Goal: Task Accomplishment & Management: Complete application form

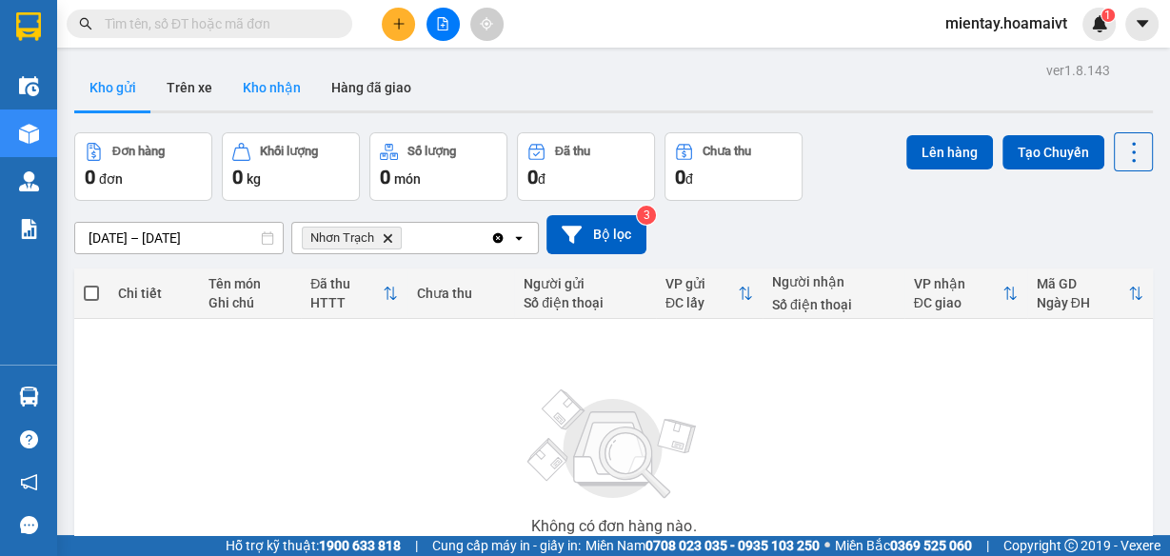
click at [261, 89] on button "Kho nhận" at bounding box center [271, 88] width 89 height 46
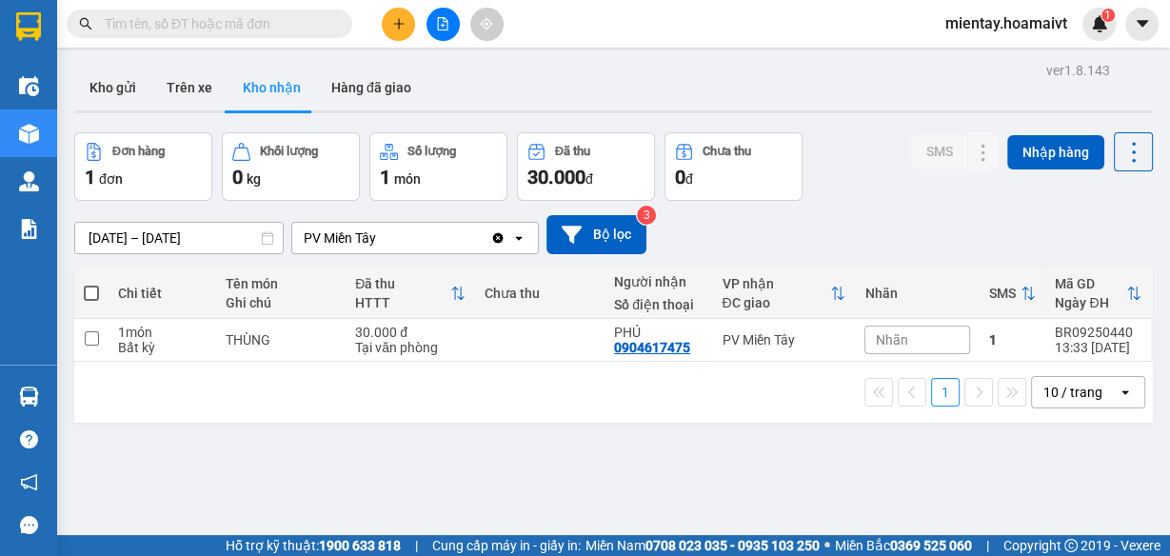
click at [98, 230] on div "ver 1.8.143 Kho gửi Trên xe Kho nhận Hàng đã giao Đơn hàng 1 đơn Khối lượng 0 k…" at bounding box center [613, 335] width 1093 height 556
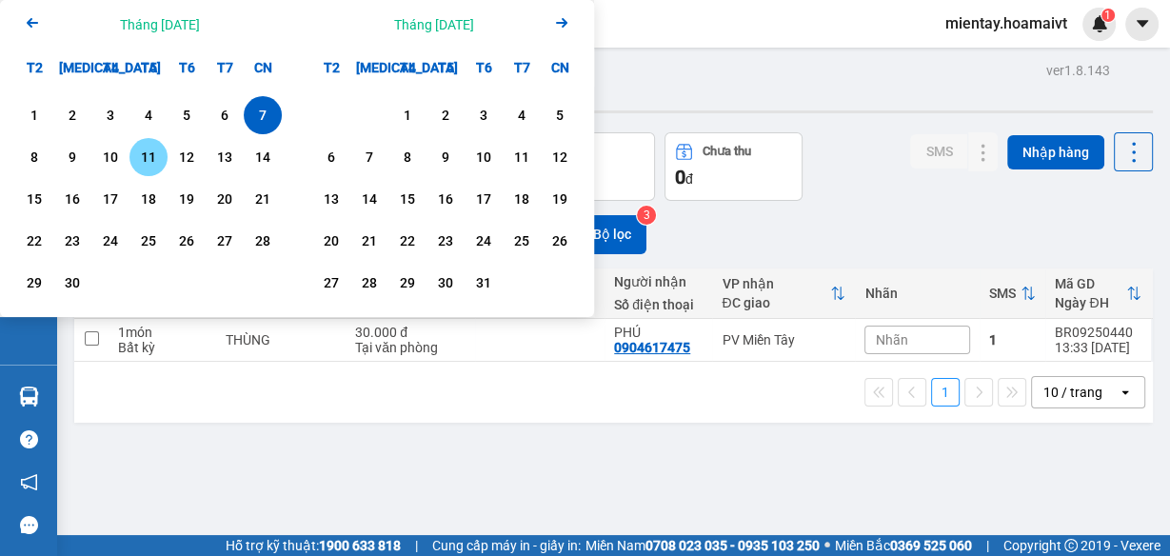
click at [146, 158] on div "11" at bounding box center [148, 157] width 27 height 23
type input "[DATE] – [DATE]"
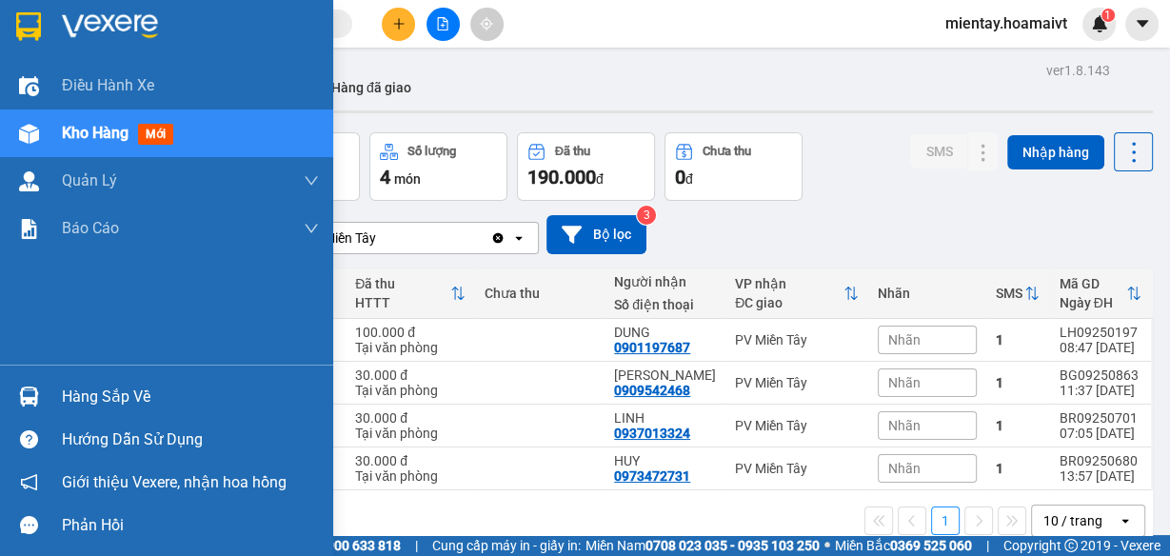
click at [58, 403] on div "Hàng sắp về" at bounding box center [166, 396] width 333 height 43
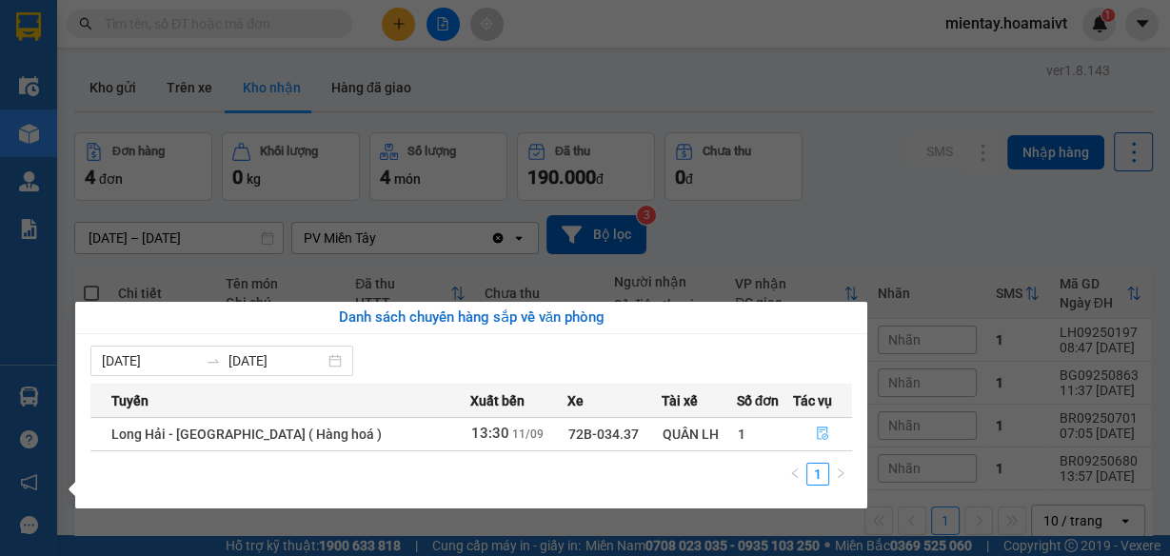
click at [818, 438] on icon "file-done" at bounding box center [821, 433] width 11 height 13
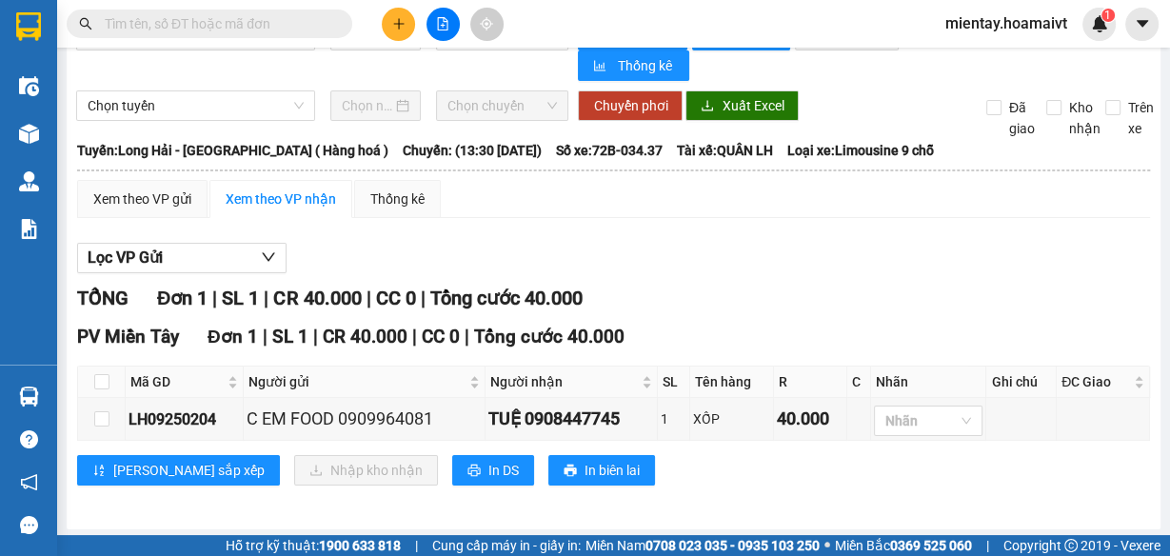
scroll to position [48, 0]
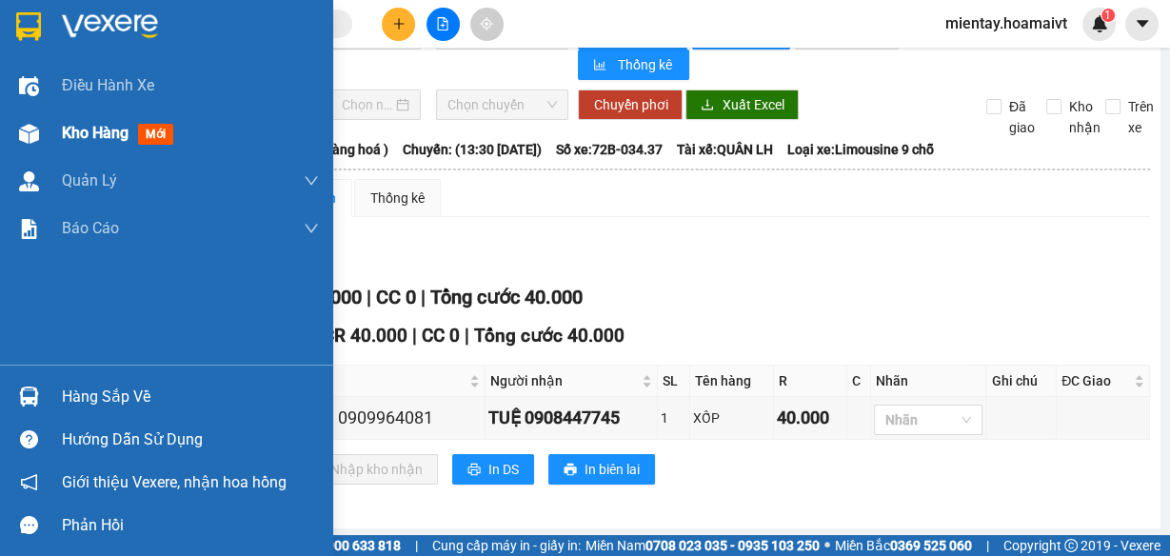
click at [94, 139] on span "Kho hàng" at bounding box center [95, 133] width 67 height 18
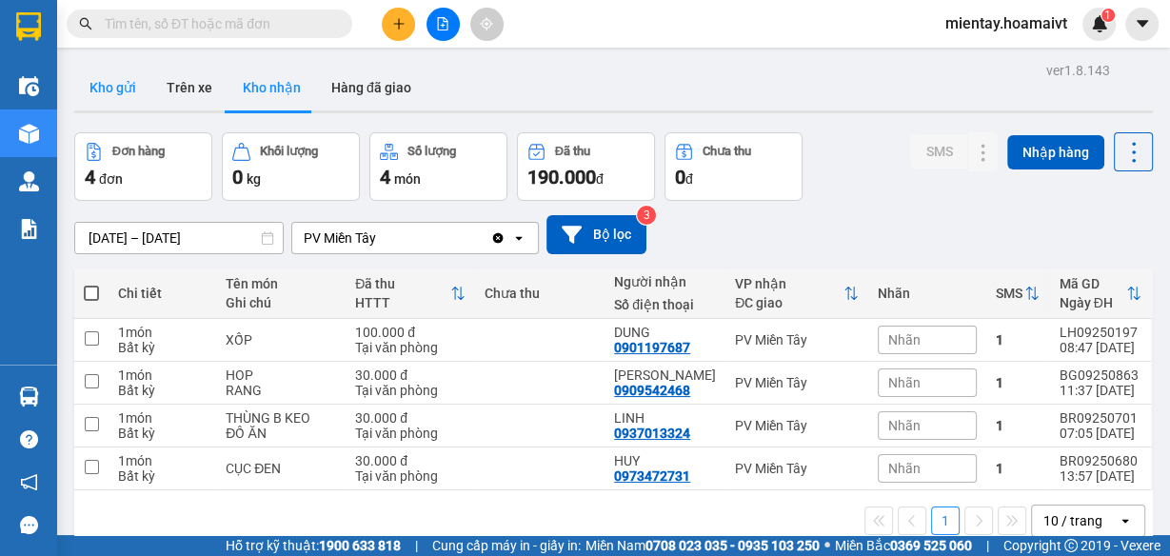
click at [128, 78] on button "Kho gửi" at bounding box center [112, 88] width 77 height 46
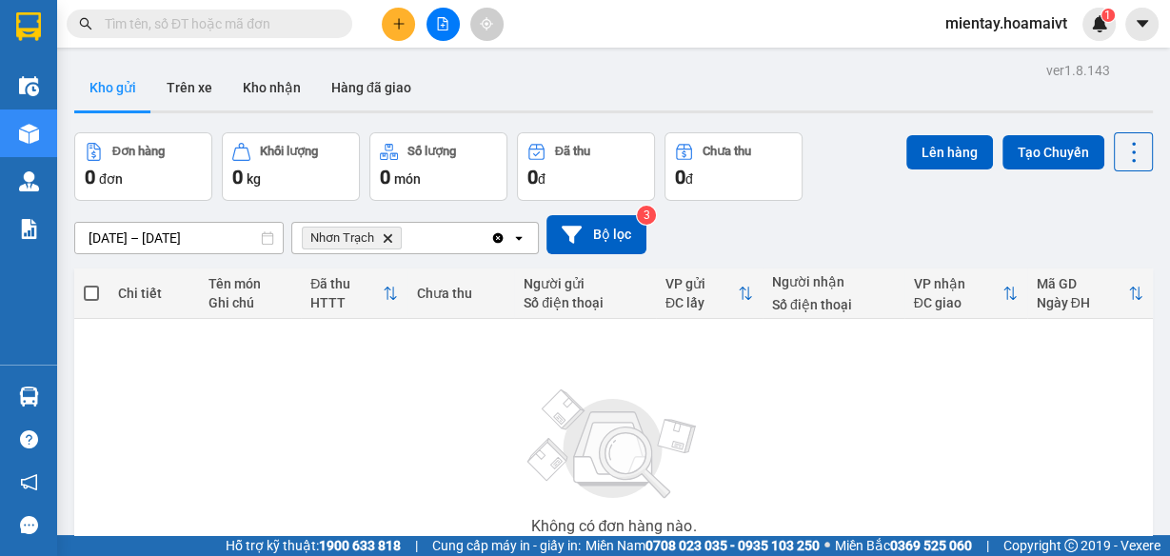
click at [383, 237] on icon "Delete" at bounding box center [387, 237] width 11 height 11
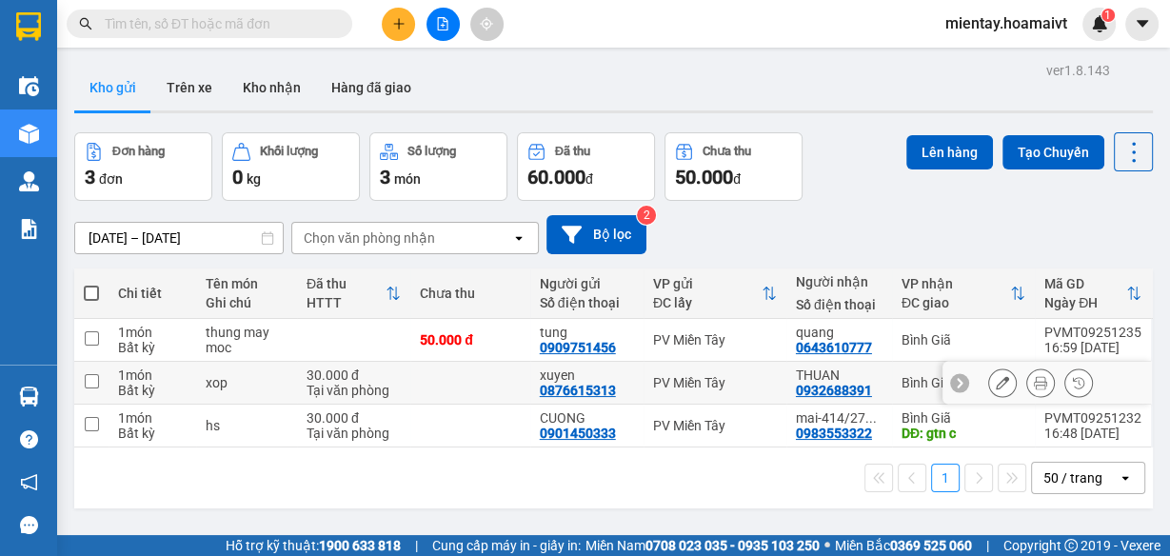
click at [1033, 383] on icon at bounding box center [1039, 382] width 13 height 13
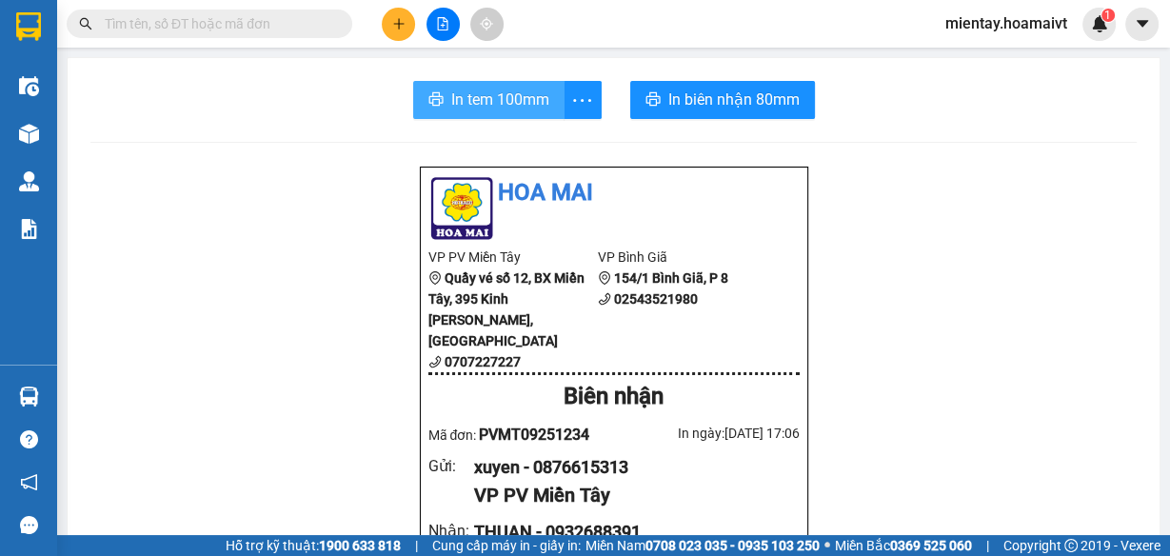
click at [524, 89] on span "In tem 100mm" at bounding box center [500, 100] width 98 height 24
click at [554, 89] on button "In tem 100mm" at bounding box center [488, 100] width 151 height 38
click at [530, 102] on span "In tem 100mm" at bounding box center [500, 100] width 98 height 24
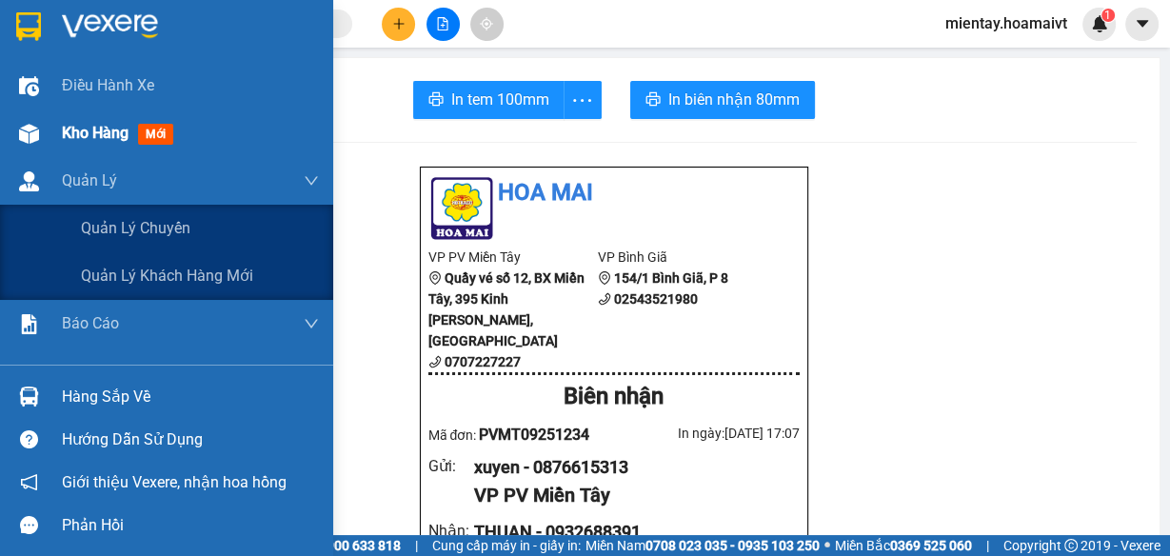
click at [96, 136] on span "Kho hàng" at bounding box center [95, 133] width 67 height 18
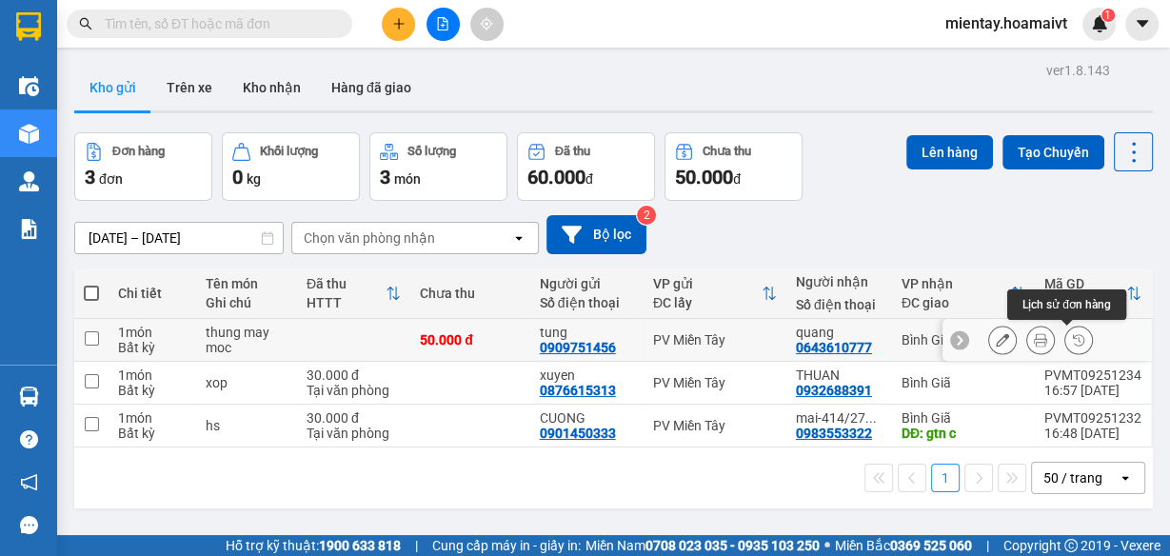
click at [1035, 339] on button at bounding box center [1040, 340] width 27 height 33
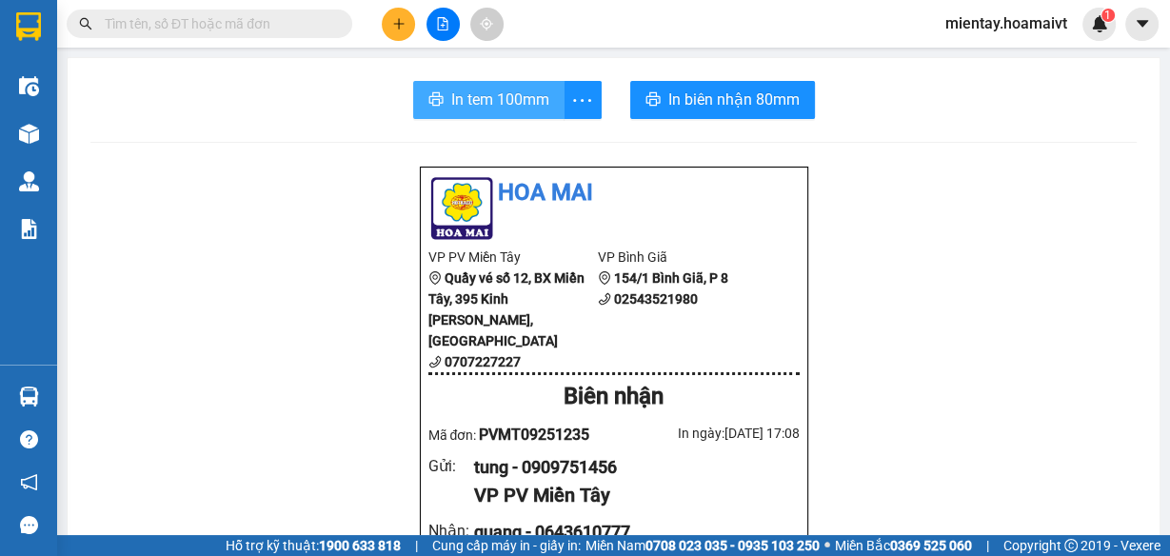
click at [534, 95] on span "In tem 100mm" at bounding box center [500, 100] width 98 height 24
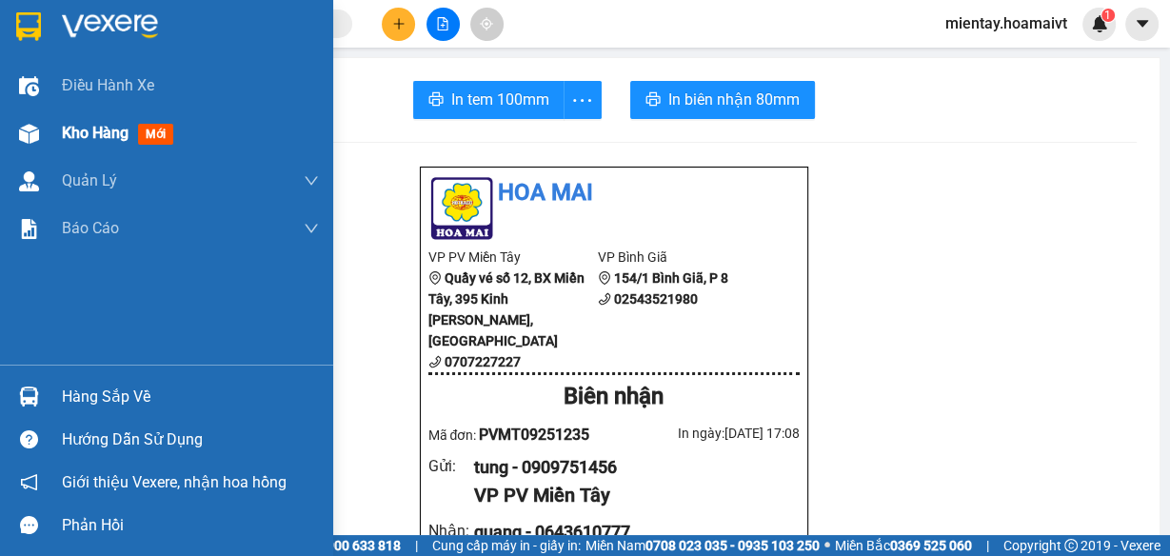
click at [103, 120] on div "Kho hàng mới" at bounding box center [190, 133] width 257 height 48
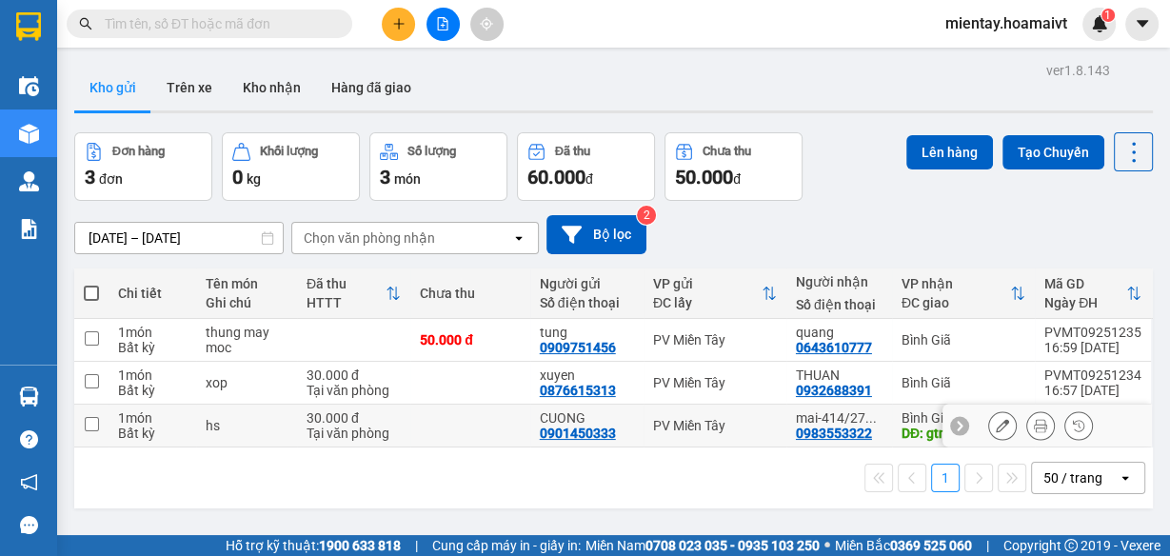
click at [267, 418] on div "hs" at bounding box center [247, 425] width 82 height 15
checkbox input "true"
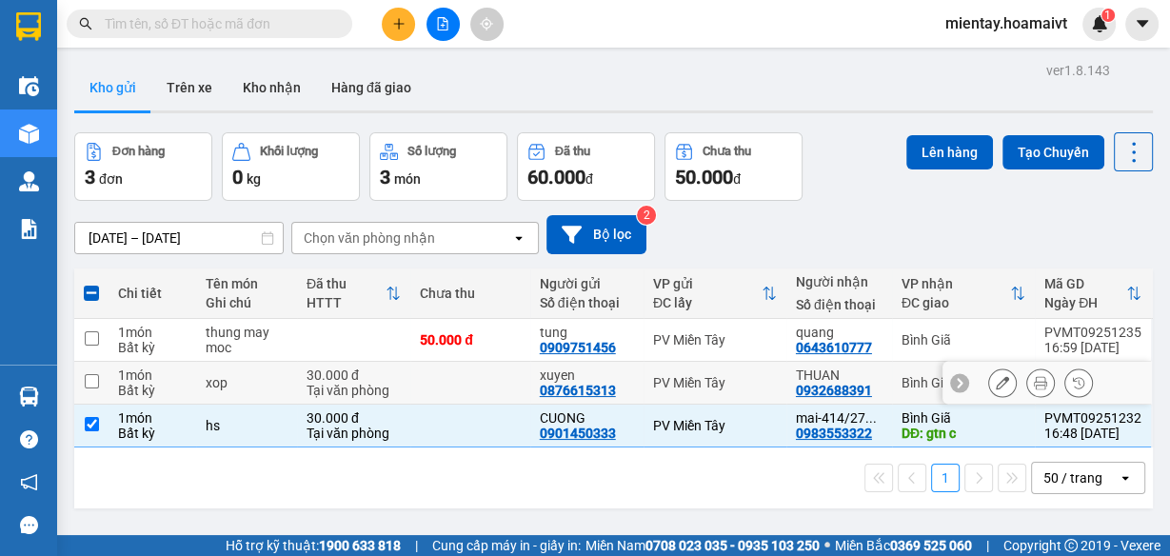
click at [273, 381] on div "xop" at bounding box center [247, 382] width 82 height 15
checkbox input "true"
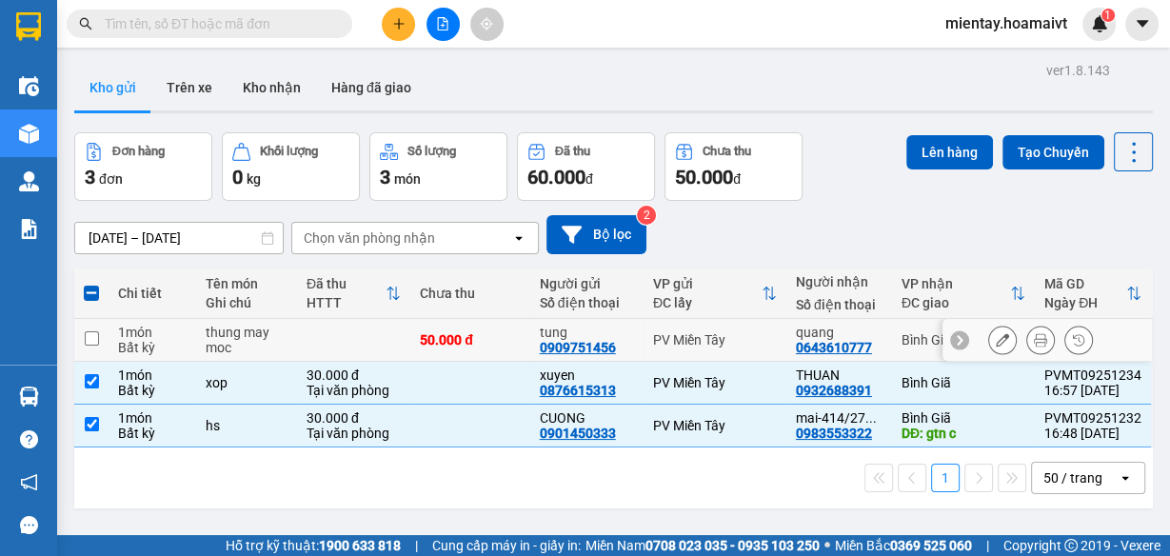
click at [332, 337] on td at bounding box center [353, 340] width 113 height 43
checkbox input "true"
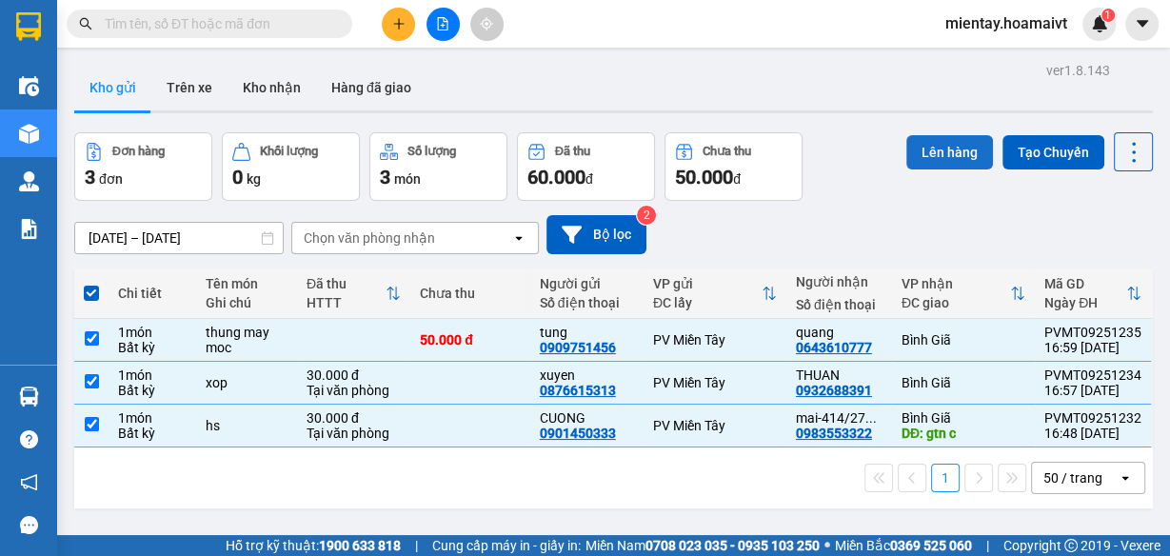
click at [972, 153] on button "Lên hàng" at bounding box center [949, 152] width 87 height 34
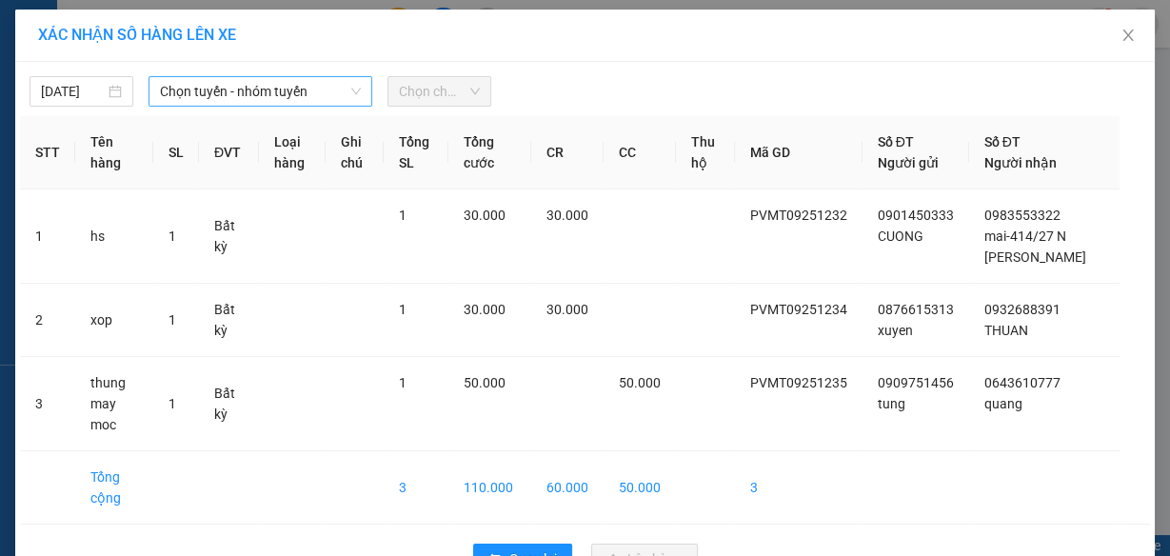
click at [272, 96] on span "Chọn tuyến - nhóm tuyến" at bounding box center [260, 91] width 201 height 29
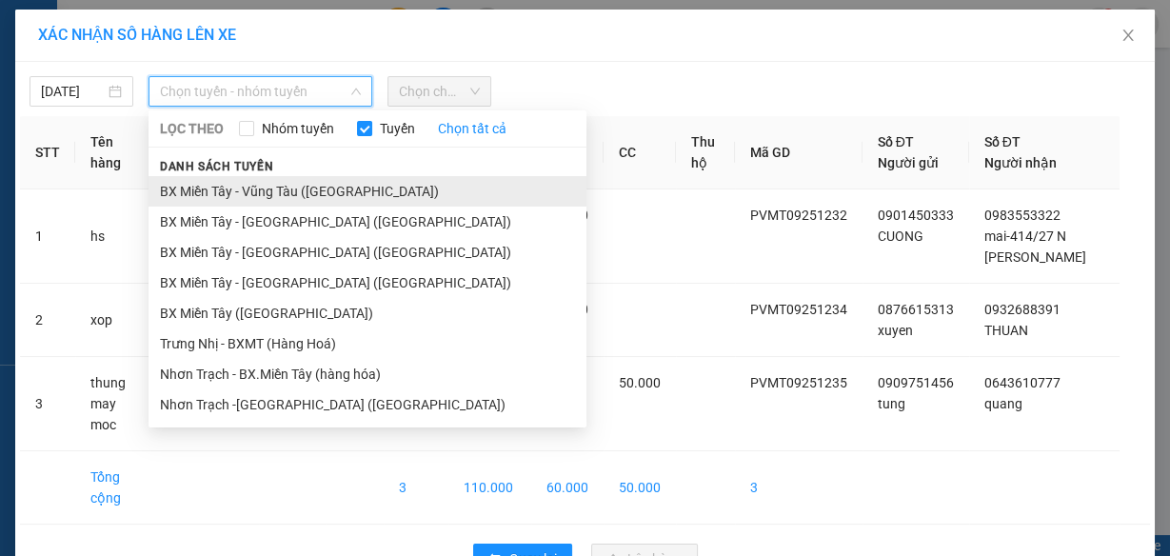
click at [279, 194] on li "BX Miền Tây - Vũng Tàu (Hàng Hóa)" at bounding box center [367, 191] width 438 height 30
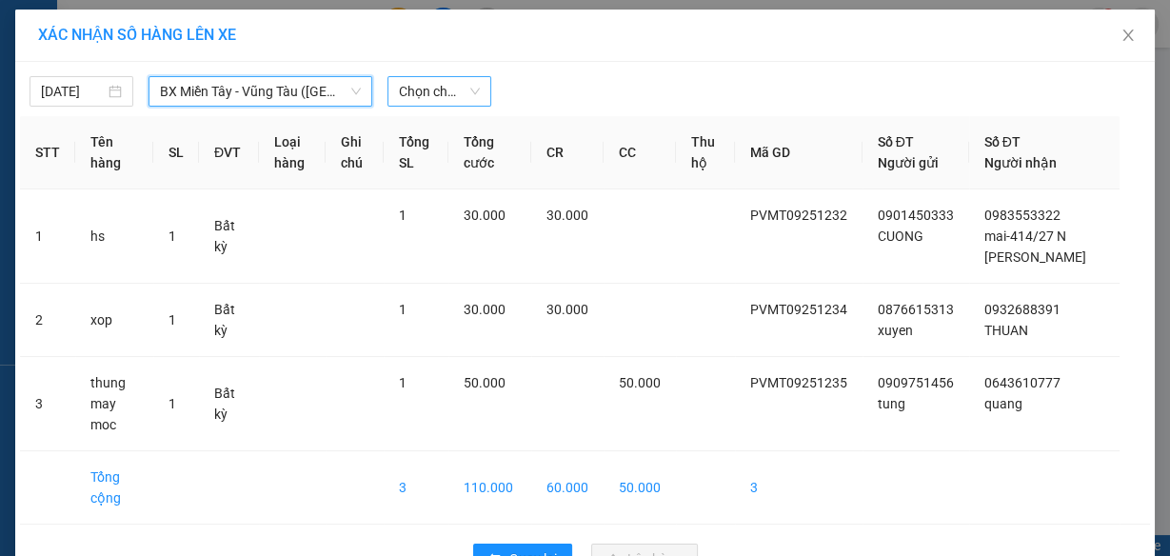
click at [427, 93] on span "Chọn chuyến" at bounding box center [439, 91] width 81 height 29
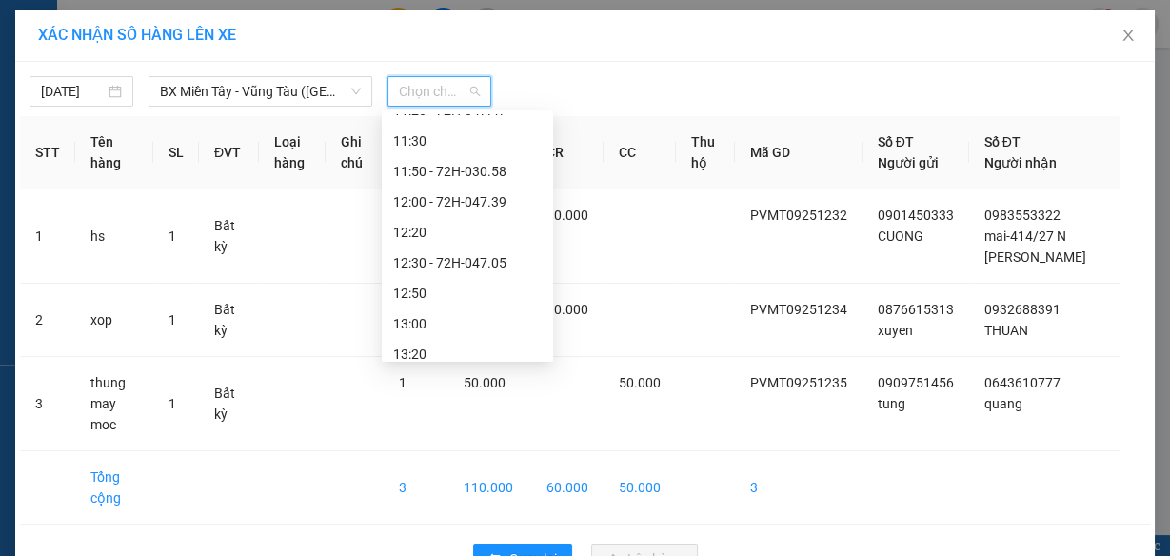
scroll to position [1066, 0]
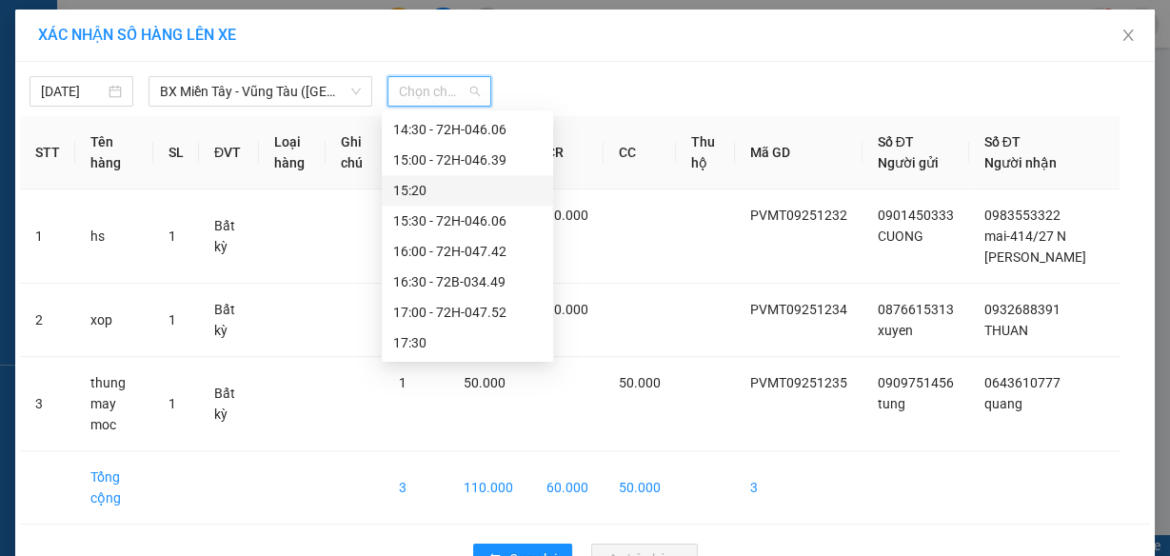
click at [462, 88] on span "Chọn chuyến" at bounding box center [439, 91] width 81 height 29
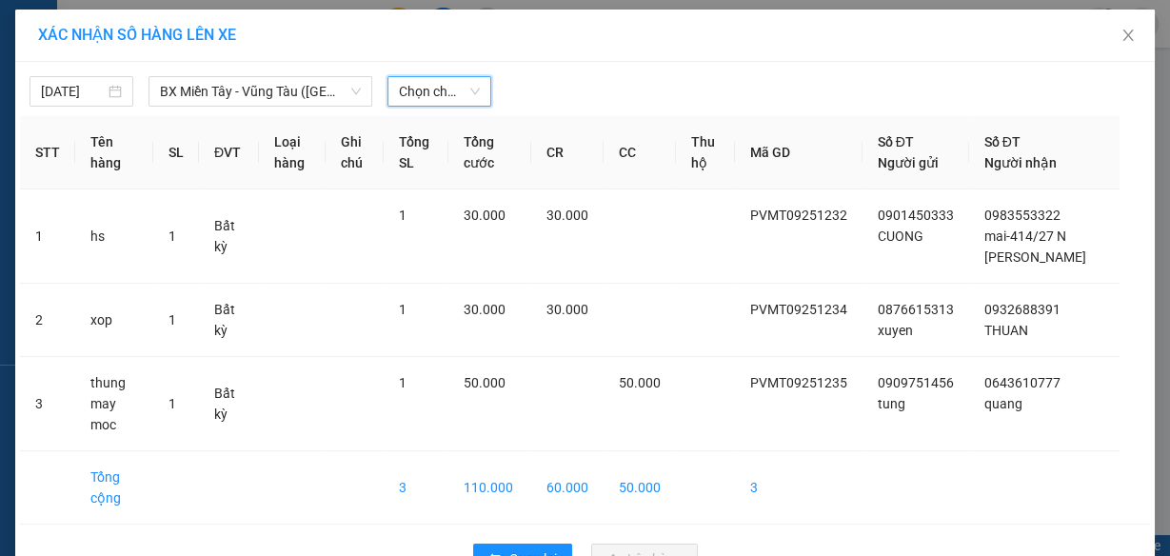
click at [416, 87] on span "Chọn chuyến" at bounding box center [439, 91] width 81 height 29
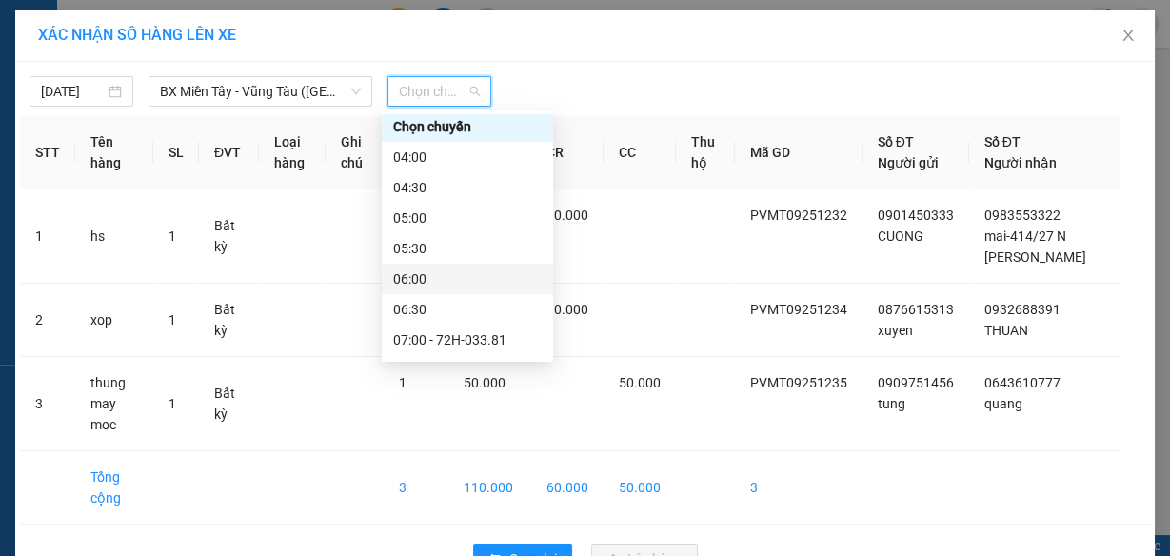
scroll to position [0, 0]
click at [466, 131] on div "Chọn chuyến" at bounding box center [467, 129] width 148 height 21
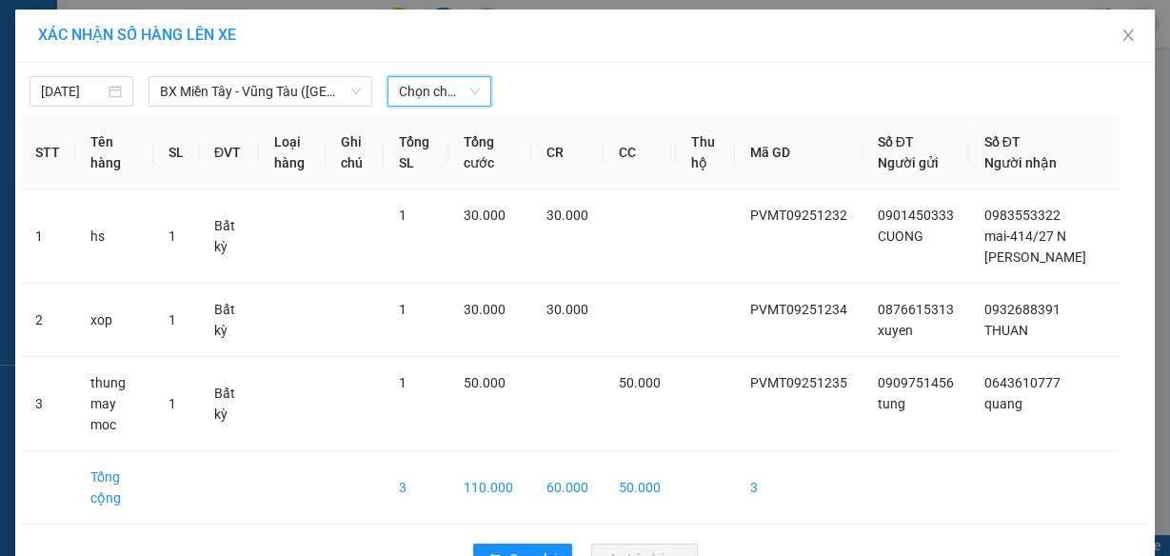
click at [443, 93] on span "Chọn chuyến" at bounding box center [439, 91] width 81 height 29
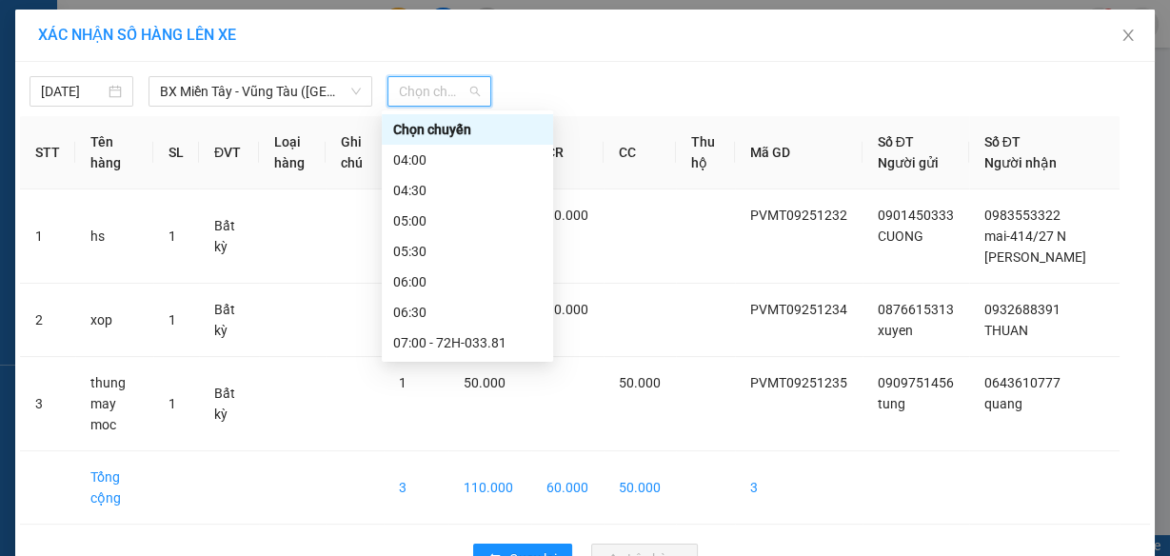
click at [432, 128] on div "Chọn chuyến" at bounding box center [467, 129] width 148 height 21
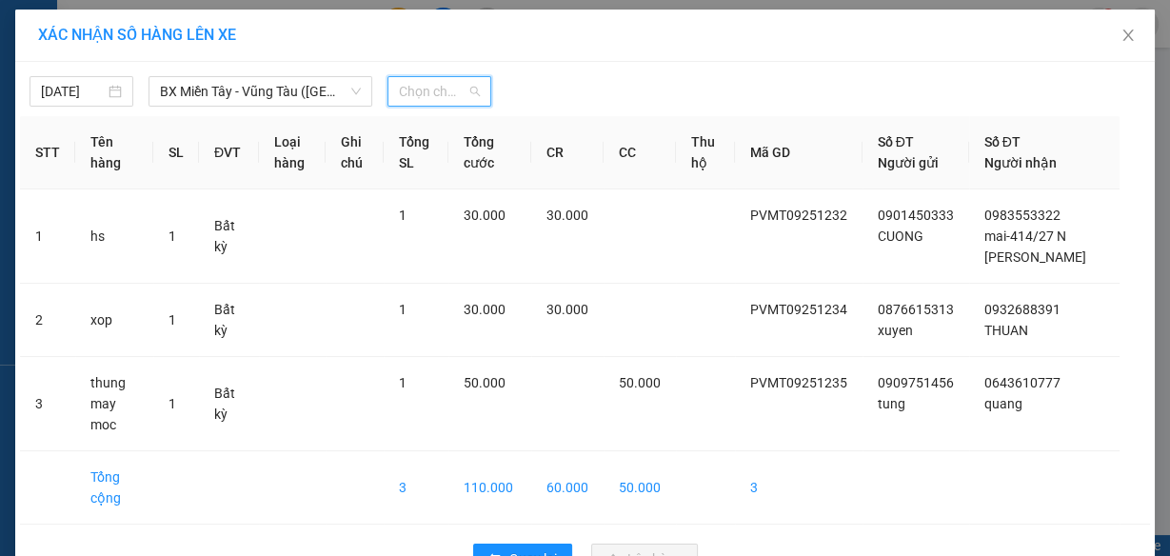
click at [442, 90] on span "Chọn chuyến" at bounding box center [439, 91] width 81 height 29
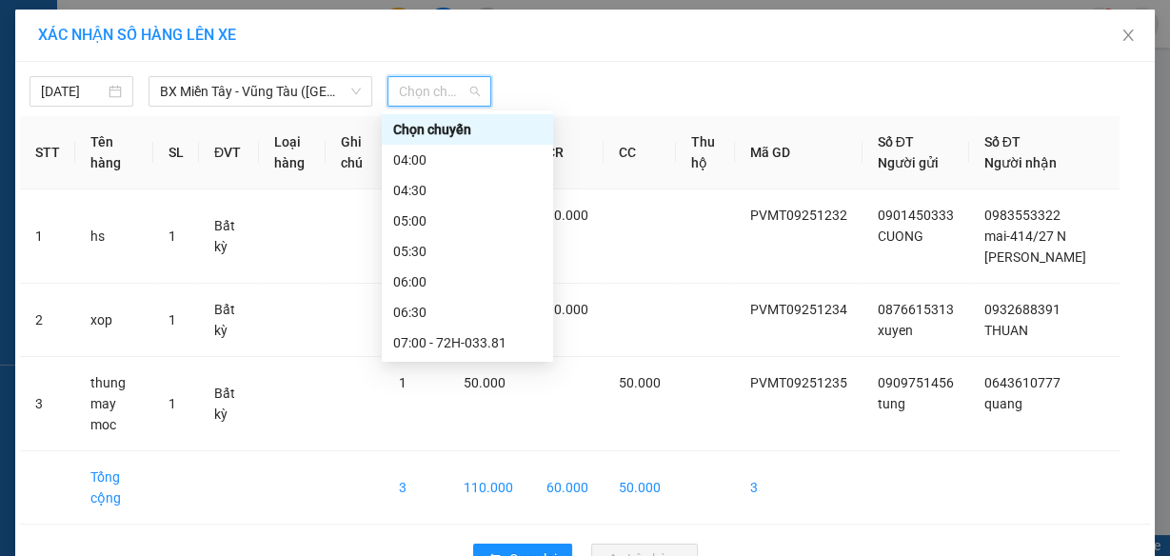
scroll to position [381, 0]
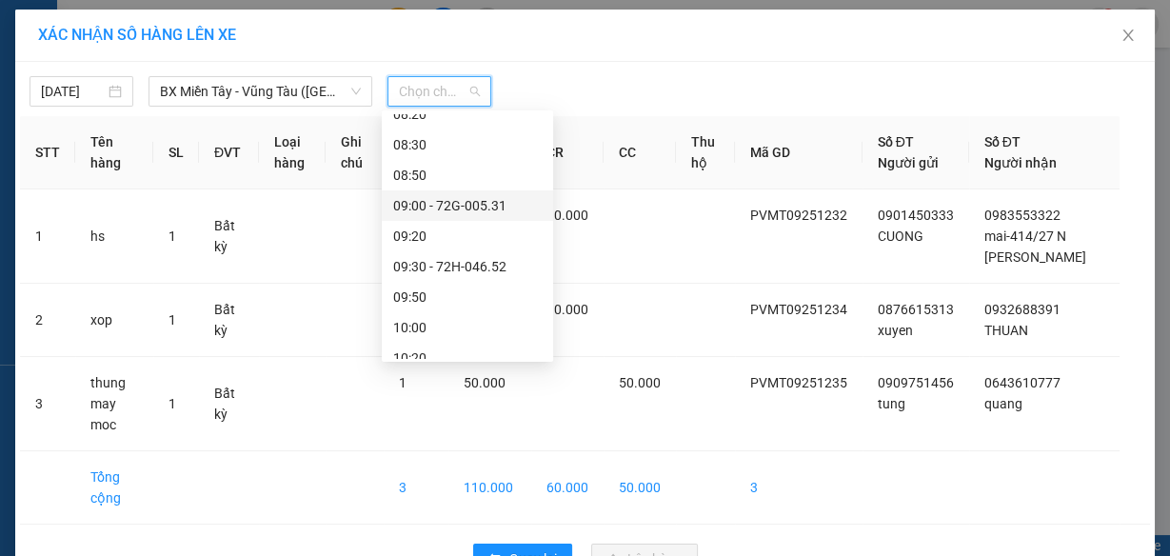
click at [419, 218] on div "09:00 - 72G-005.31" at bounding box center [467, 205] width 171 height 30
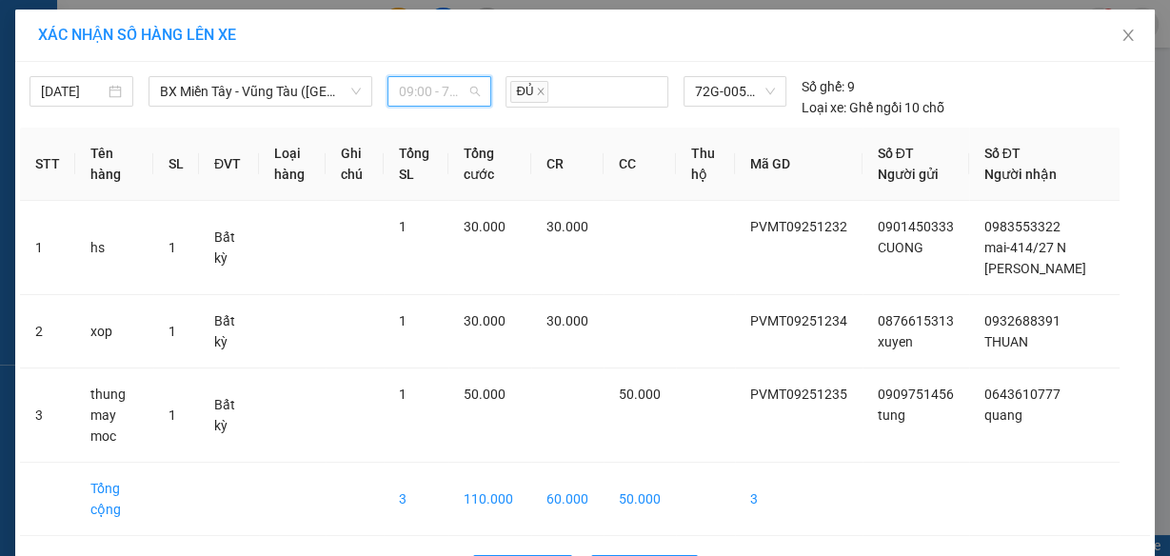
click at [446, 89] on span "09:00 - 72G-005.31" at bounding box center [439, 91] width 81 height 29
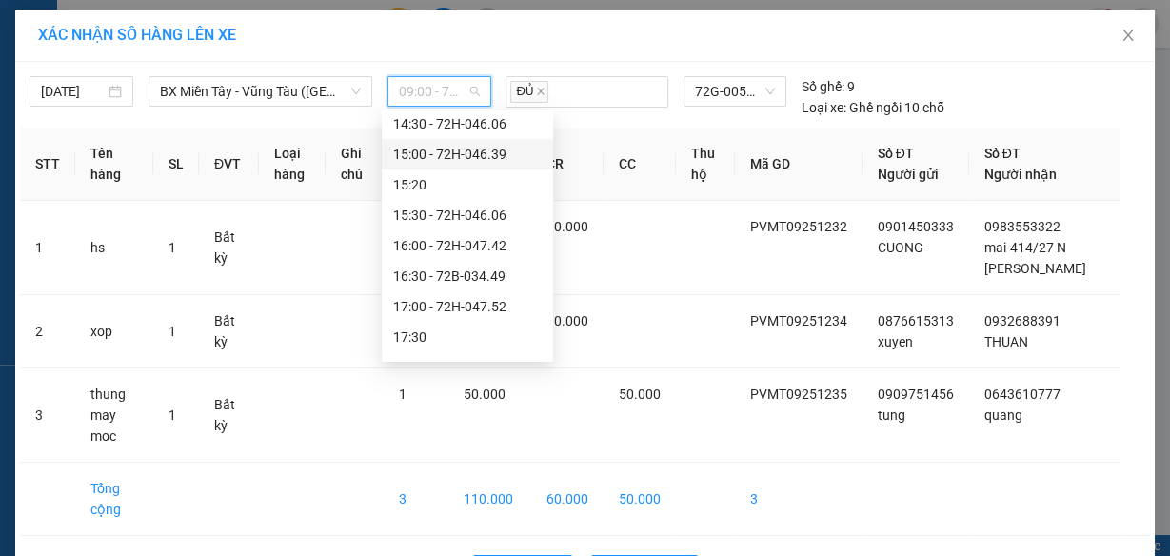
scroll to position [1096, 0]
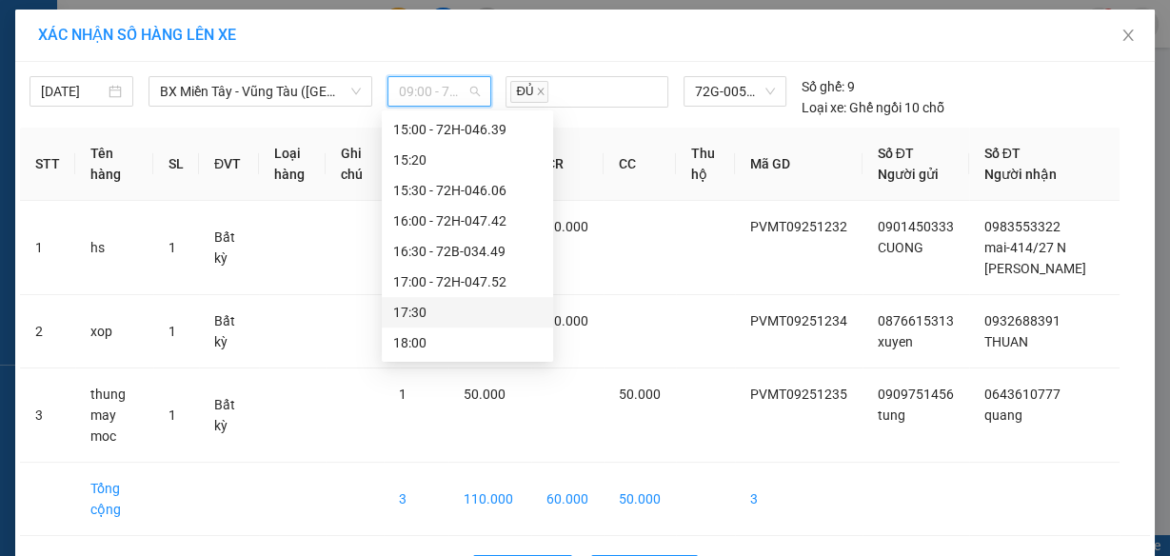
click at [466, 306] on div "17:30" at bounding box center [467, 312] width 148 height 21
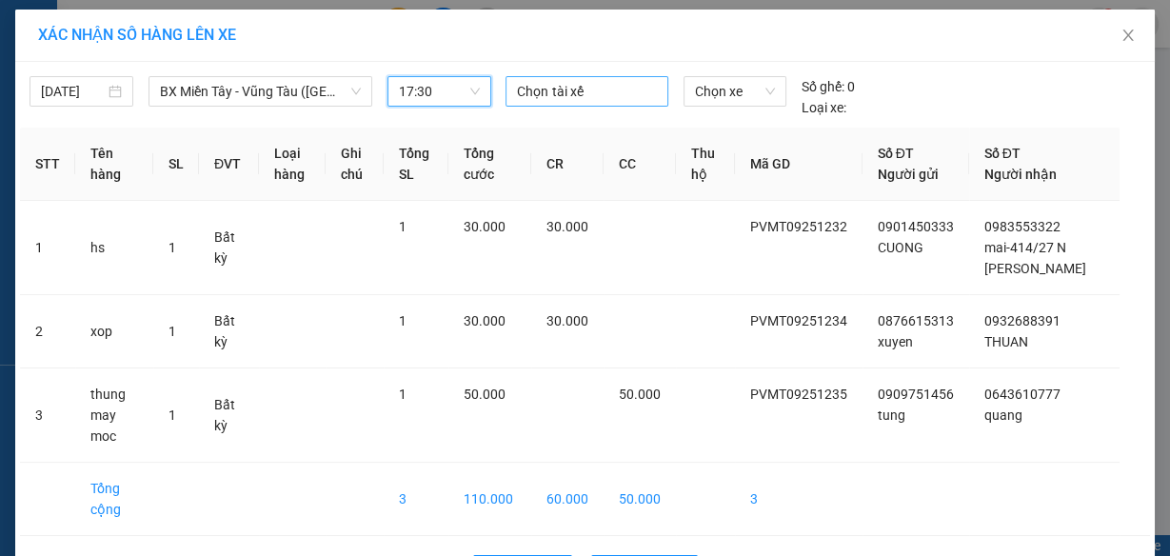
click at [575, 88] on div at bounding box center [586, 91] width 152 height 23
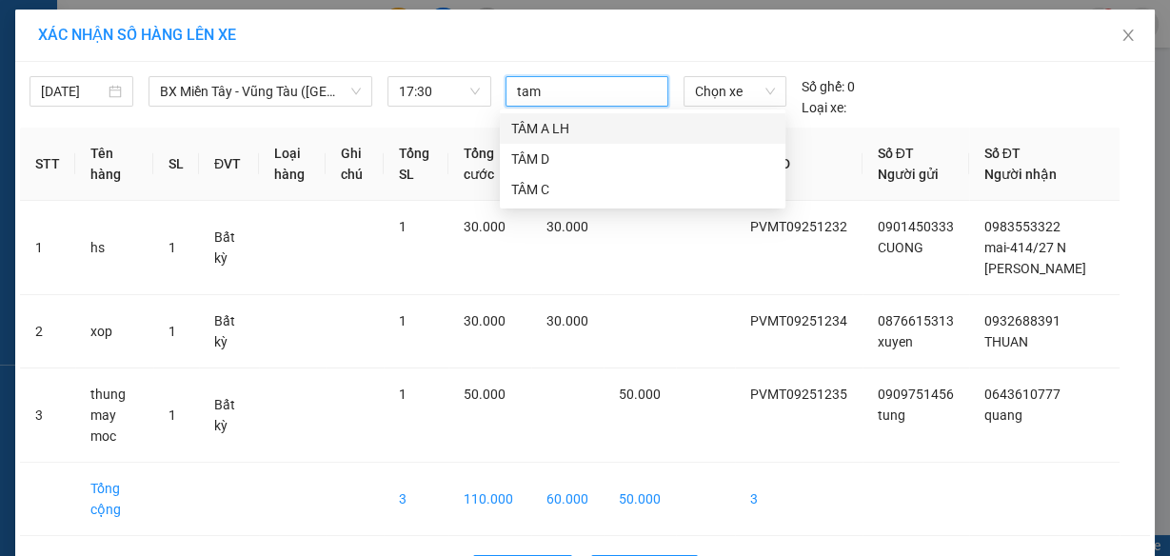
type input "tam c"
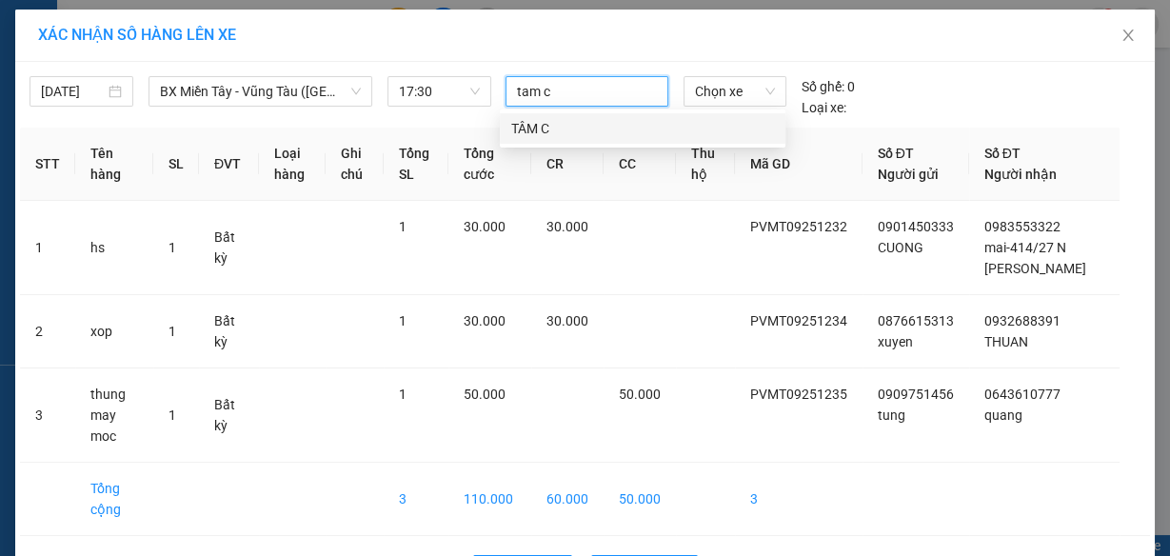
drag, startPoint x: 545, startPoint y: 131, endPoint x: 671, endPoint y: 93, distance: 131.3
click at [549, 131] on div "TÂM C" at bounding box center [642, 128] width 263 height 21
click at [707, 89] on span "Chọn xe" at bounding box center [735, 91] width 80 height 29
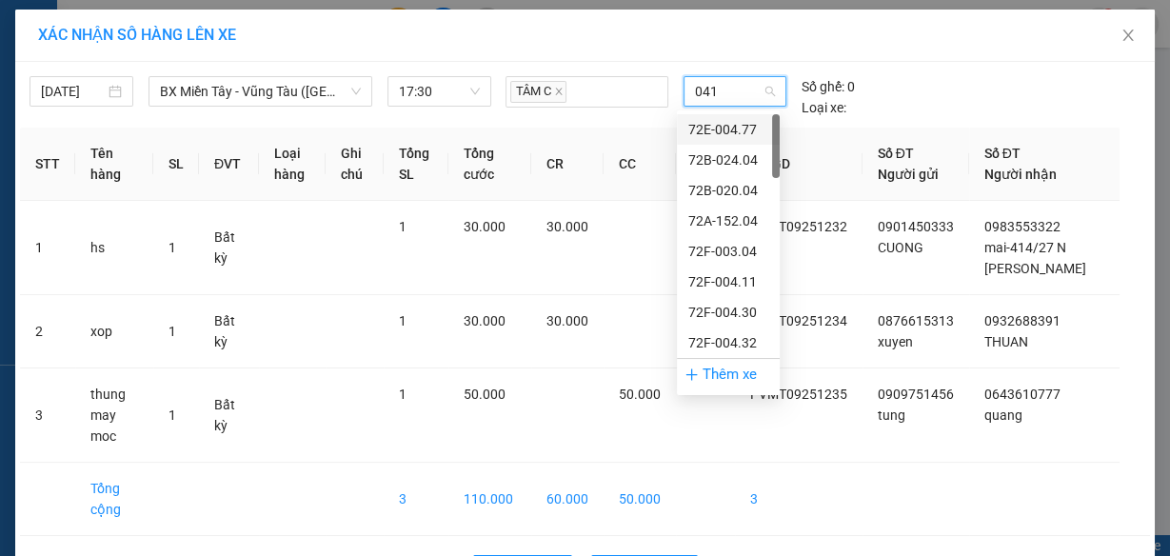
type input "0417"
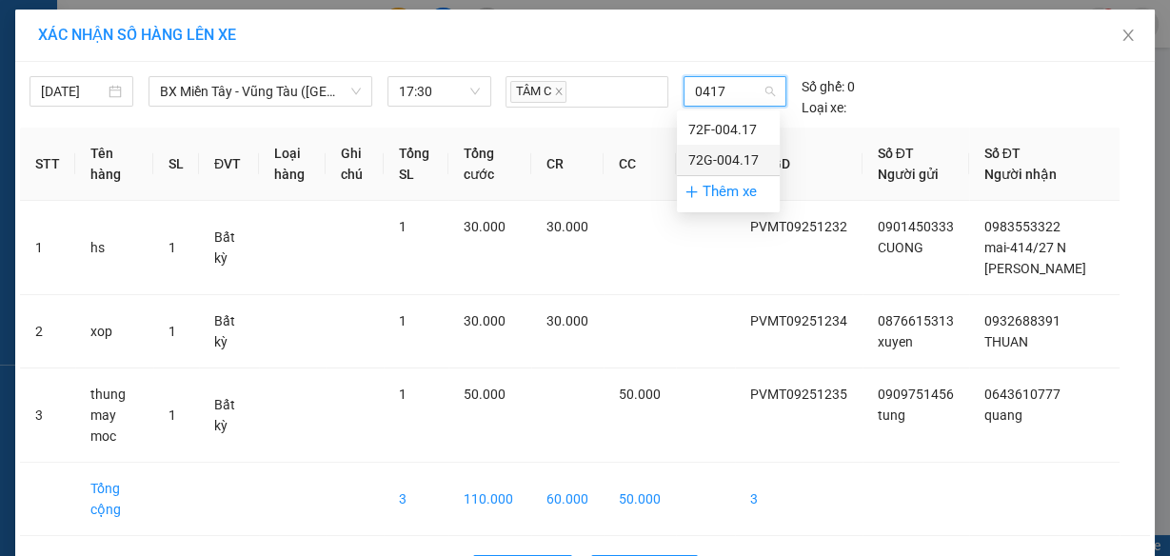
click at [716, 154] on div "72G-004.17" at bounding box center [728, 159] width 80 height 21
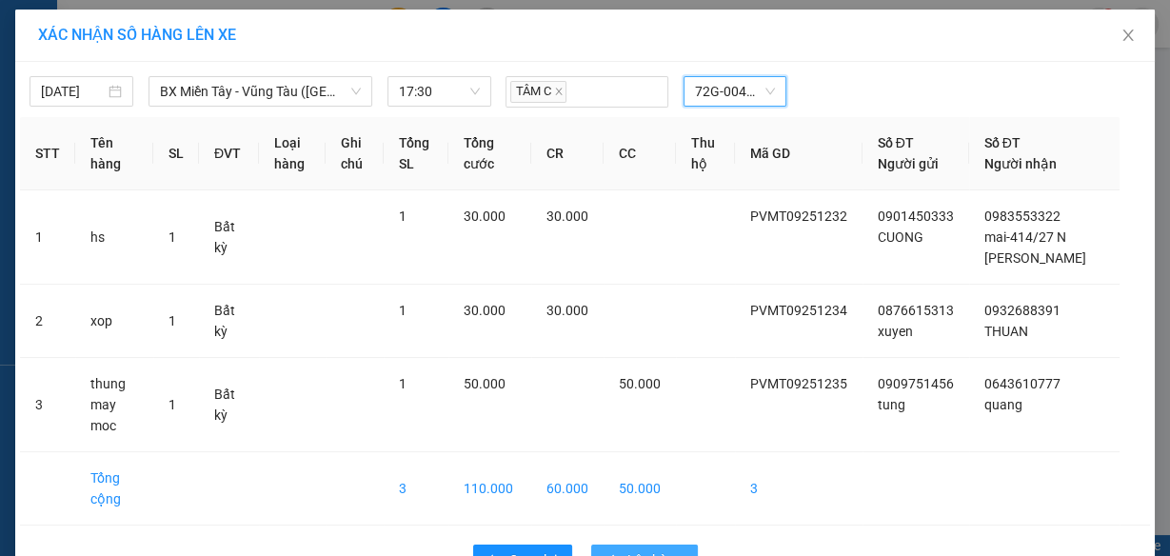
click at [644, 549] on span "Lên hàng" at bounding box center [654, 559] width 55 height 21
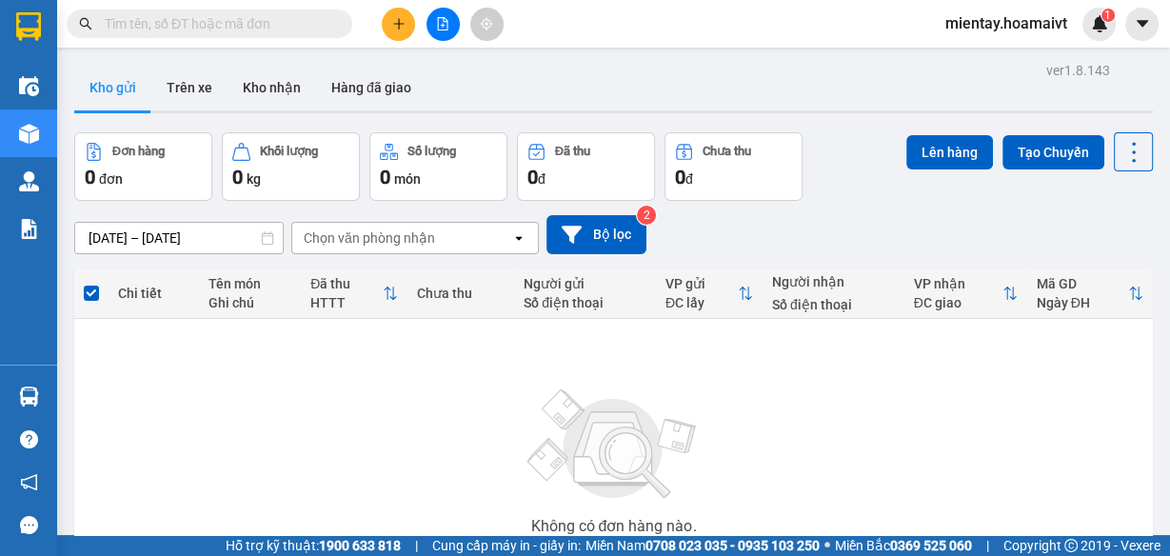
click at [965, 435] on div "Không có đơn hàng nào. Bạn thử điều chỉnh lại bộ lọc nhé!" at bounding box center [613, 467] width 1059 height 285
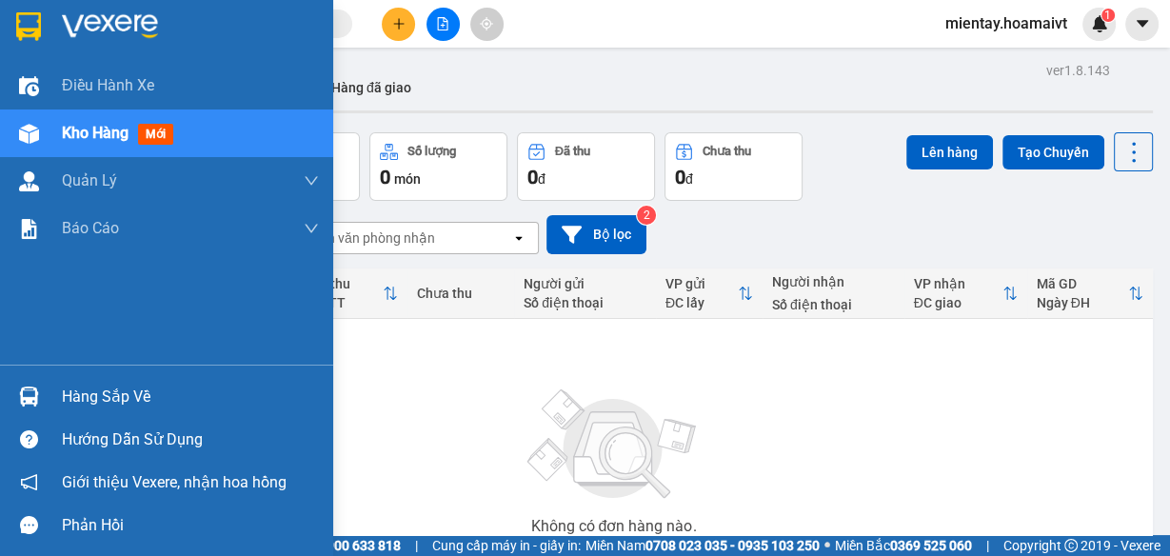
click at [116, 383] on div "Hàng sắp về" at bounding box center [190, 397] width 257 height 29
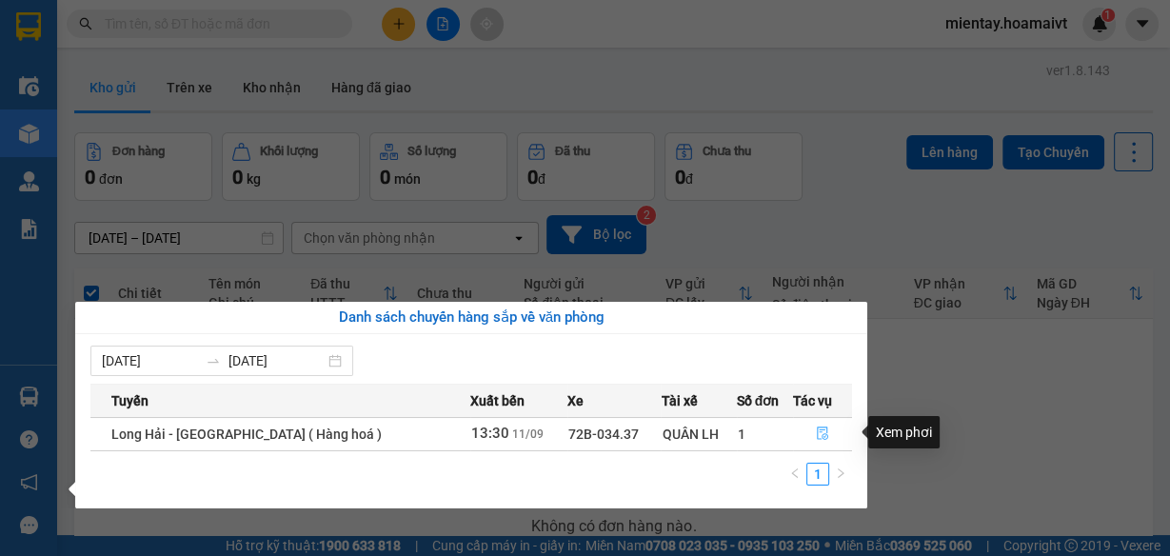
click at [816, 430] on icon "file-done" at bounding box center [822, 432] width 13 height 13
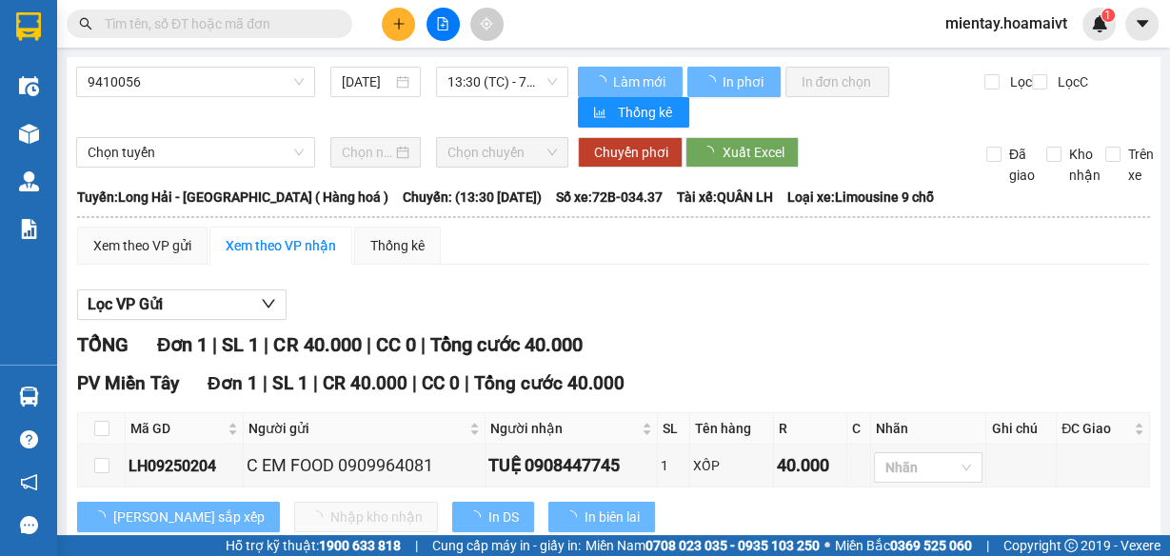
scroll to position [48, 0]
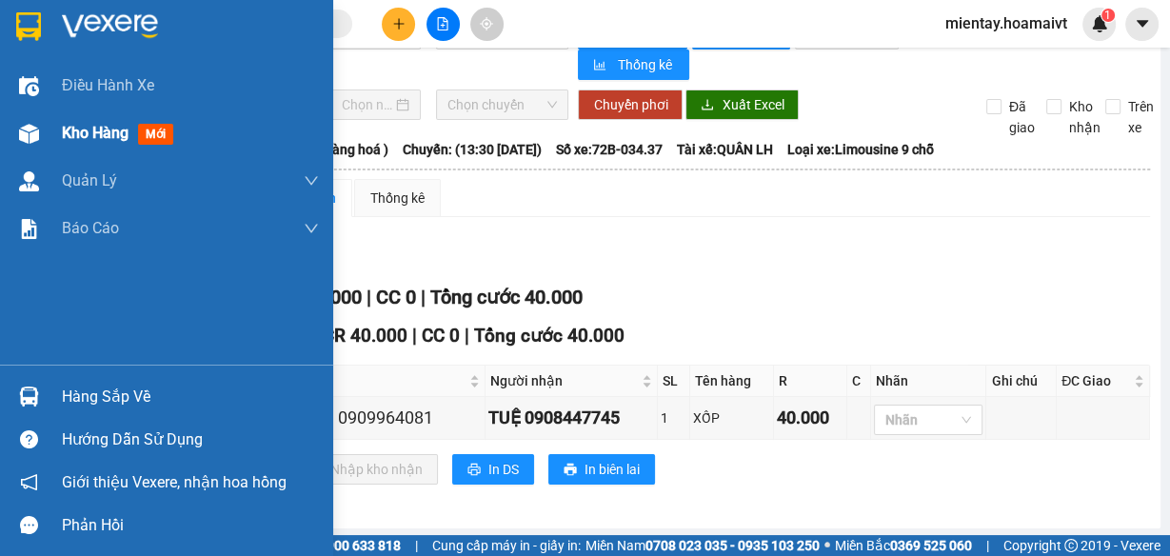
click at [92, 128] on span "Kho hàng" at bounding box center [95, 133] width 67 height 18
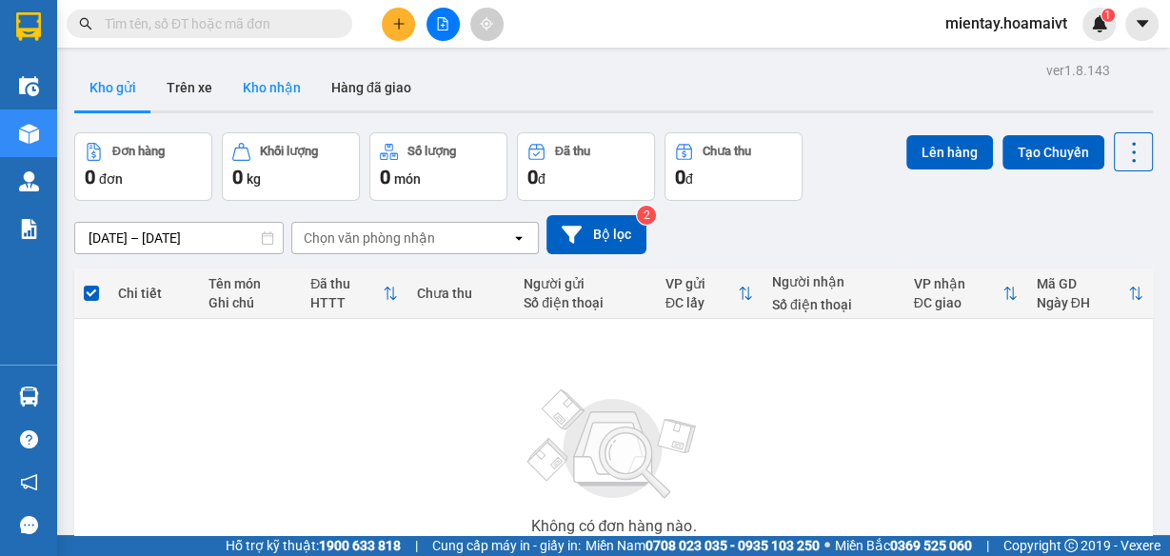
click at [281, 91] on button "Kho nhận" at bounding box center [271, 88] width 89 height 46
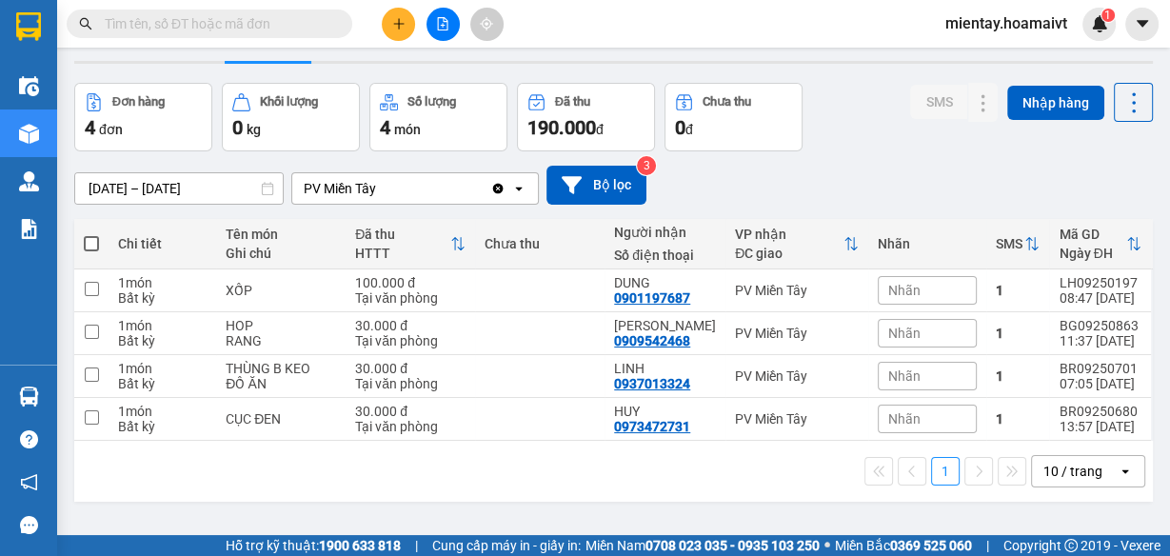
scroll to position [76, 0]
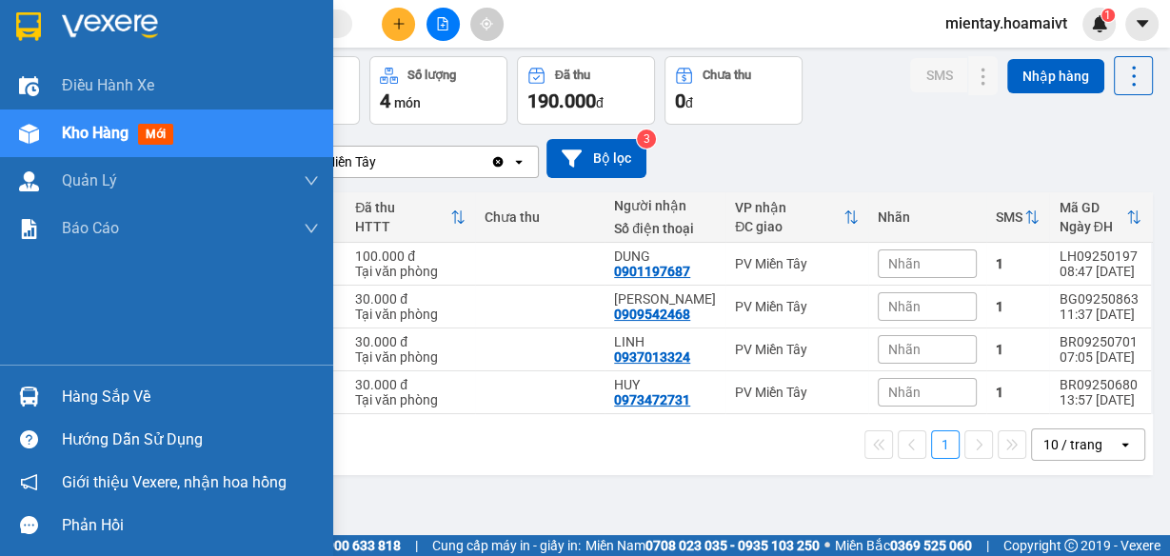
click at [152, 394] on div "Hàng sắp về" at bounding box center [190, 397] width 257 height 29
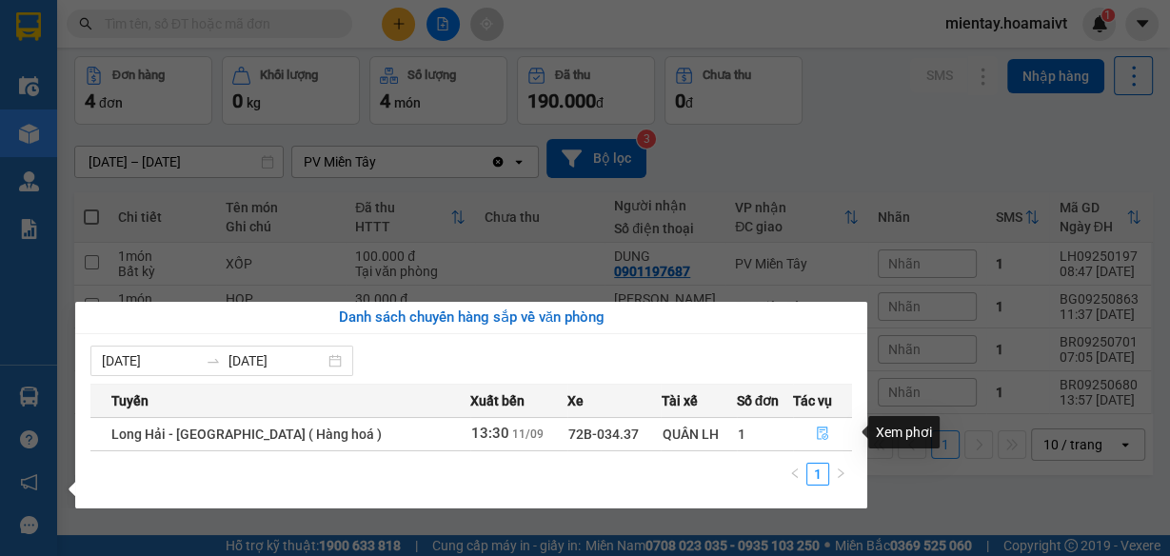
click at [816, 429] on icon "file-done" at bounding box center [821, 433] width 11 height 13
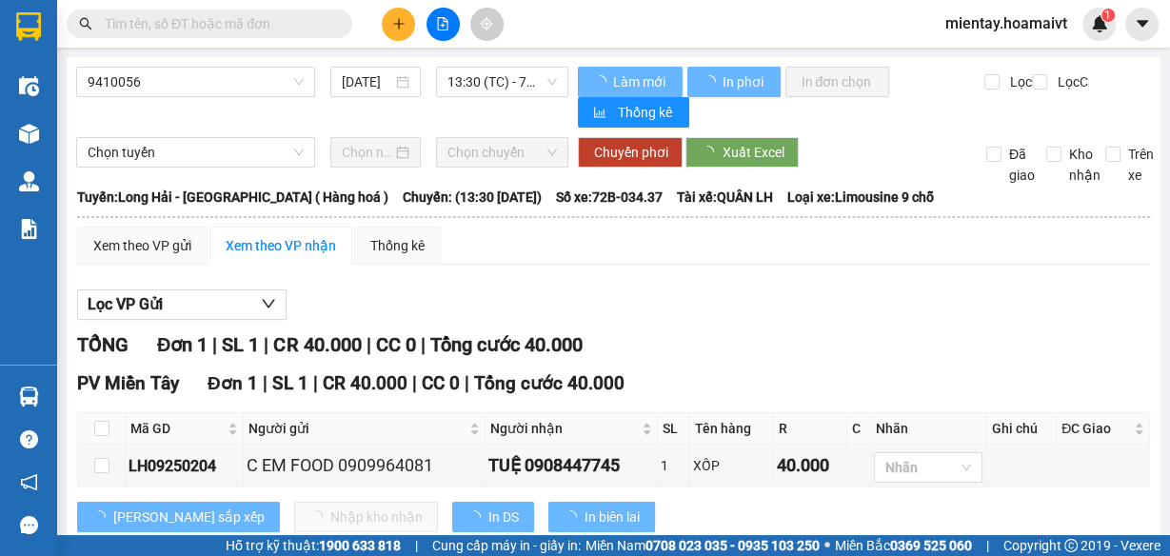
scroll to position [48, 0]
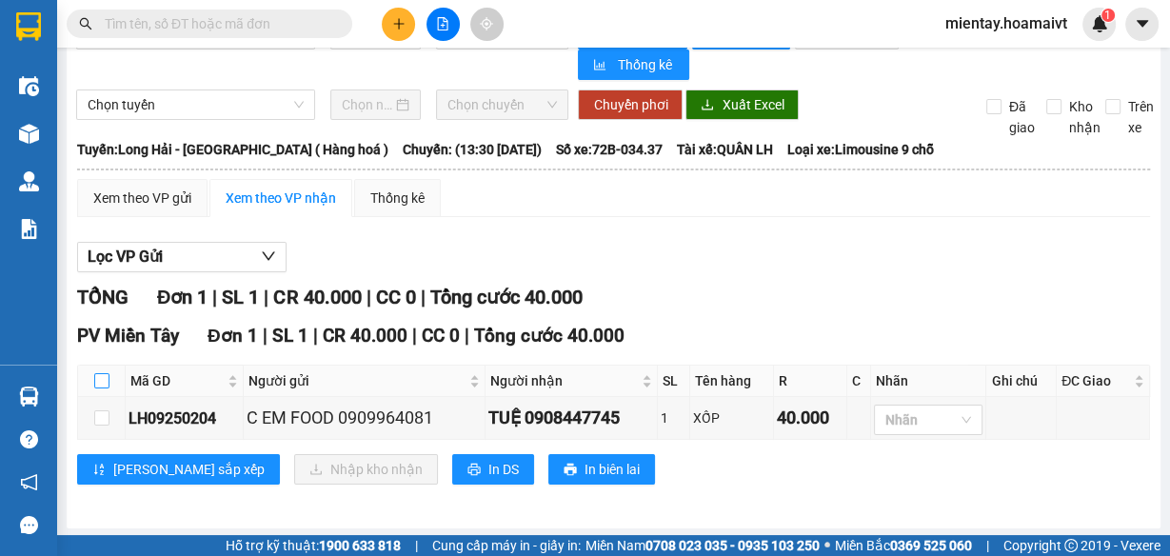
click at [101, 374] on input "checkbox" at bounding box center [101, 380] width 15 height 15
checkbox input "true"
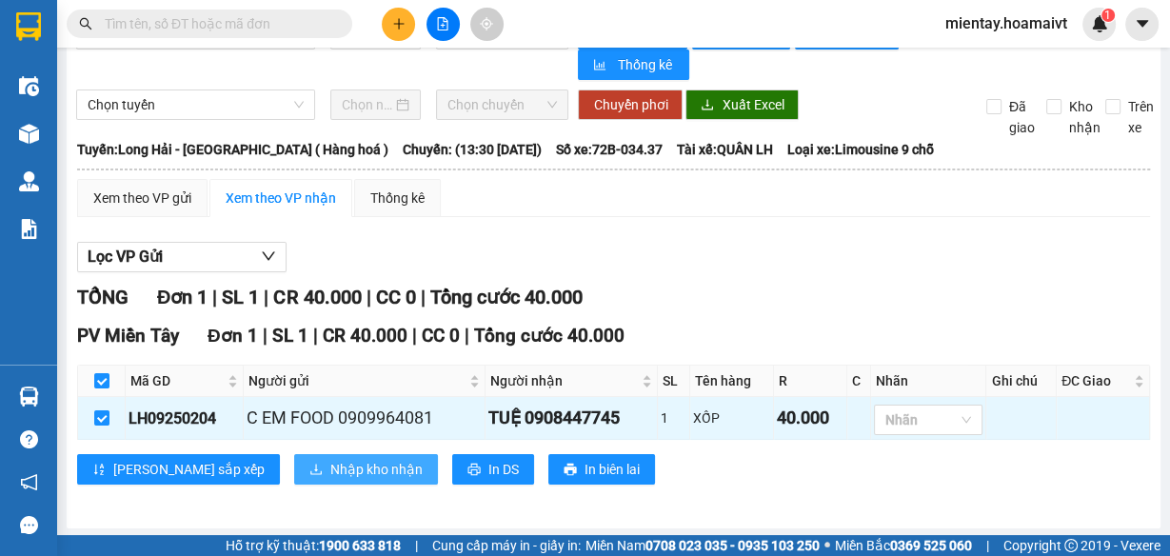
click at [330, 460] on span "Nhập kho nhận" at bounding box center [376, 469] width 92 height 21
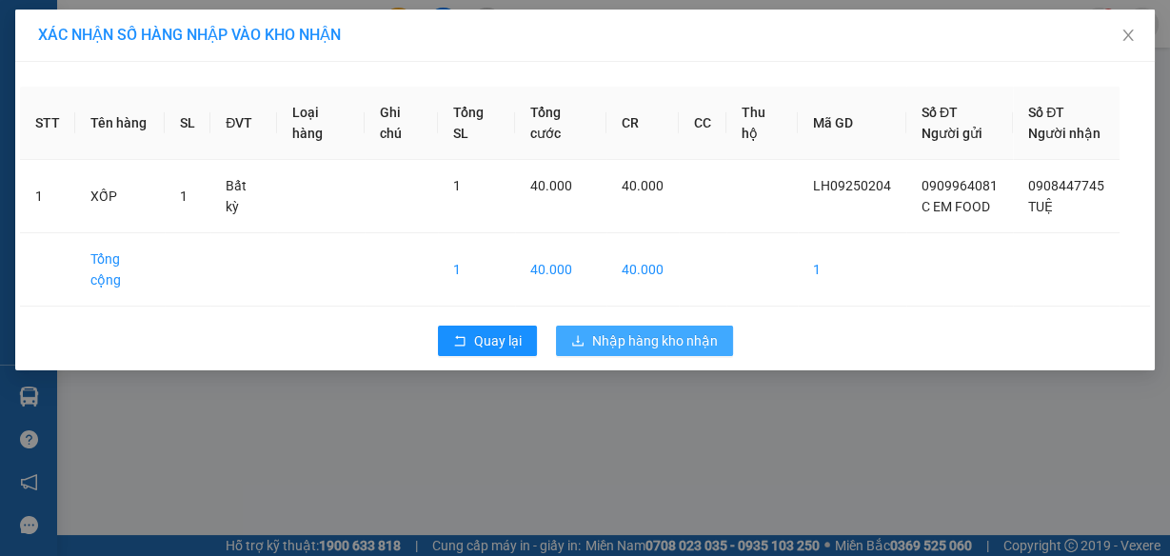
click at [679, 330] on span "Nhập hàng kho nhận" at bounding box center [655, 340] width 126 height 21
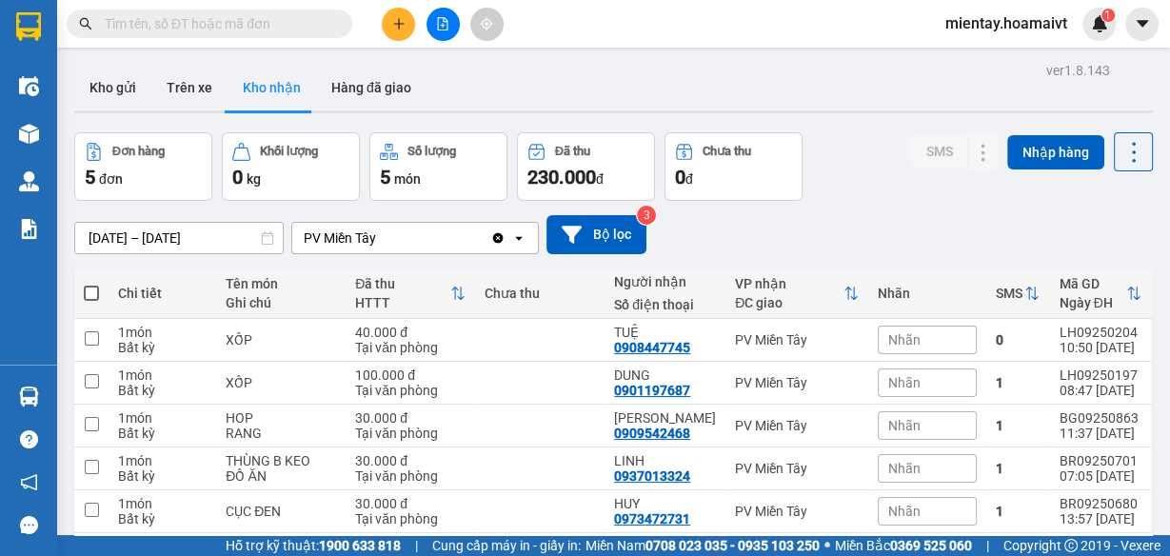
click at [866, 156] on div "Đơn hàng 5 đơn Khối lượng 0 kg Số lượng 5 món Đã thu 230.000 đ Chưa thu 0 đ SMS…" at bounding box center [613, 166] width 1078 height 69
click at [402, 20] on icon "plus" at bounding box center [398, 23] width 13 height 13
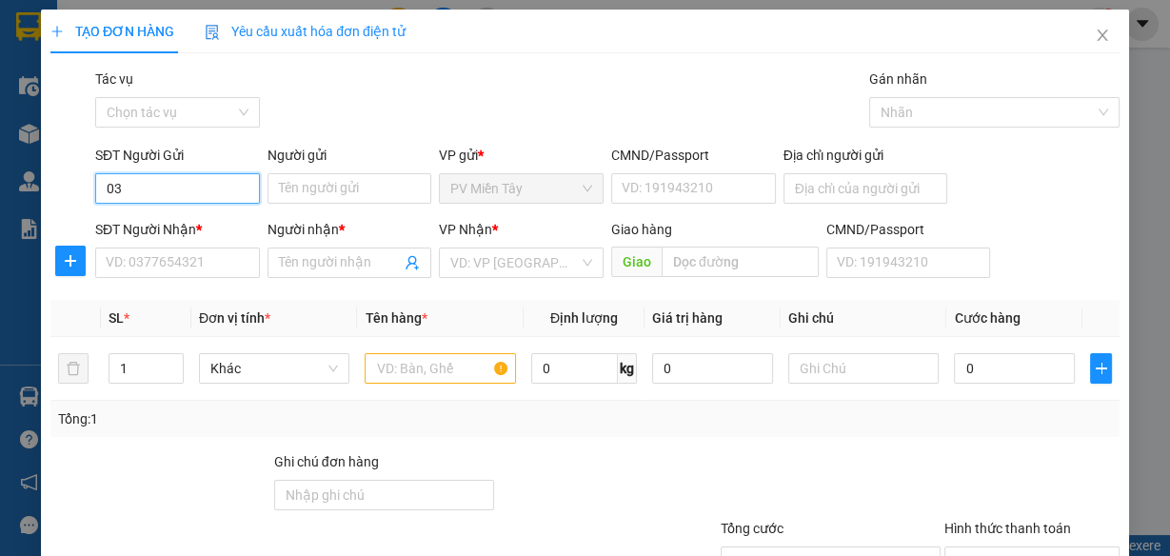
type input "0"
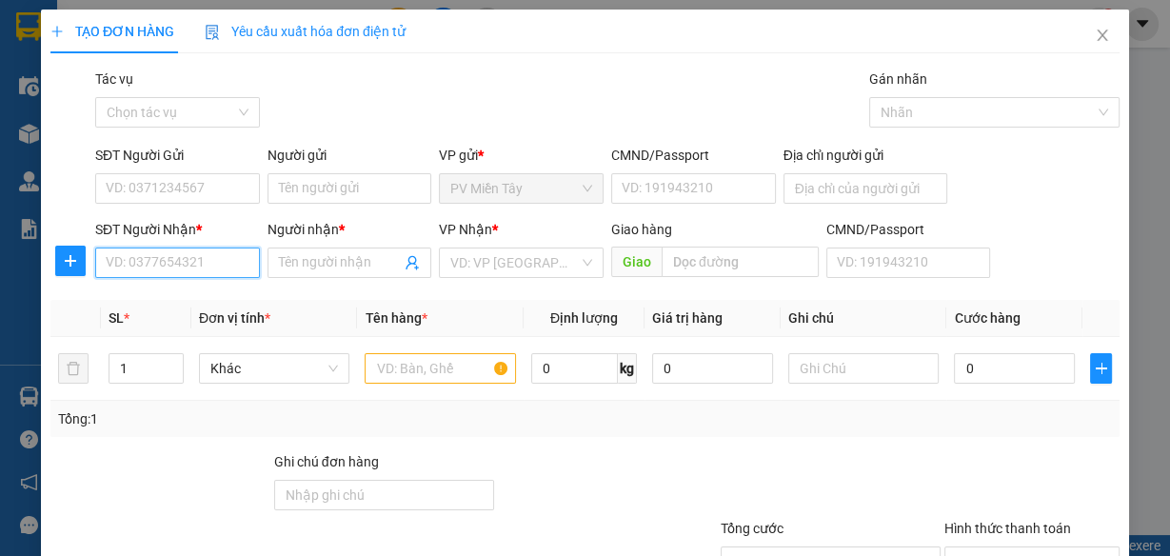
click at [233, 250] on input "SĐT Người Nhận *" at bounding box center [177, 262] width 165 height 30
type input "0396967189"
click at [214, 272] on input "0396967189" at bounding box center [177, 262] width 165 height 30
drag, startPoint x: 207, startPoint y: 287, endPoint x: 201, endPoint y: 316, distance: 29.3
click at [206, 295] on div "0396967189 - khang" at bounding box center [175, 300] width 163 height 30
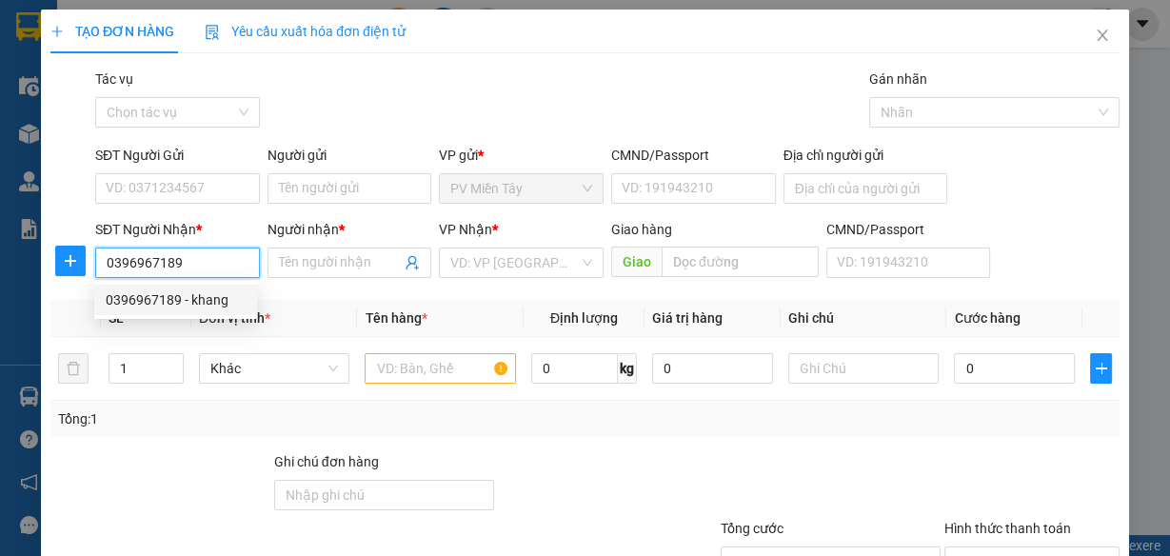
type input "khang"
type input "GTN (R30)"
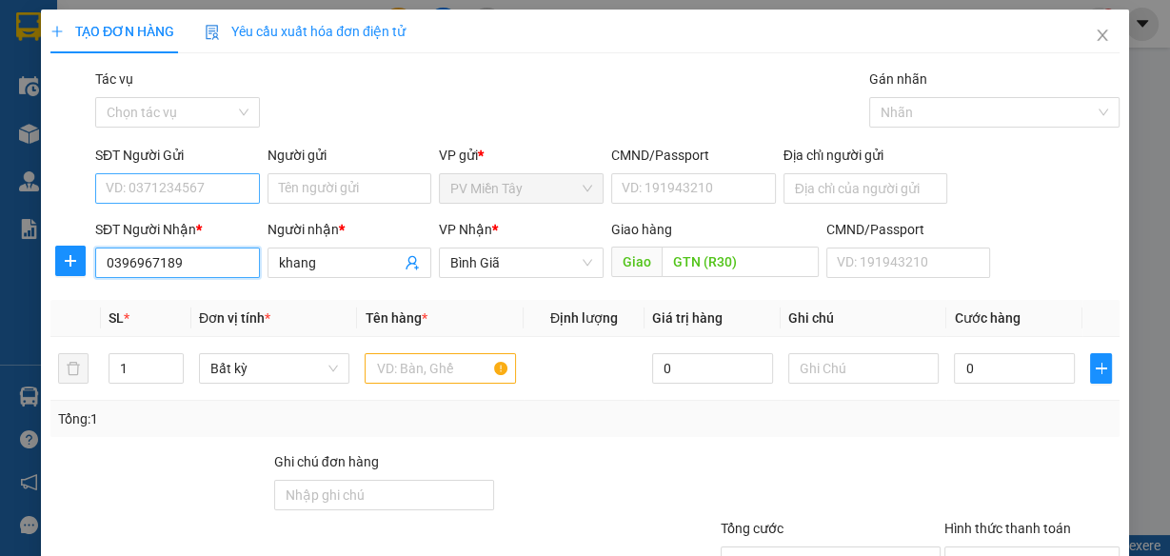
type input "0396967189"
click at [213, 200] on input "SĐT Người Gửi" at bounding box center [177, 188] width 165 height 30
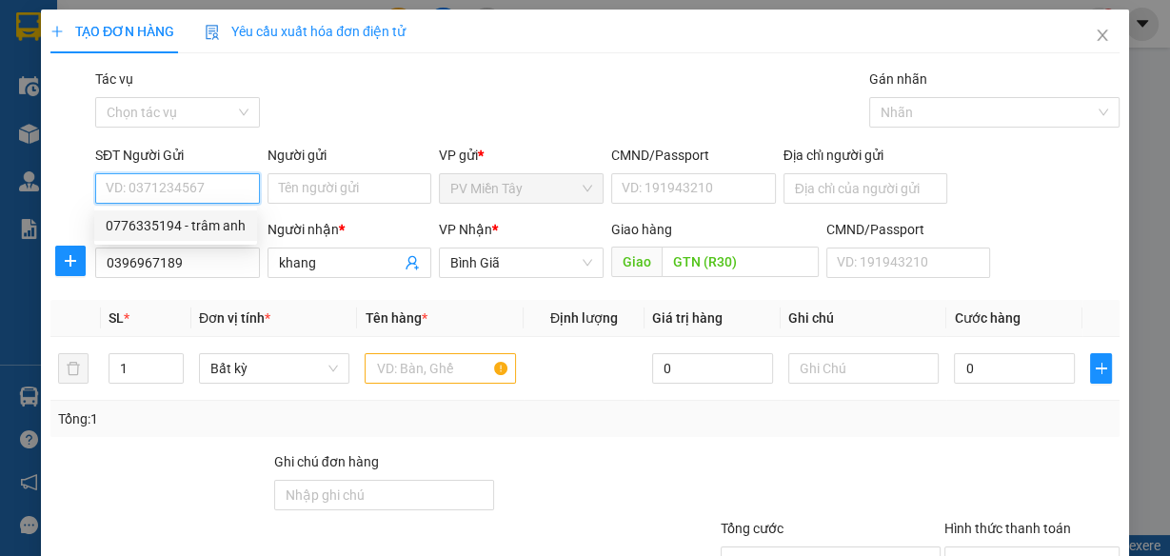
click at [223, 226] on div "0776335194 - trâm anh" at bounding box center [176, 225] width 140 height 21
type input "0776335194"
type input "trâm anh"
type input "077198008913"
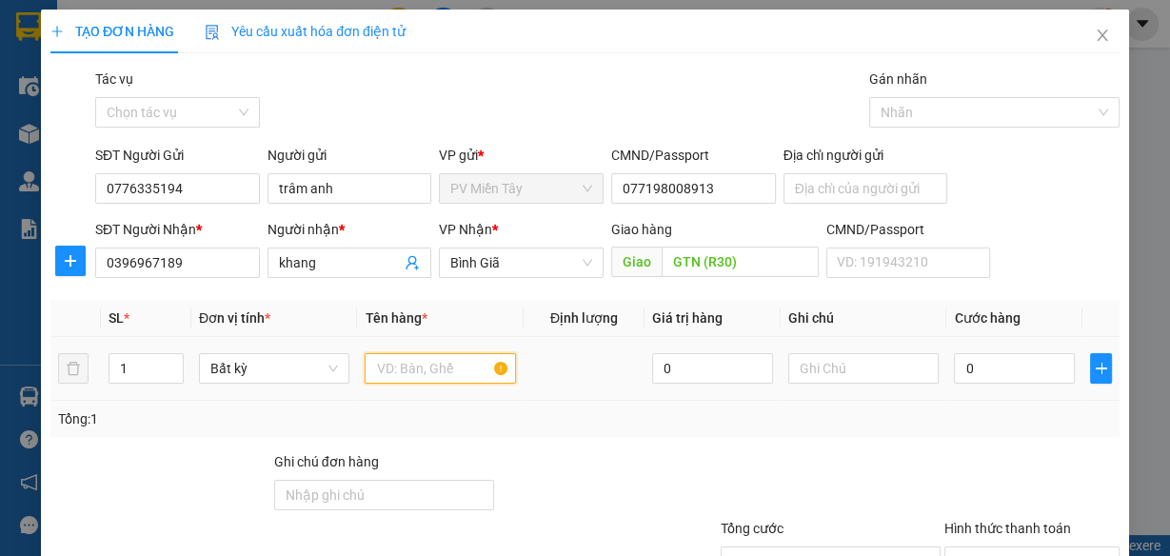
click at [459, 362] on input "text" at bounding box center [439, 368] width 151 height 30
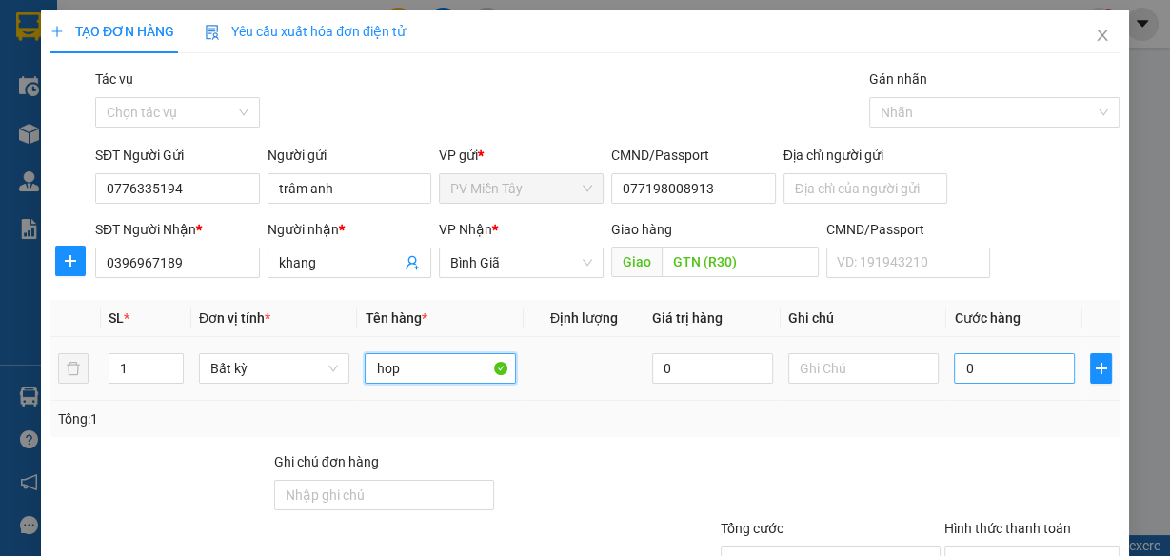
type input "hop"
click at [1005, 357] on input "0" at bounding box center [1014, 368] width 121 height 30
type input "3"
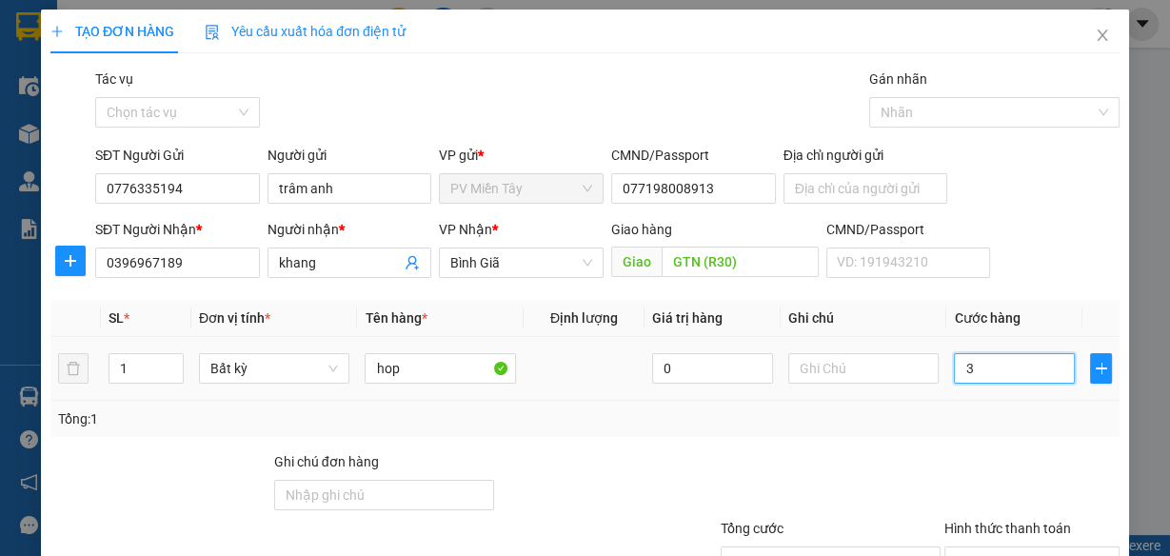
type input "30"
type input "30.000"
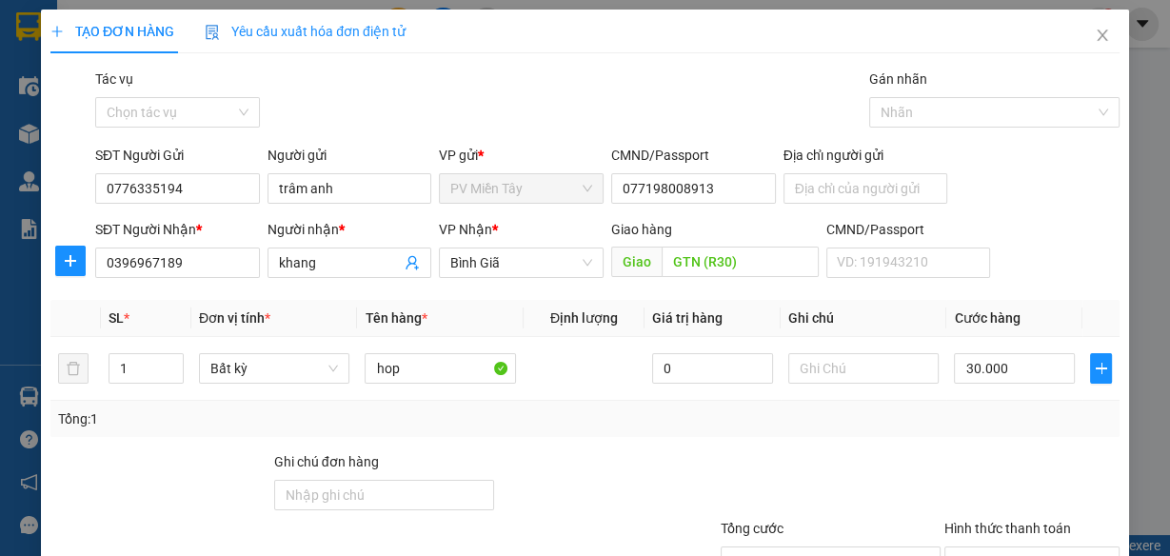
click at [994, 410] on div "Tổng: 1" at bounding box center [584, 418] width 1053 height 21
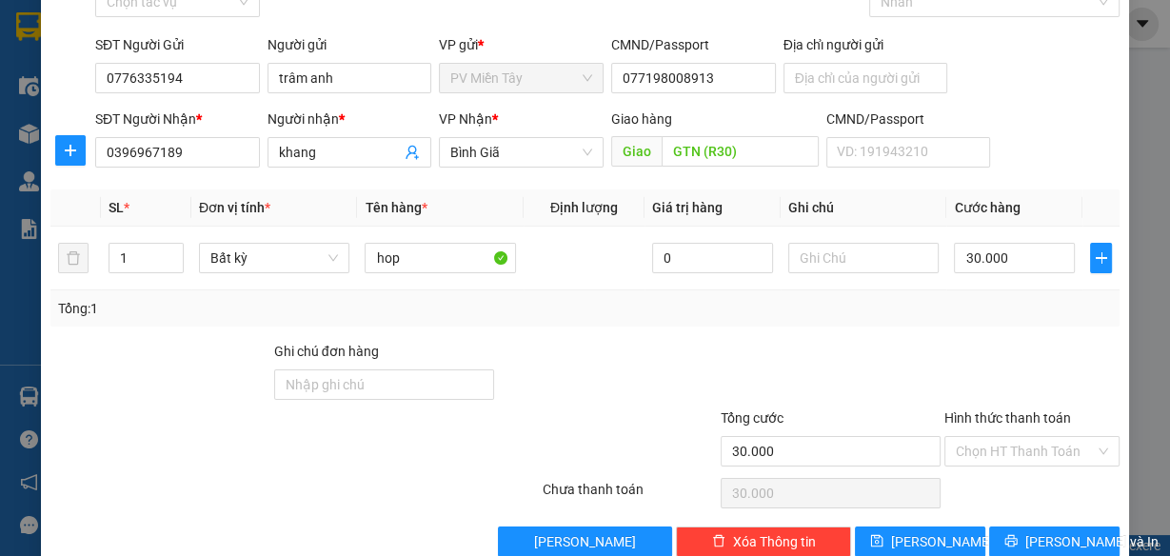
scroll to position [147, 0]
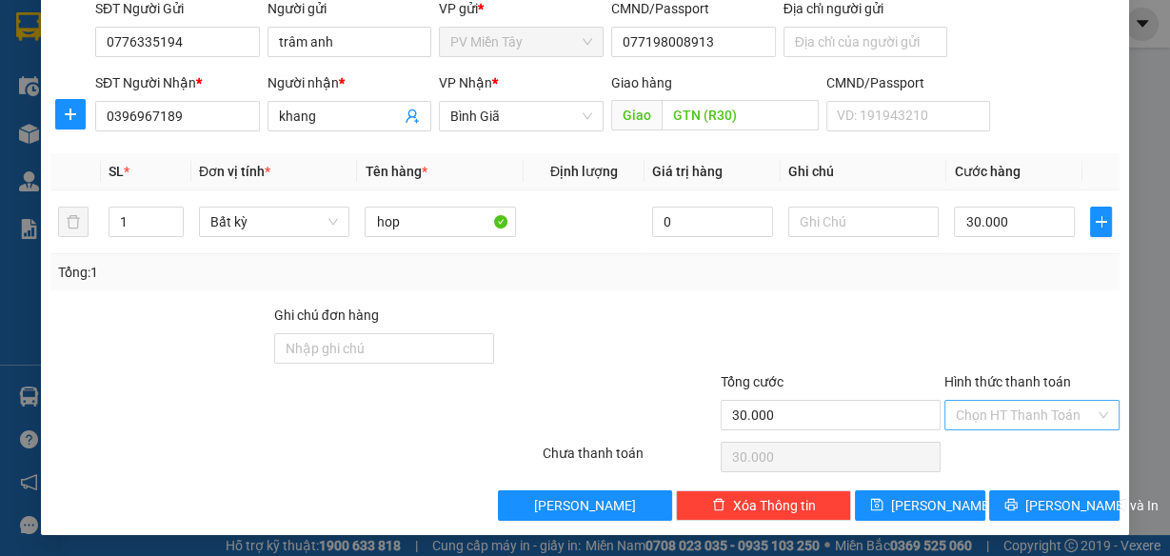
click at [1047, 417] on input "Hình thức thanh toán" at bounding box center [1024, 415] width 139 height 29
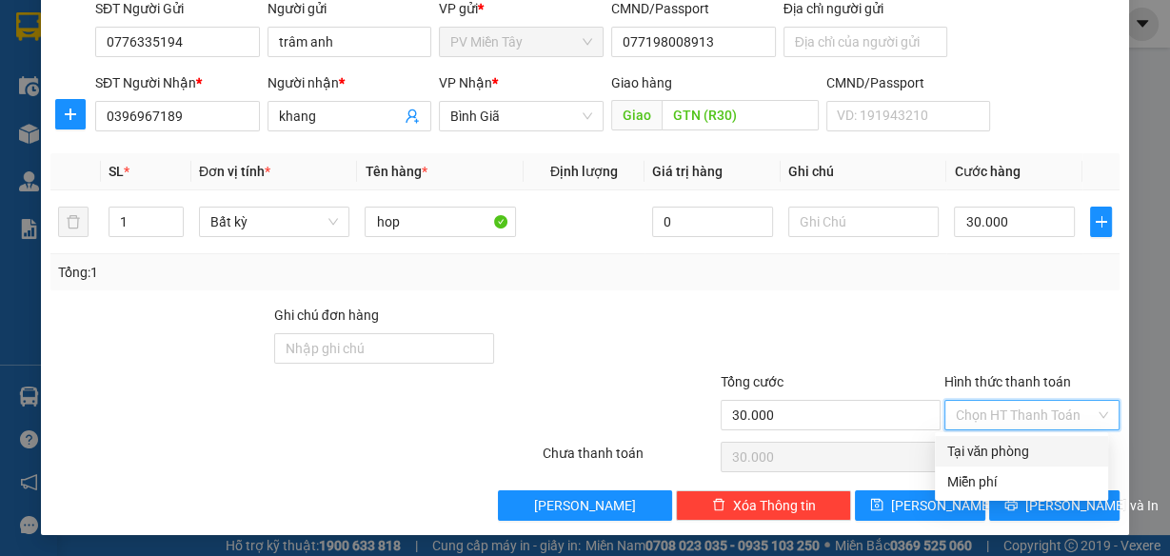
click at [1044, 443] on div "Tại văn phòng" at bounding box center [1021, 451] width 150 height 21
type input "0"
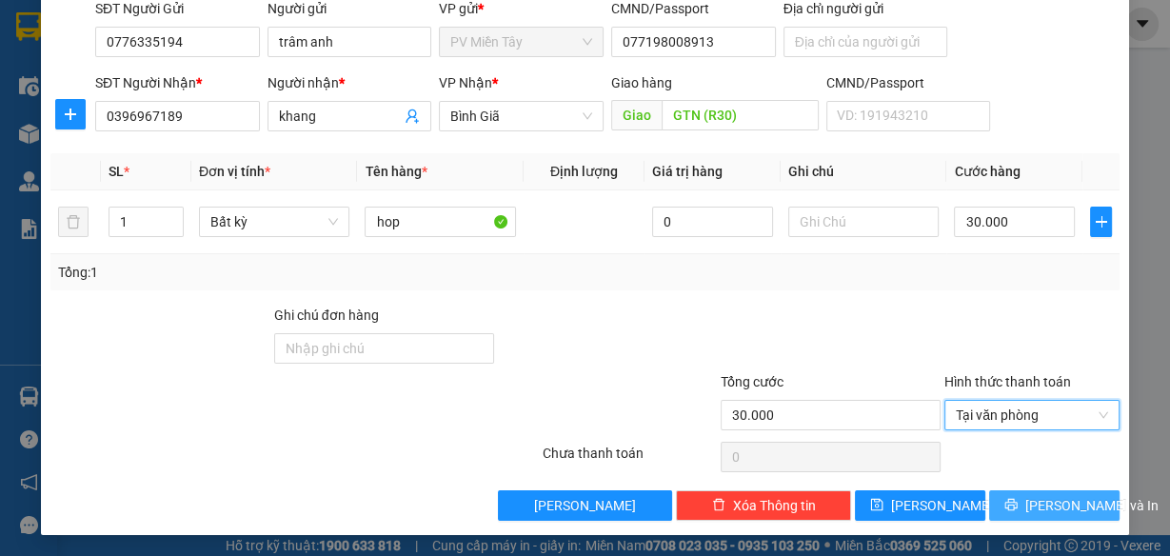
click at [1058, 490] on button "[PERSON_NAME] và In" at bounding box center [1054, 505] width 130 height 30
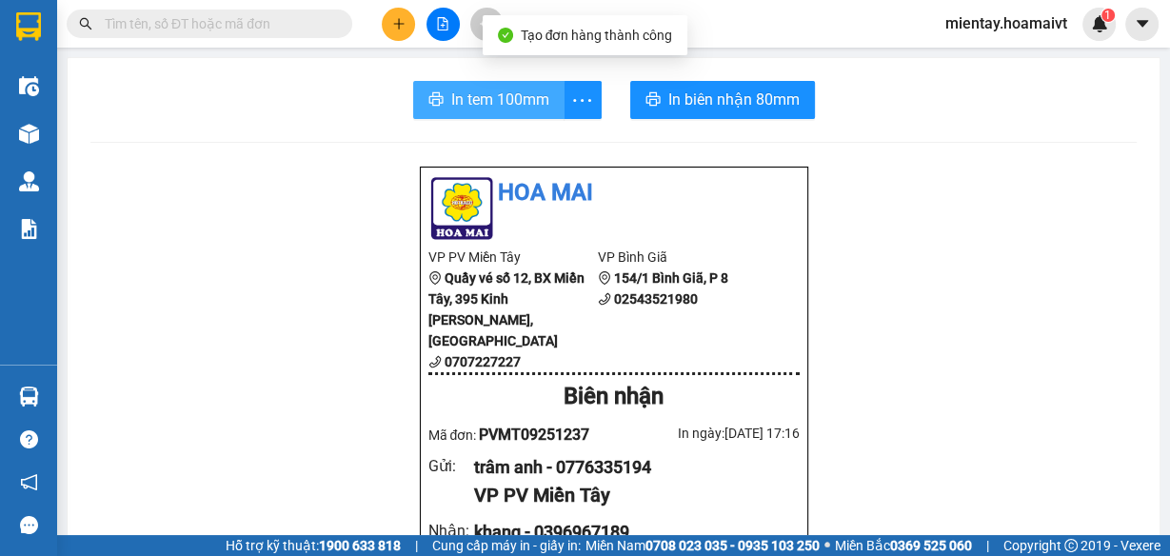
click at [486, 85] on button "In tem 100mm" at bounding box center [488, 100] width 151 height 38
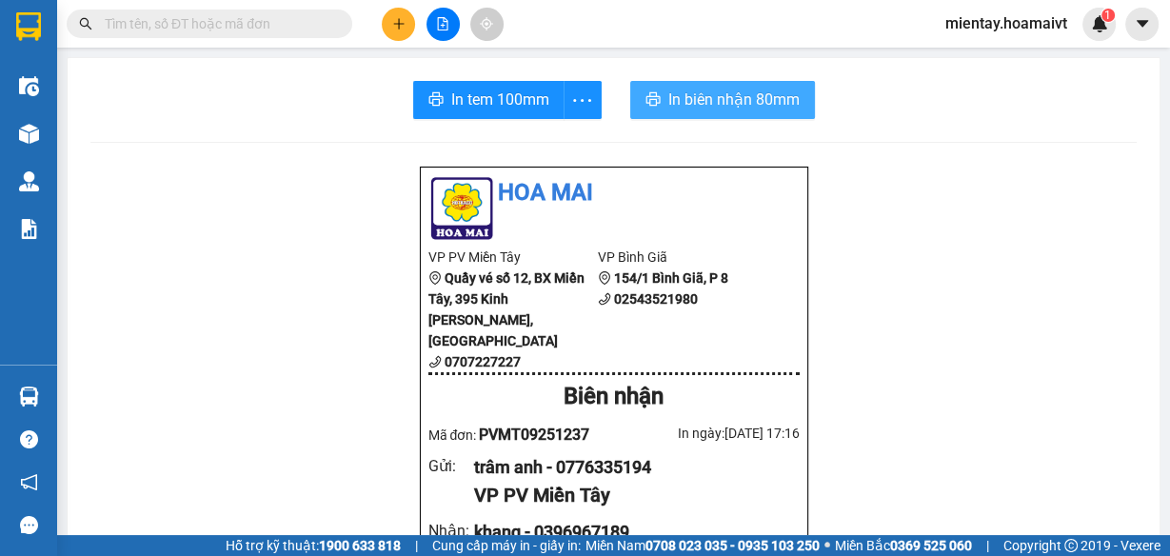
click at [732, 88] on span "In biên nhận 80mm" at bounding box center [733, 100] width 131 height 24
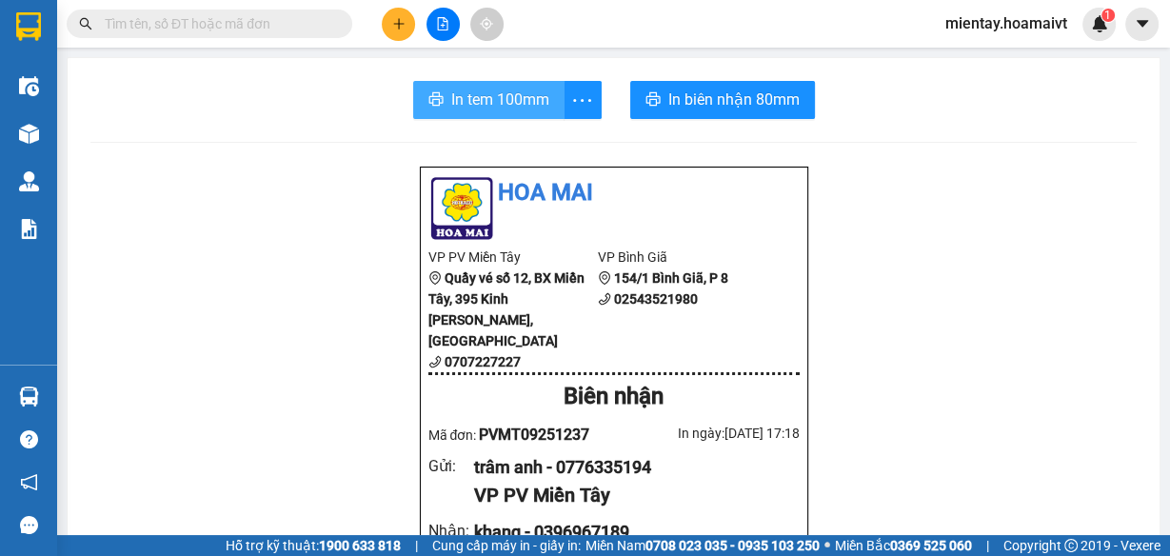
click at [505, 85] on button "In tem 100mm" at bounding box center [488, 100] width 151 height 38
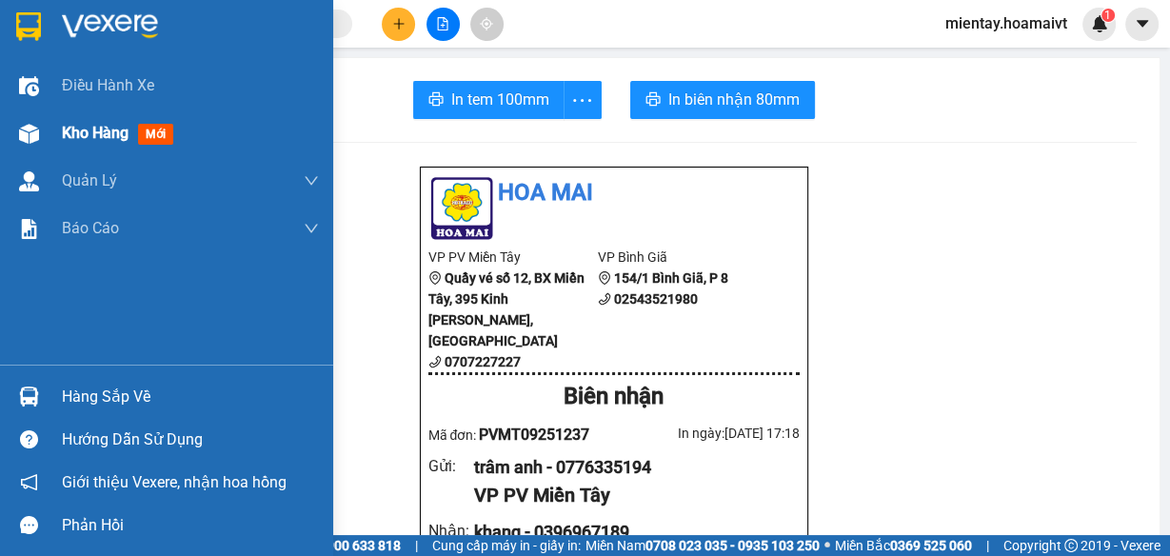
click at [79, 124] on span "Kho hàng" at bounding box center [95, 133] width 67 height 18
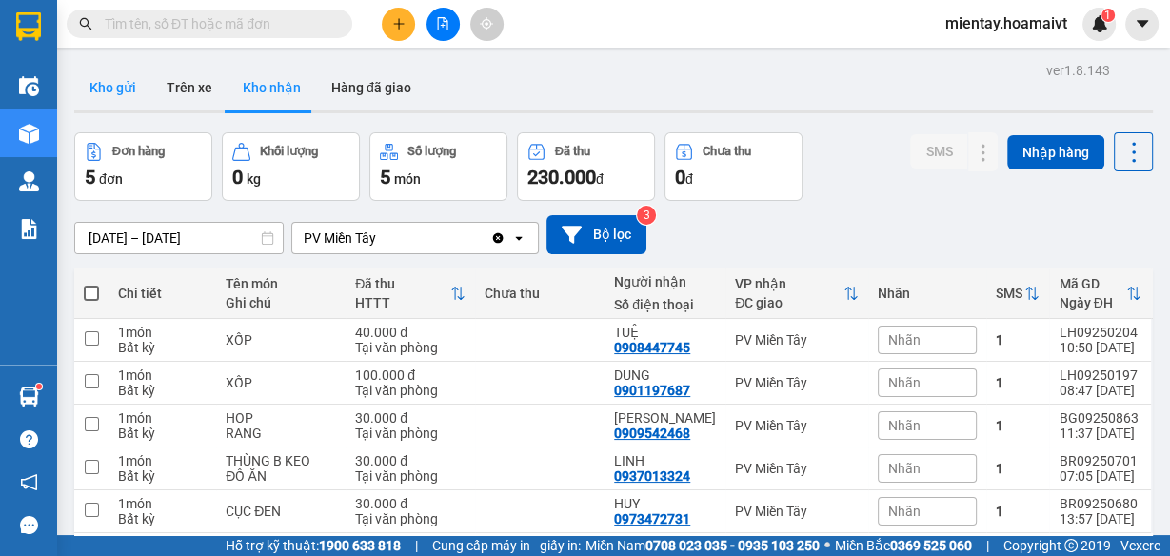
click at [122, 76] on button "Kho gửi" at bounding box center [112, 88] width 77 height 46
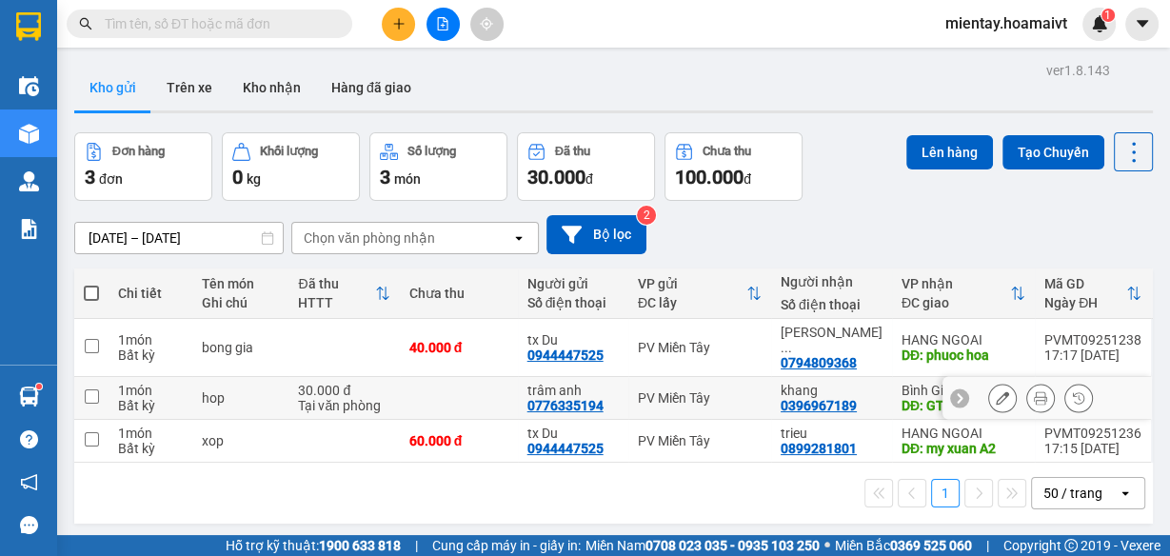
click at [435, 384] on td at bounding box center [459, 398] width 118 height 43
checkbox input "true"
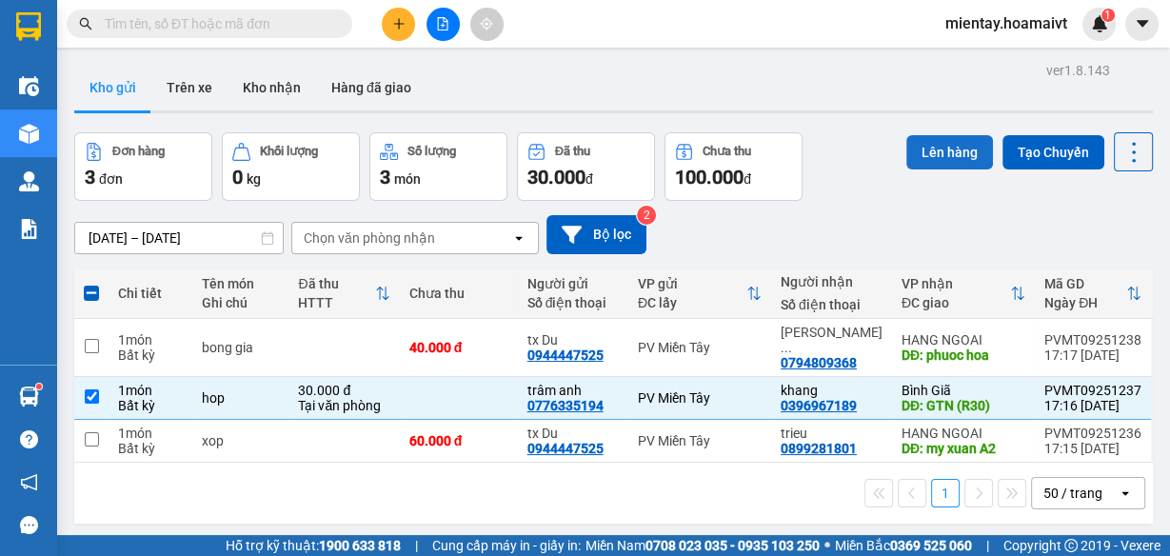
click at [960, 141] on button "Lên hàng" at bounding box center [949, 152] width 87 height 34
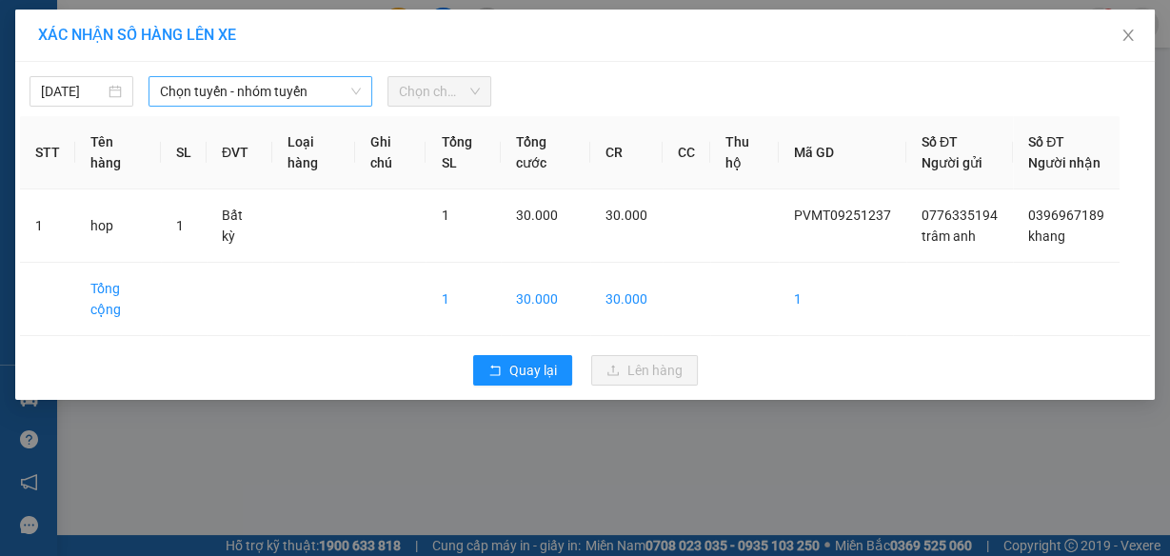
click at [207, 88] on span "Chọn tuyến - nhóm tuyến" at bounding box center [260, 91] width 201 height 29
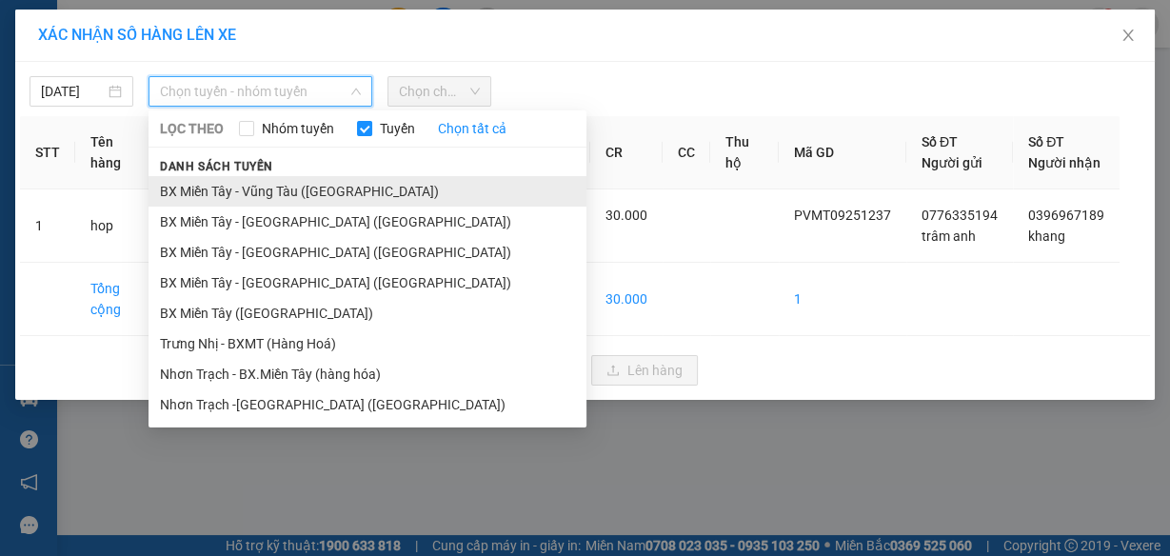
click at [233, 188] on li "BX Miền Tây - Vũng Tàu (Hàng Hóa)" at bounding box center [367, 191] width 438 height 30
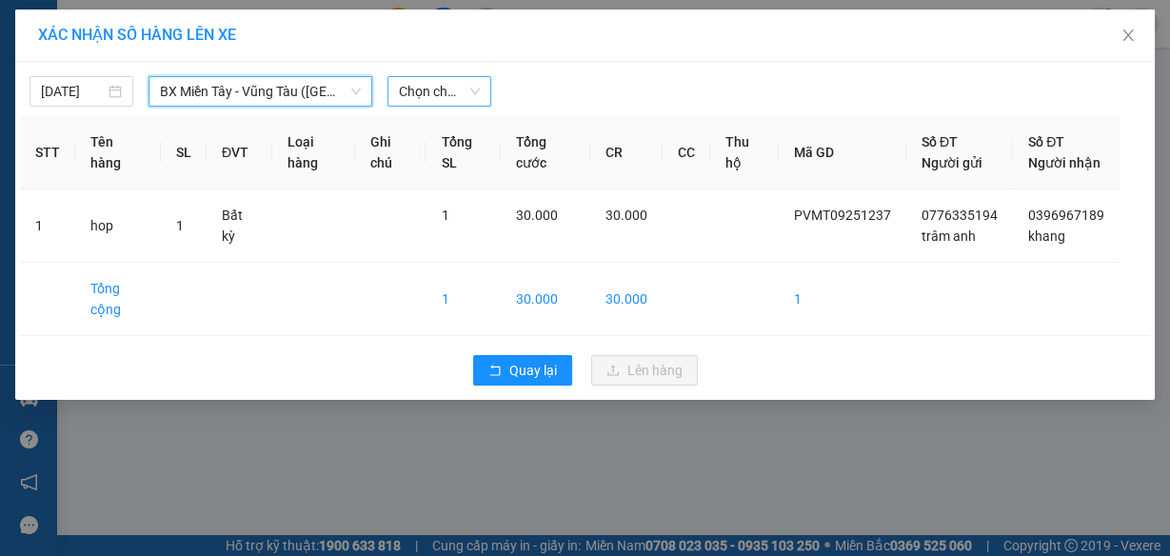
click at [475, 95] on span "Chọn chuyến" at bounding box center [439, 91] width 81 height 29
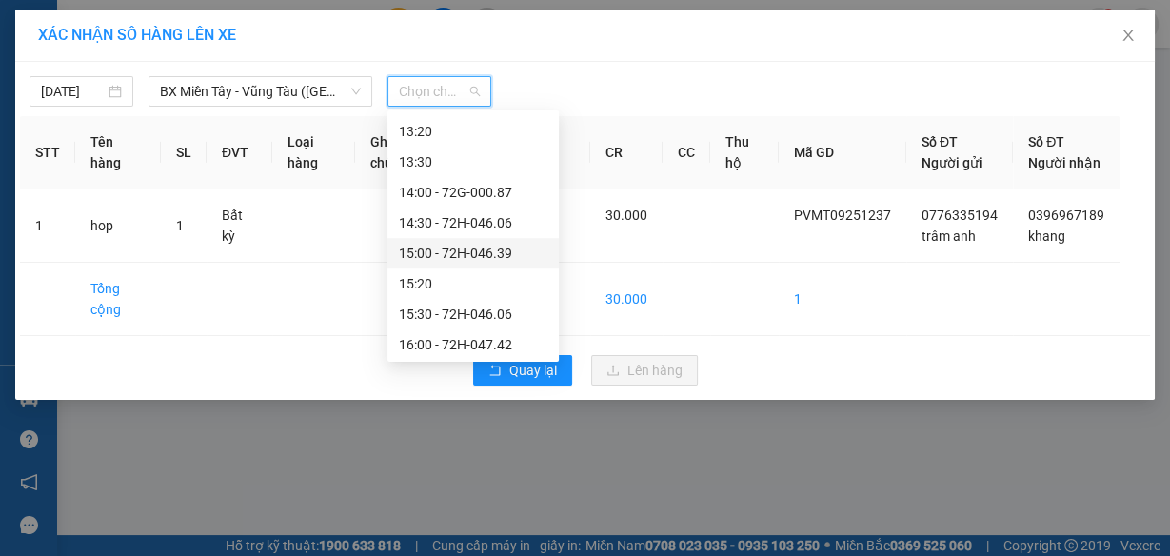
scroll to position [1096, 0]
click at [446, 342] on div "18:00" at bounding box center [473, 342] width 148 height 21
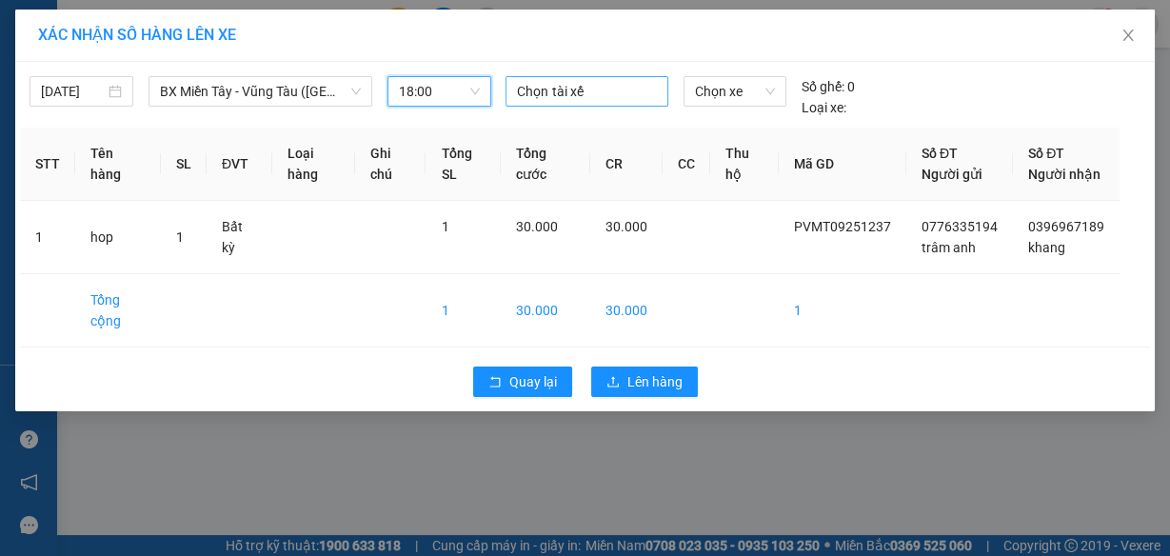
click at [575, 83] on div at bounding box center [586, 91] width 152 height 23
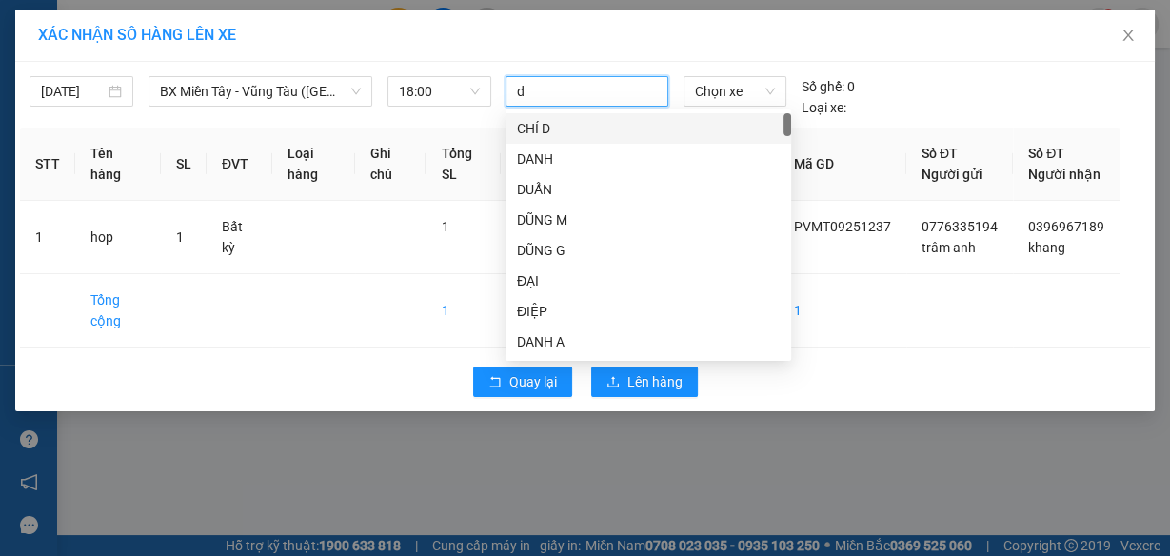
type input "du"
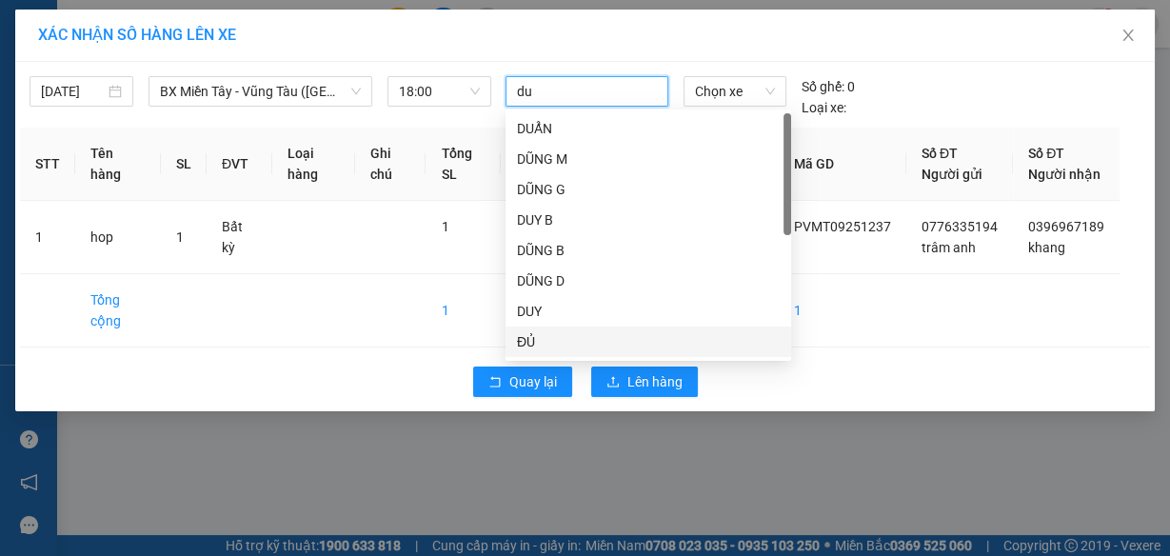
click at [577, 335] on div "ĐỦ" at bounding box center [648, 341] width 263 height 21
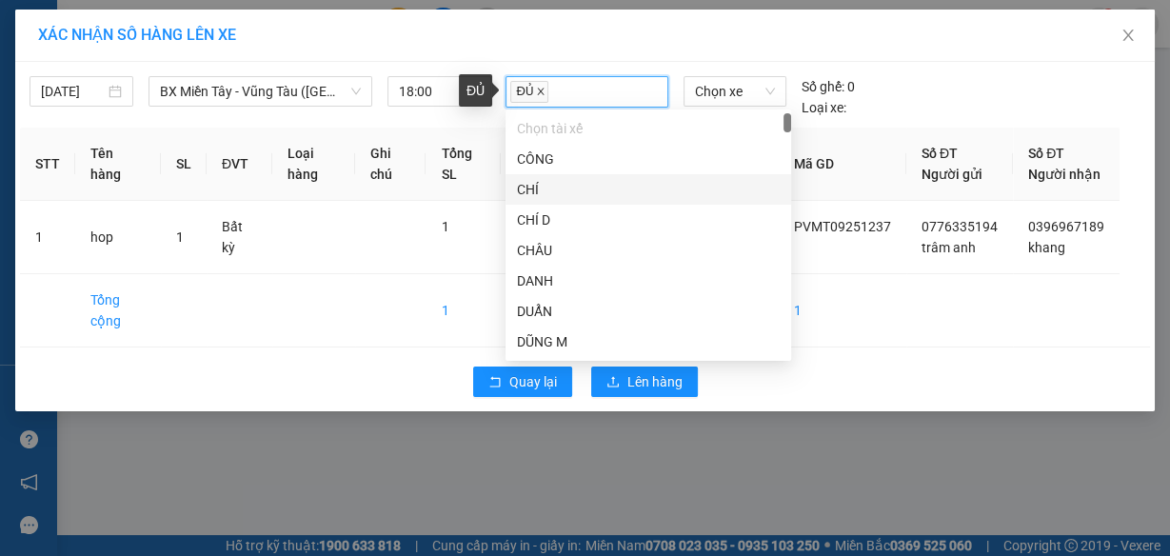
click at [541, 88] on icon "close" at bounding box center [541, 92] width 10 height 10
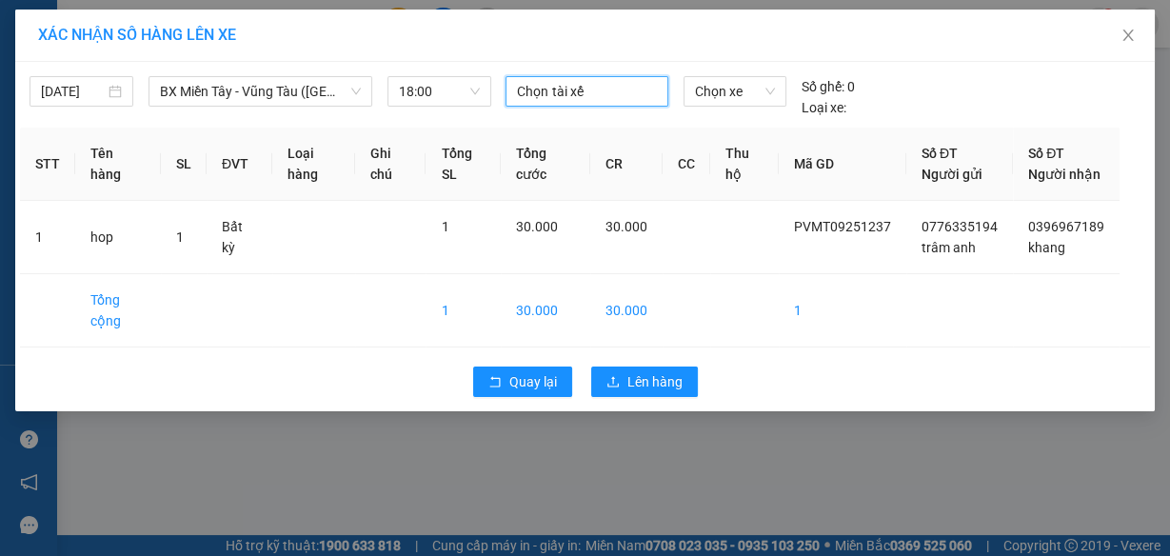
click at [541, 88] on div at bounding box center [586, 91] width 152 height 23
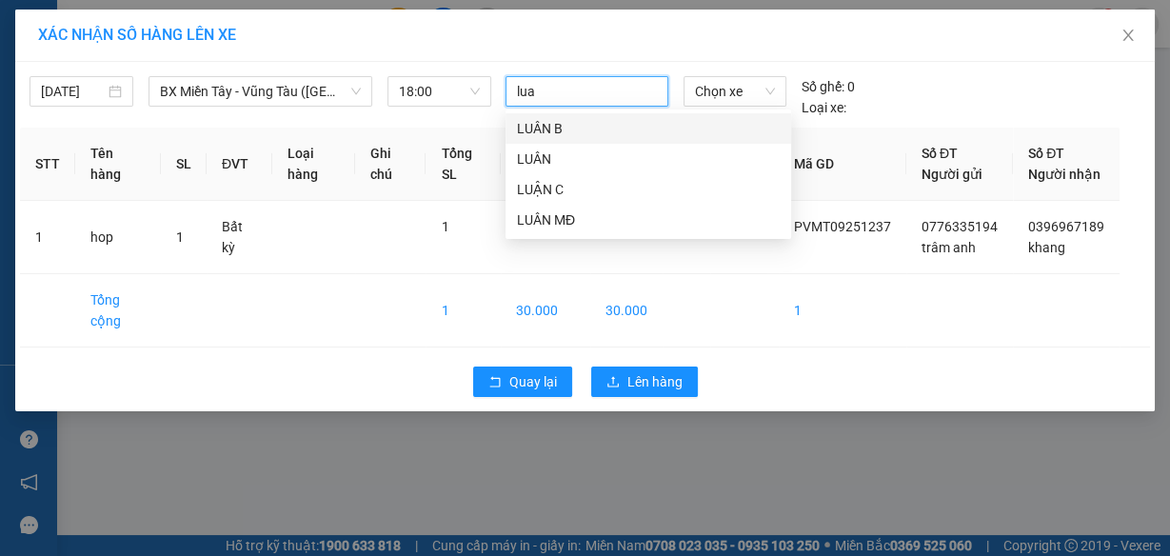
type input "luan"
click at [561, 154] on div "LUÂN" at bounding box center [648, 158] width 263 height 21
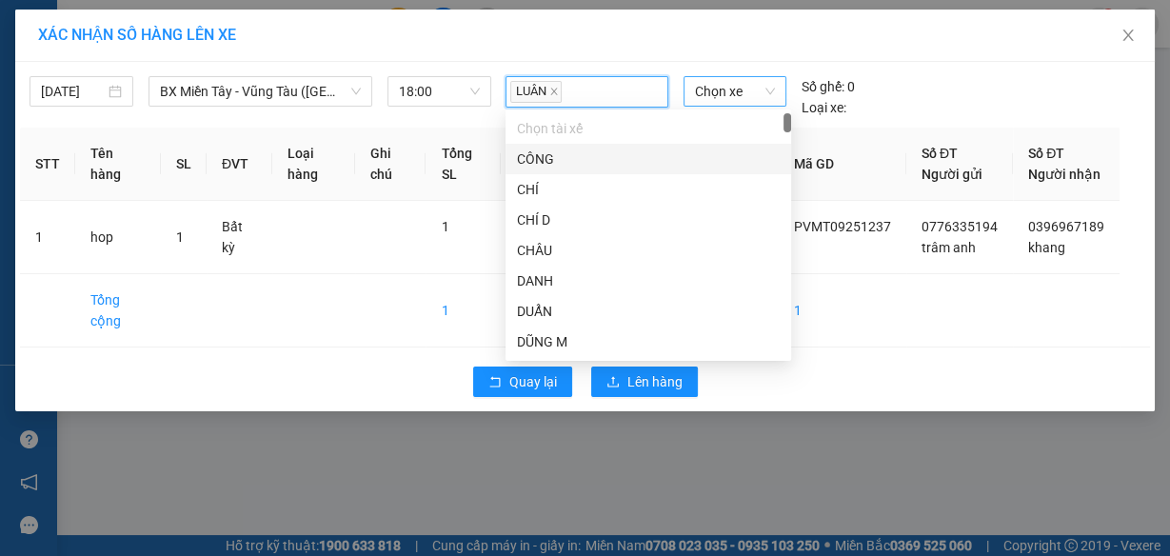
click at [730, 85] on span "Chọn xe" at bounding box center [735, 91] width 80 height 29
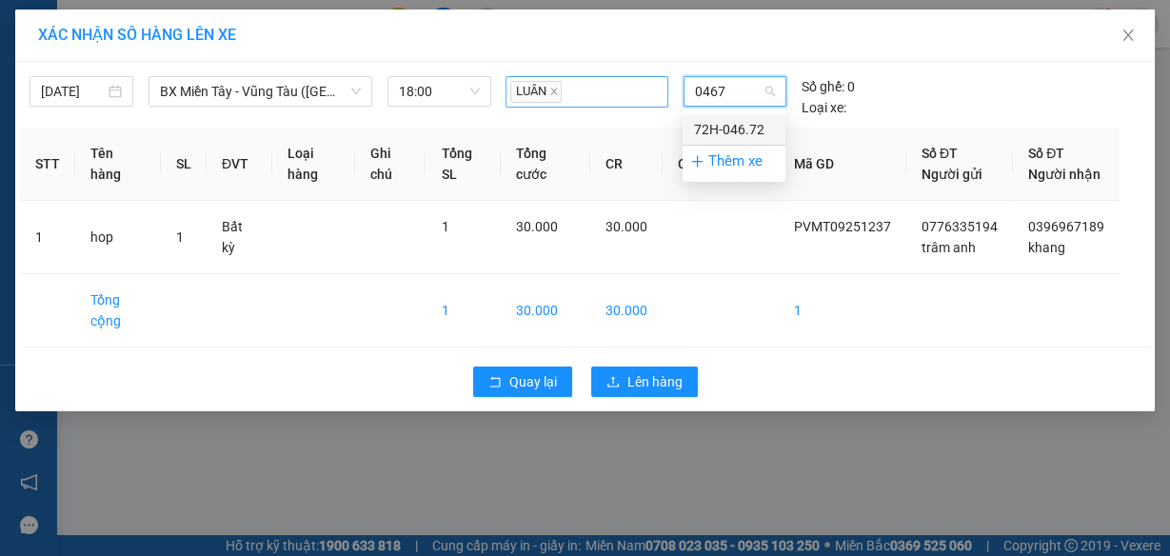
type input "04672"
click at [752, 128] on div "72H-046.72" at bounding box center [734, 129] width 80 height 21
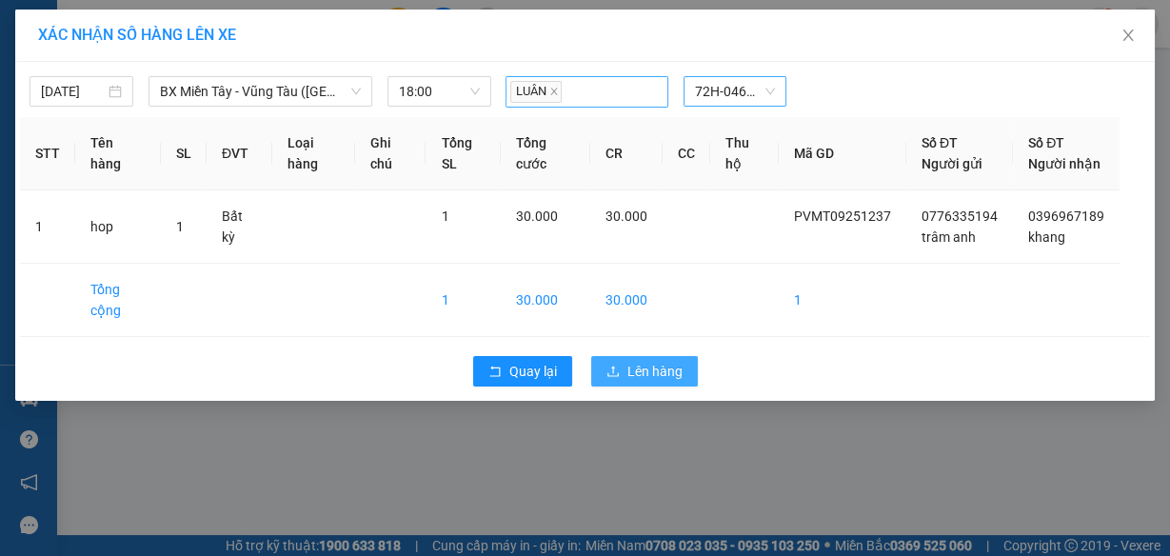
click at [643, 382] on span "Lên hàng" at bounding box center [654, 371] width 55 height 21
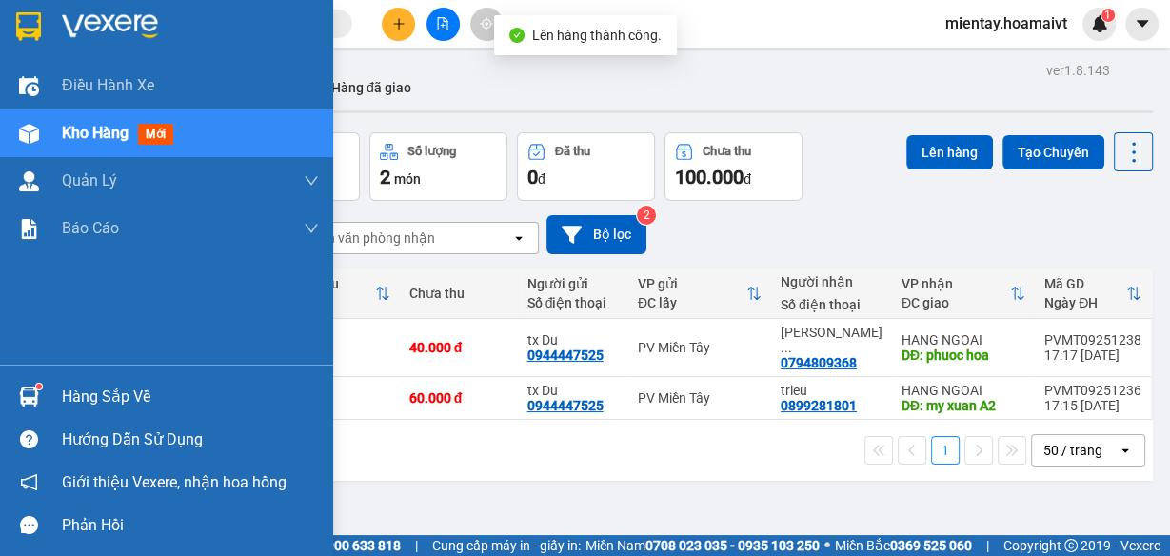
click at [77, 388] on td at bounding box center [91, 398] width 34 height 43
checkbox input "true"
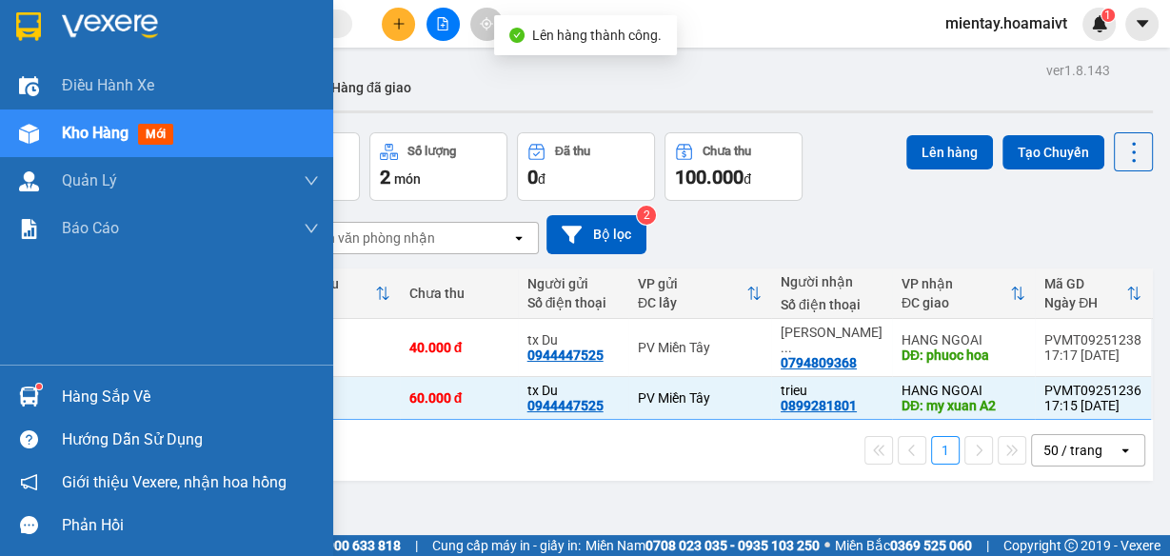
click at [69, 406] on div "Hàng sắp về" at bounding box center [190, 397] width 257 height 29
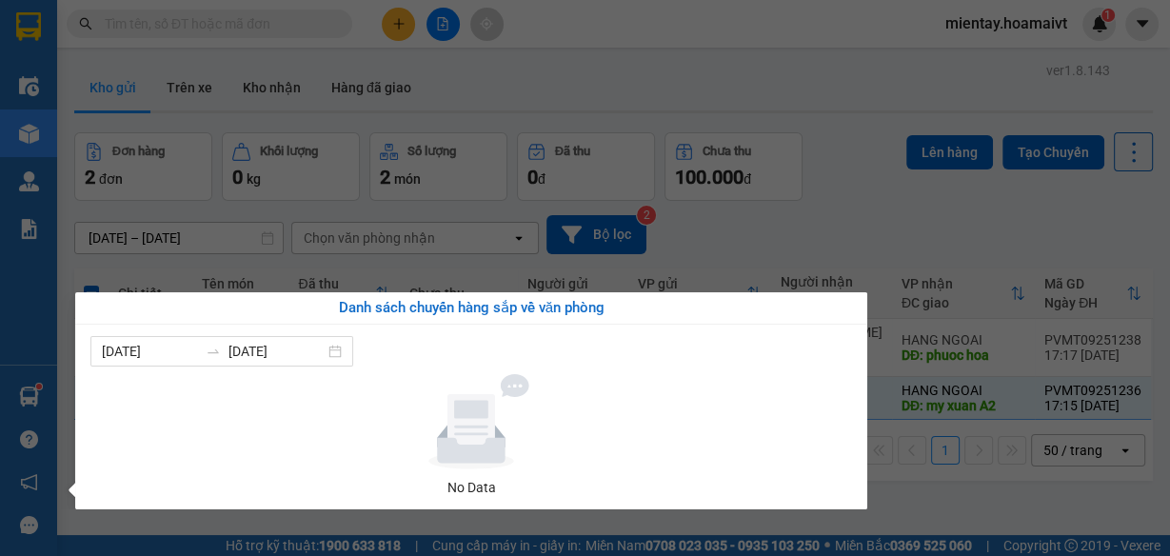
click at [972, 504] on section "Kết quả tìm kiếm ( 0 ) Bộ lọc No Data mientay.hoamaivt 1 Điều hành xe Kho hàng …" at bounding box center [585, 278] width 1170 height 556
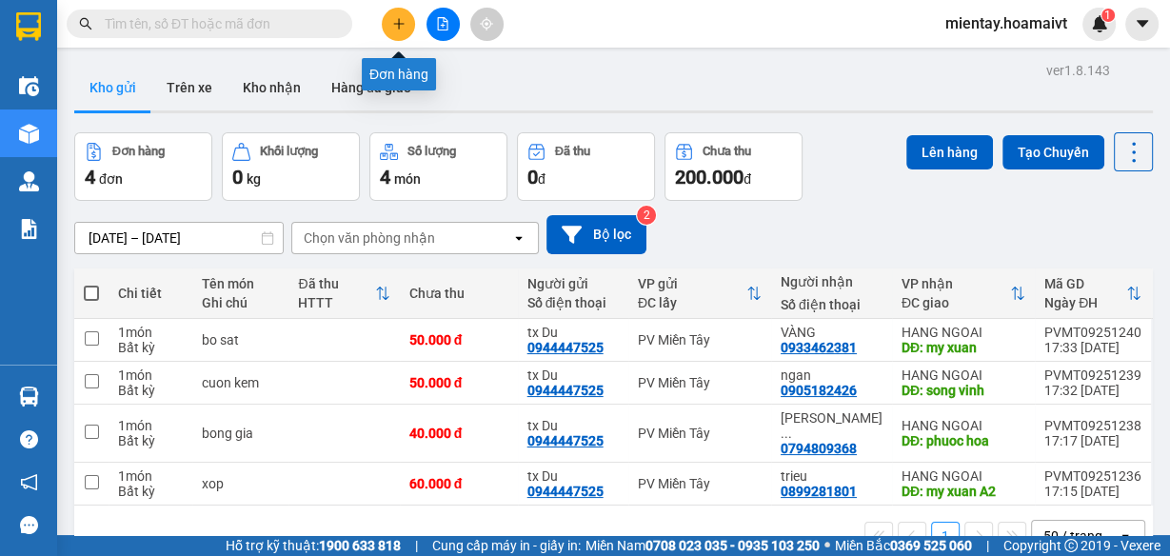
click at [394, 23] on icon "plus" at bounding box center [398, 23] width 10 height 1
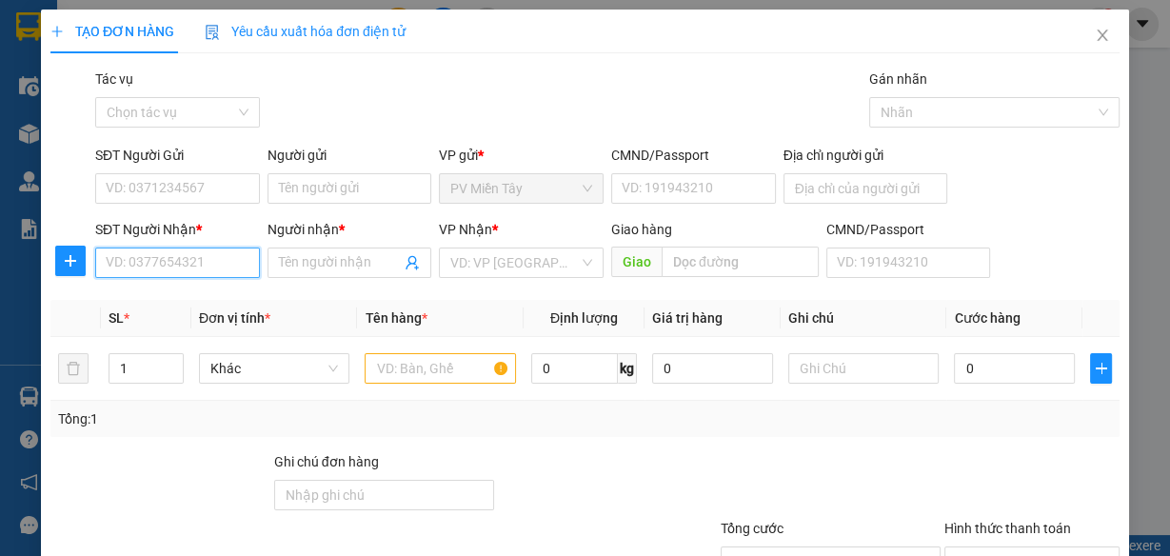
click at [189, 257] on input "SĐT Người Nhận *" at bounding box center [177, 262] width 165 height 30
type input "0918004909"
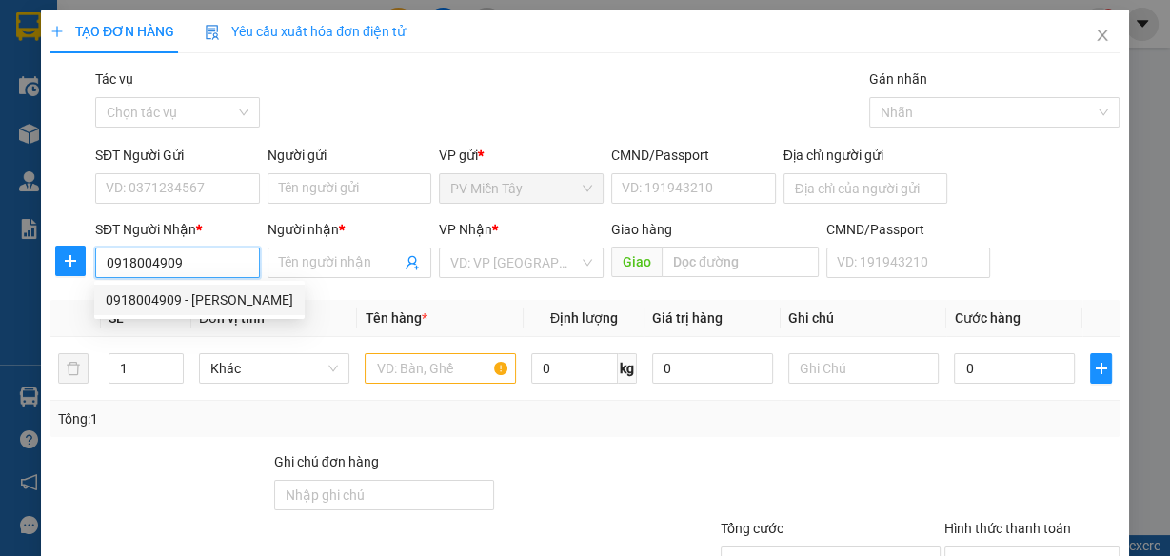
click at [213, 300] on div "0918004909 - doan" at bounding box center [199, 299] width 187 height 21
type input "doan"
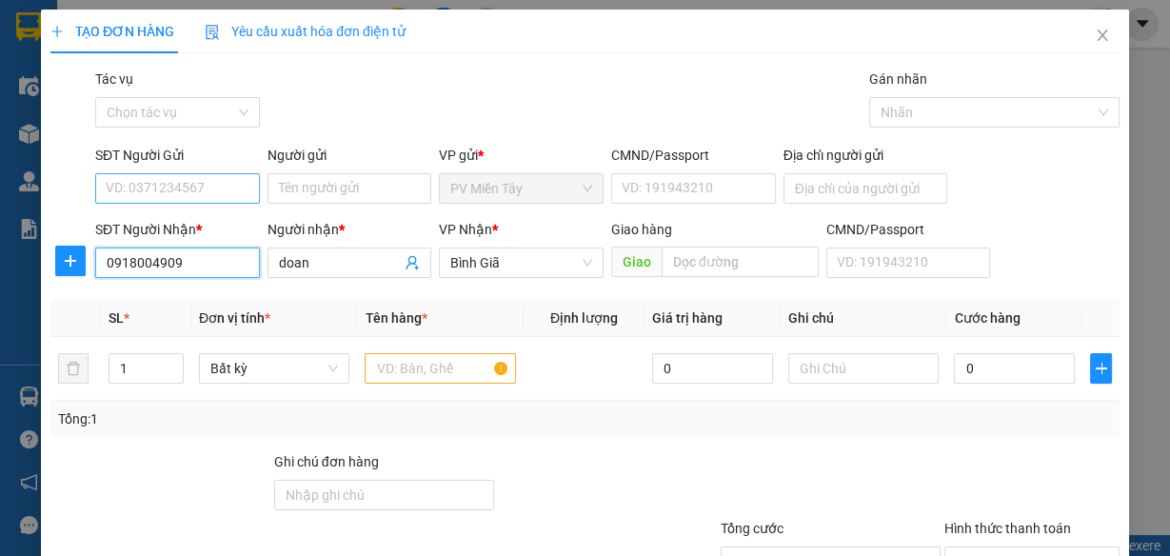
type input "0918004909"
click at [211, 173] on input "SĐT Người Gửi" at bounding box center [177, 188] width 165 height 30
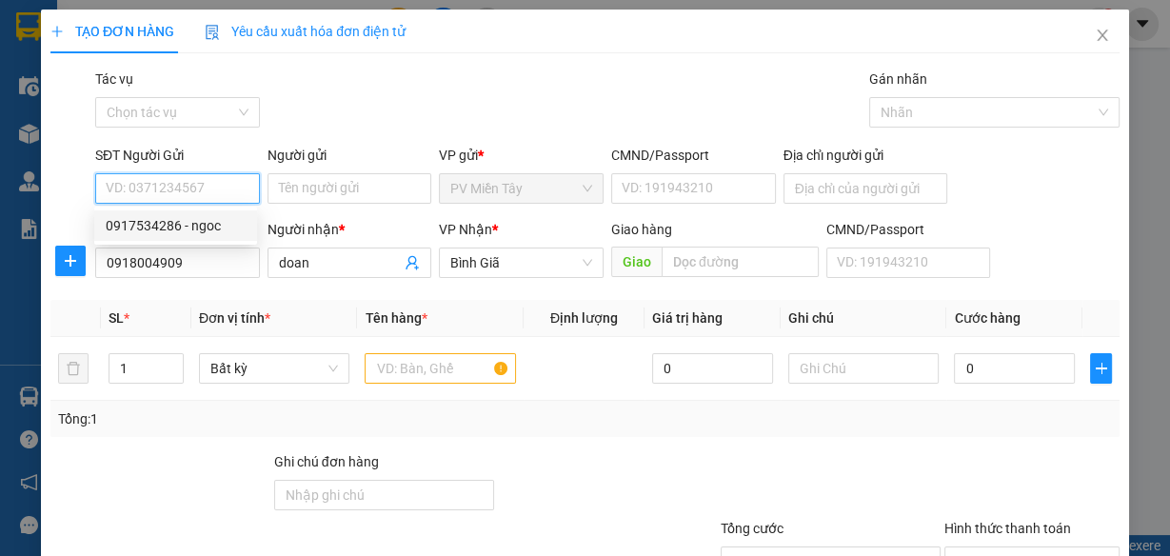
click at [215, 223] on div "0917534286 - ngoc" at bounding box center [176, 225] width 140 height 21
type input "0917534286"
type input "ngoc"
type input "0313947656"
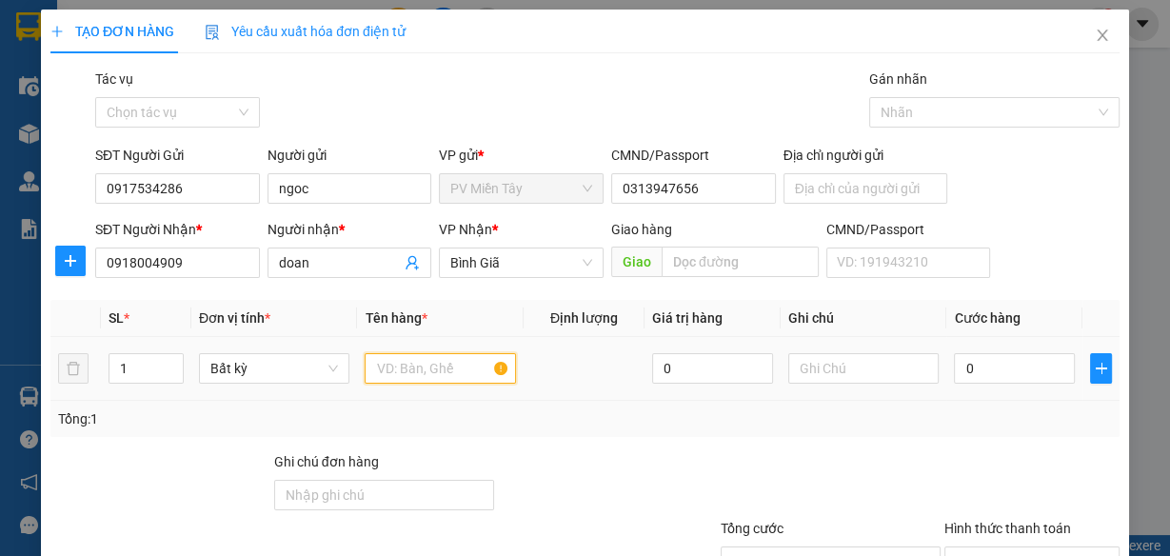
click at [436, 366] on input "text" at bounding box center [439, 368] width 151 height 30
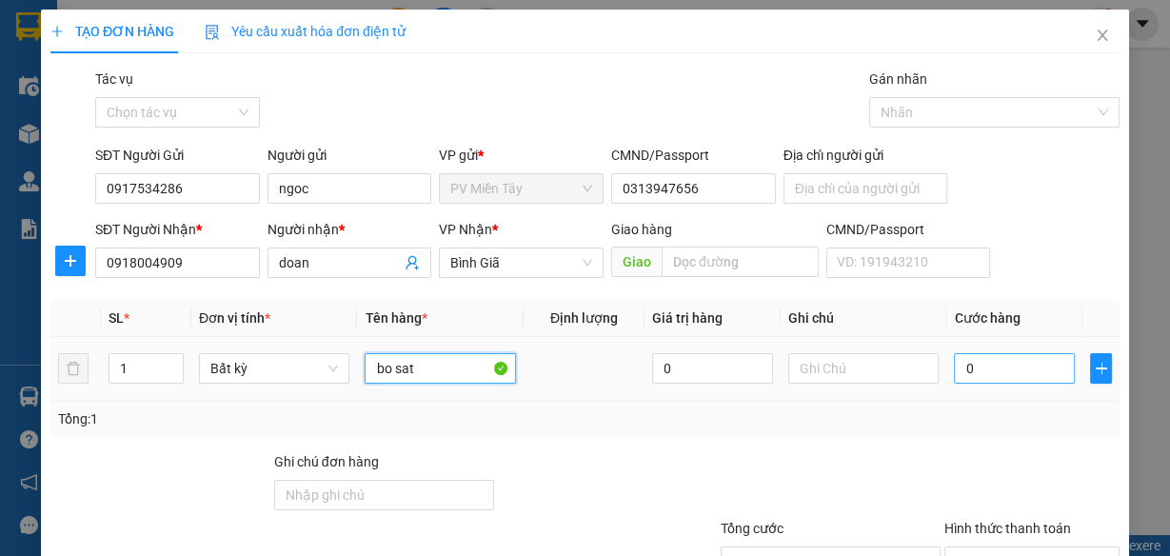
type input "bo sat"
click at [1022, 374] on input "0" at bounding box center [1014, 368] width 121 height 30
type input "4"
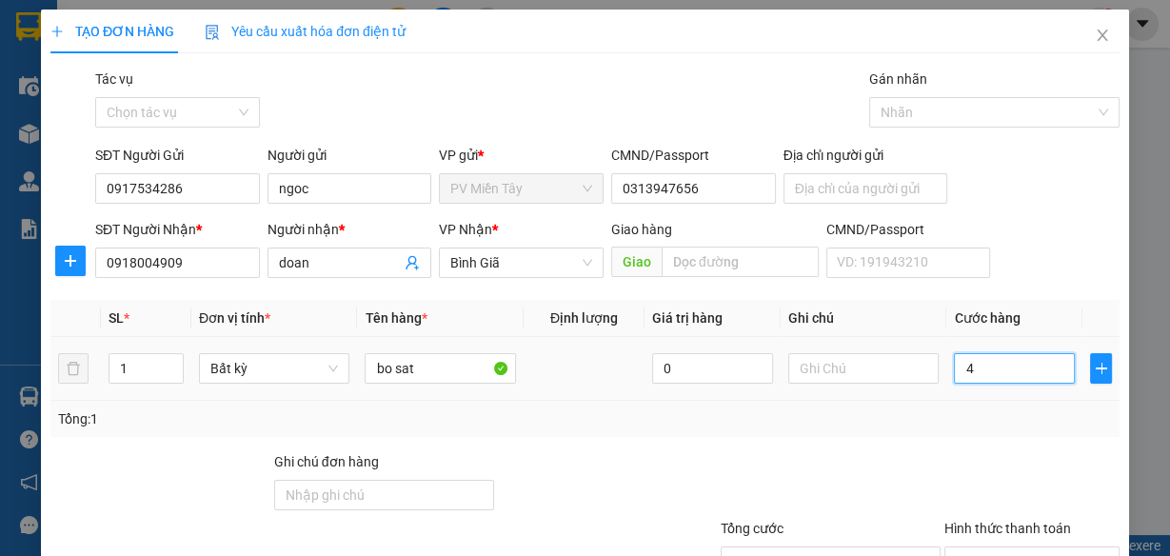
type input "40"
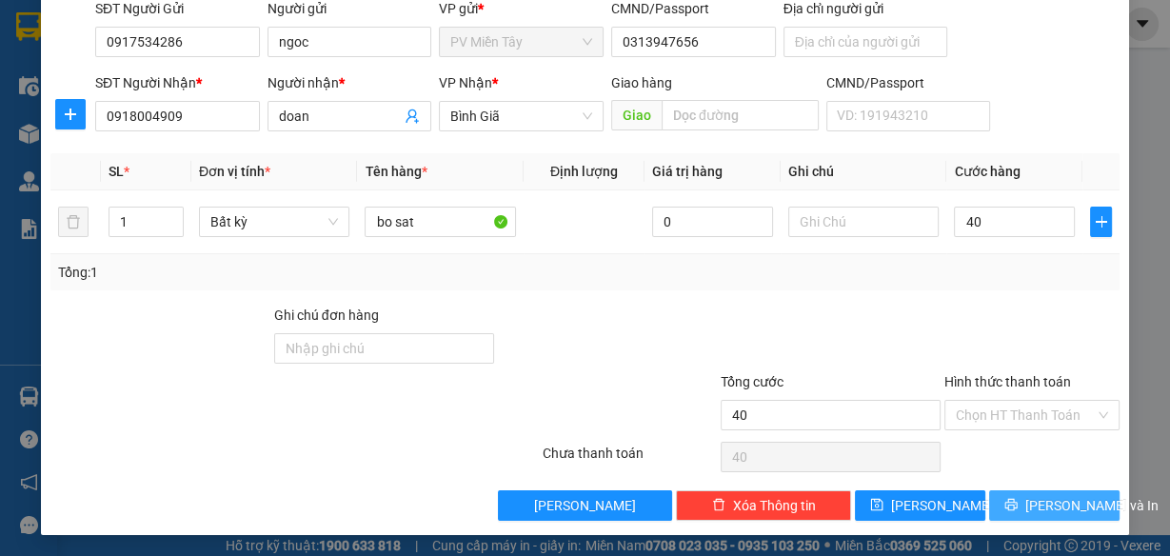
type input "40.000"
click at [1053, 502] on span "[PERSON_NAME] và In" at bounding box center [1091, 505] width 133 height 21
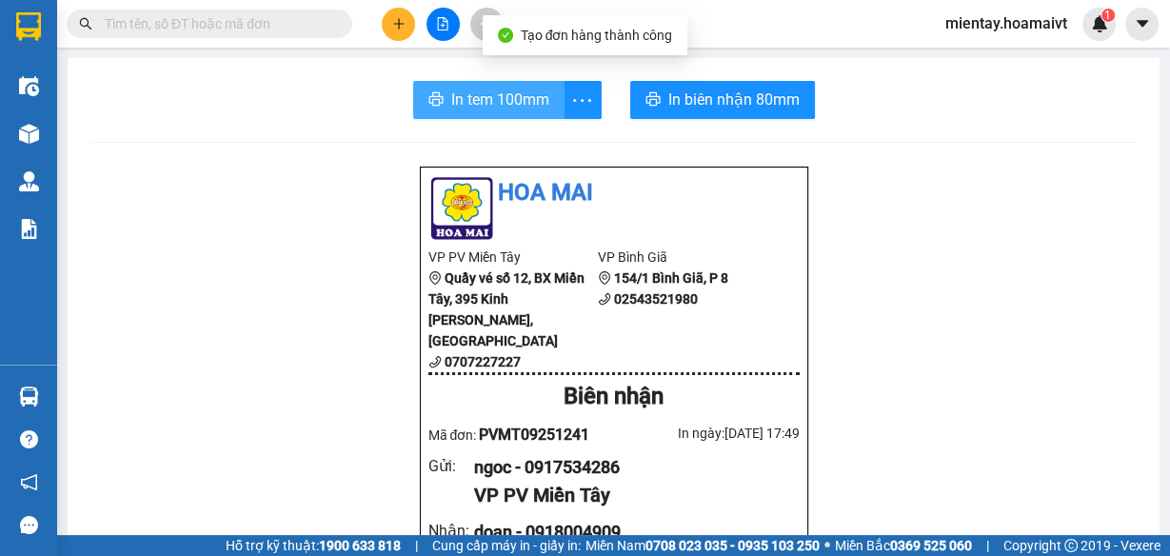
click at [493, 95] on span "In tem 100mm" at bounding box center [500, 100] width 98 height 24
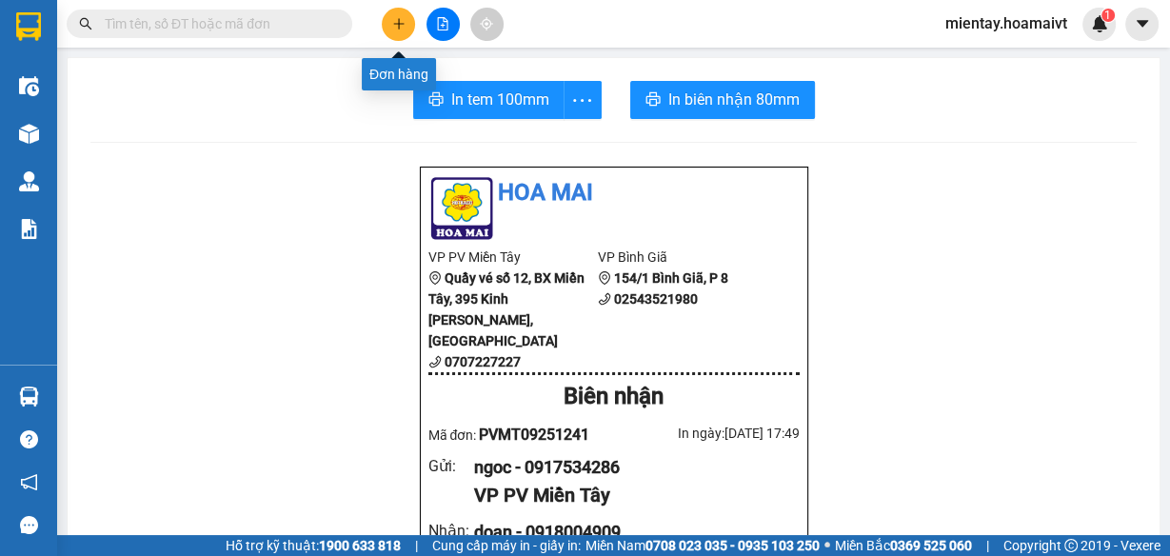
click at [409, 19] on button at bounding box center [398, 24] width 33 height 33
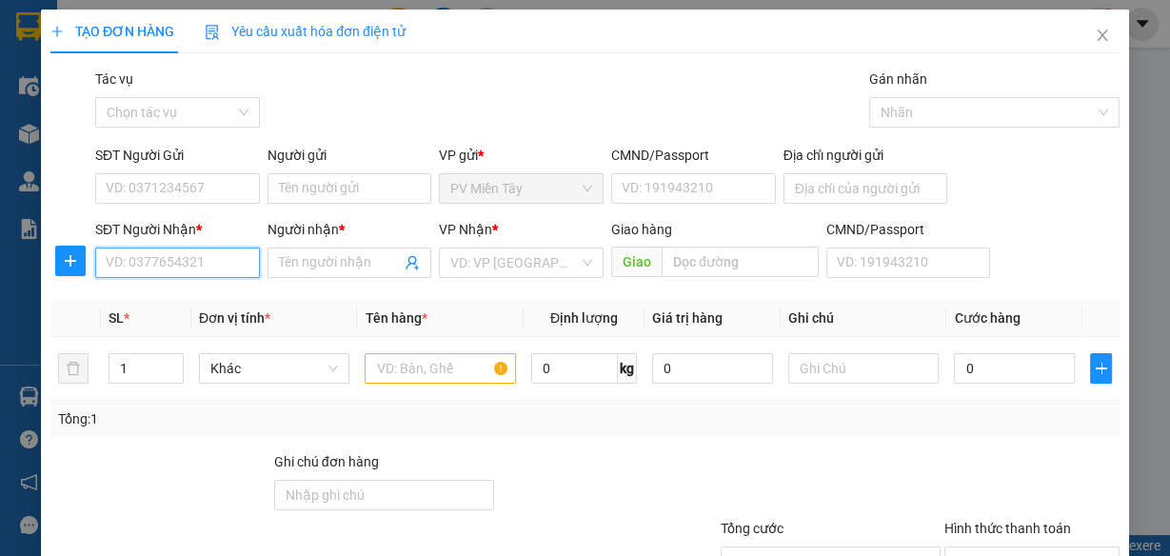
click at [221, 250] on input "SĐT Người Nhận *" at bounding box center [177, 262] width 165 height 30
type input "077919"
click at [179, 303] on div "0779199664 - nhiem" at bounding box center [176, 299] width 140 height 21
type input "Le Van Quoi BTan"
type input "0779199664"
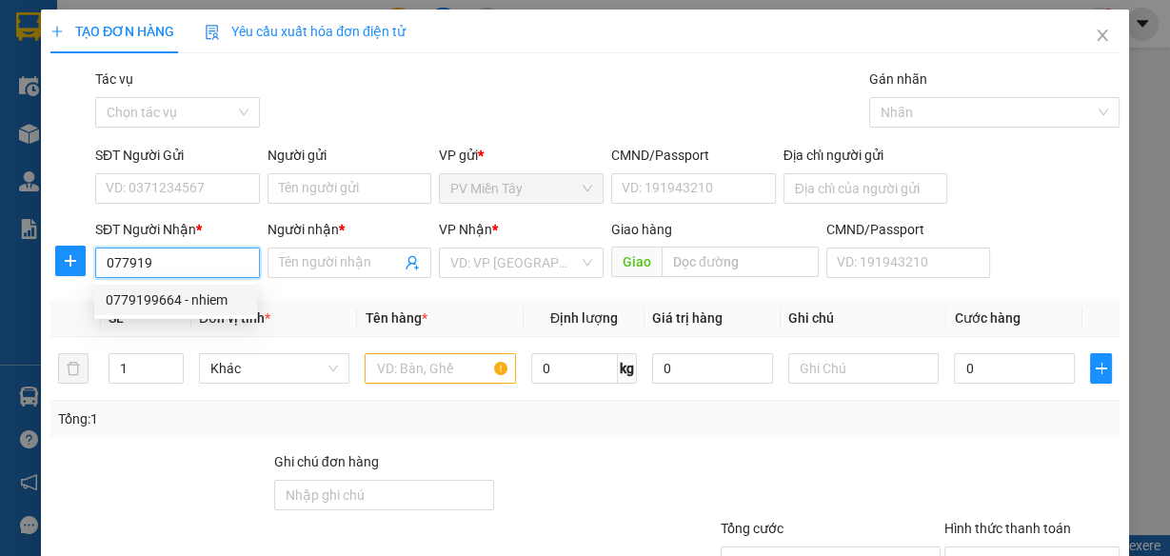
type input "nhiem"
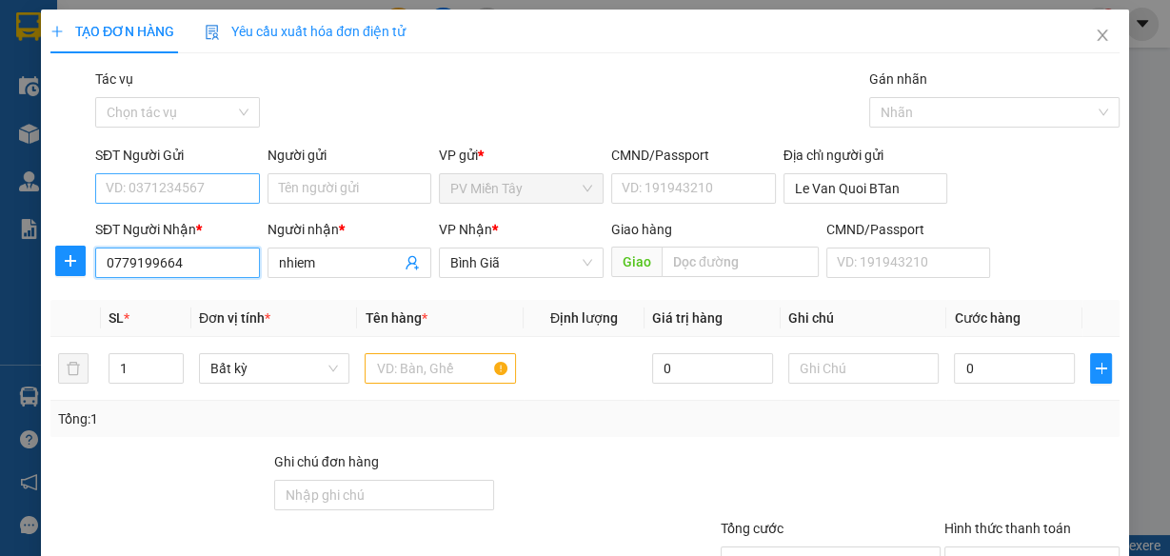
type input "0779199664"
click at [226, 187] on input "SĐT Người Gửi" at bounding box center [177, 188] width 165 height 30
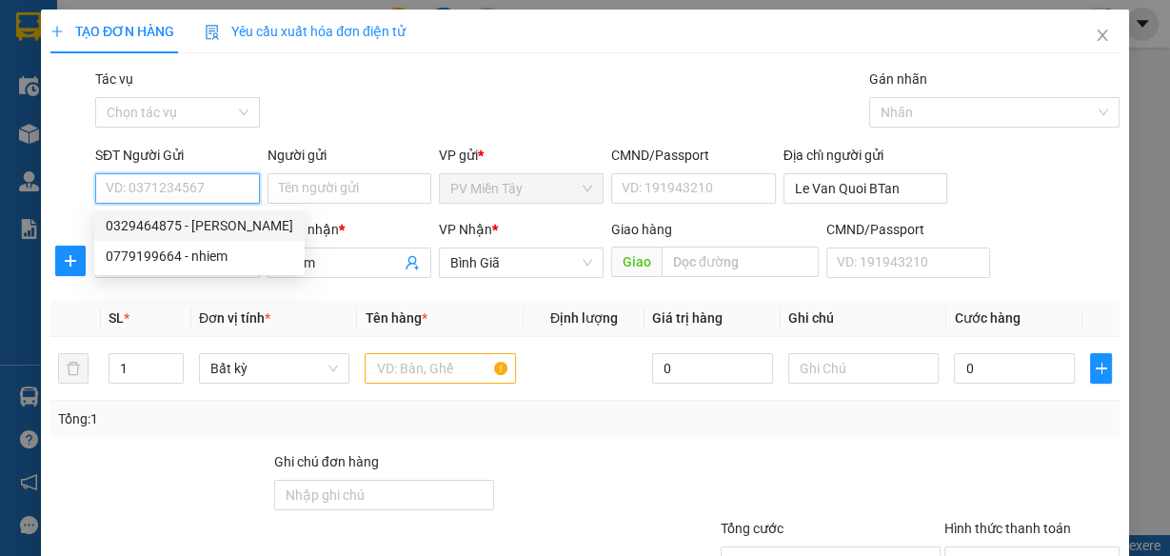
click at [233, 225] on div "0329464875 - Nguyen Minh Phat" at bounding box center [199, 225] width 187 height 21
type input "0329464875"
type input "Nguyen Minh Phat"
type input "092201003981"
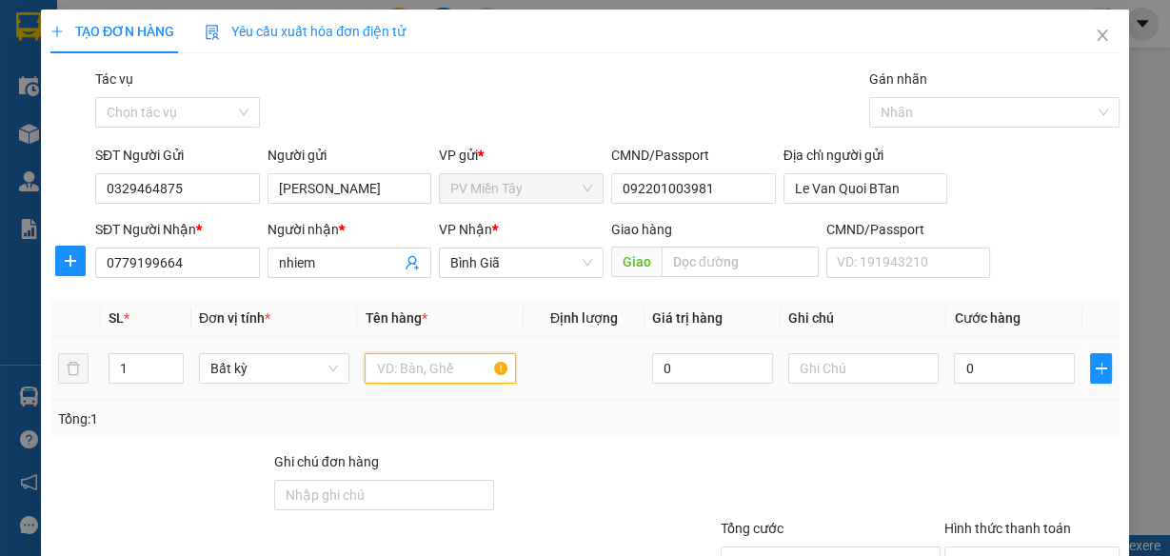
click at [455, 362] on input "text" at bounding box center [439, 368] width 151 height 30
type input "ong"
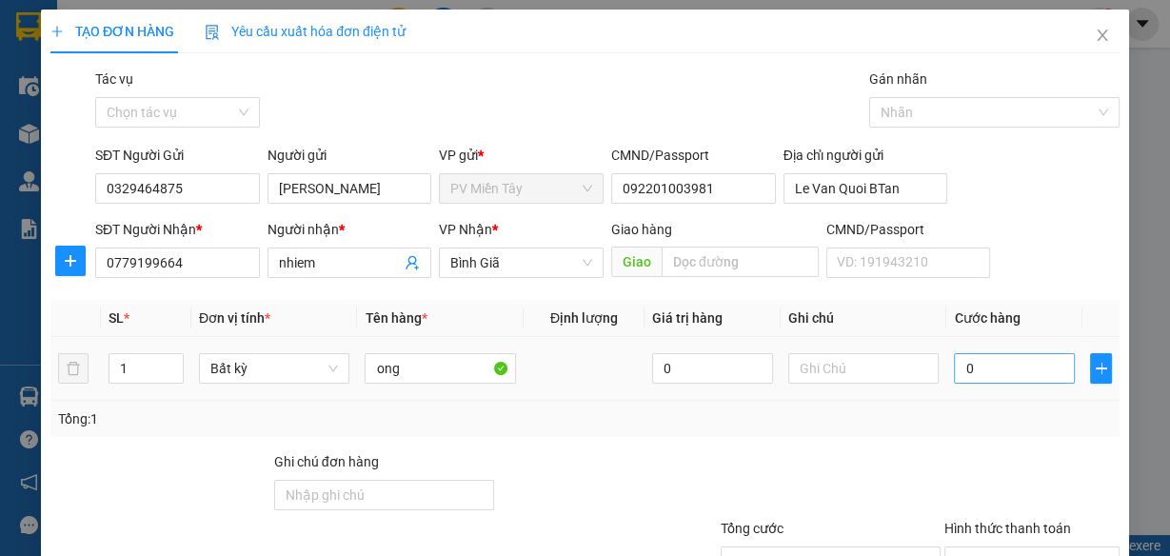
drag, startPoint x: 1044, startPoint y: 344, endPoint x: 1028, endPoint y: 362, distance: 24.3
click at [1036, 350] on td "0" at bounding box center [1014, 369] width 136 height 64
click at [1020, 372] on input "0" at bounding box center [1014, 368] width 121 height 30
type input "3"
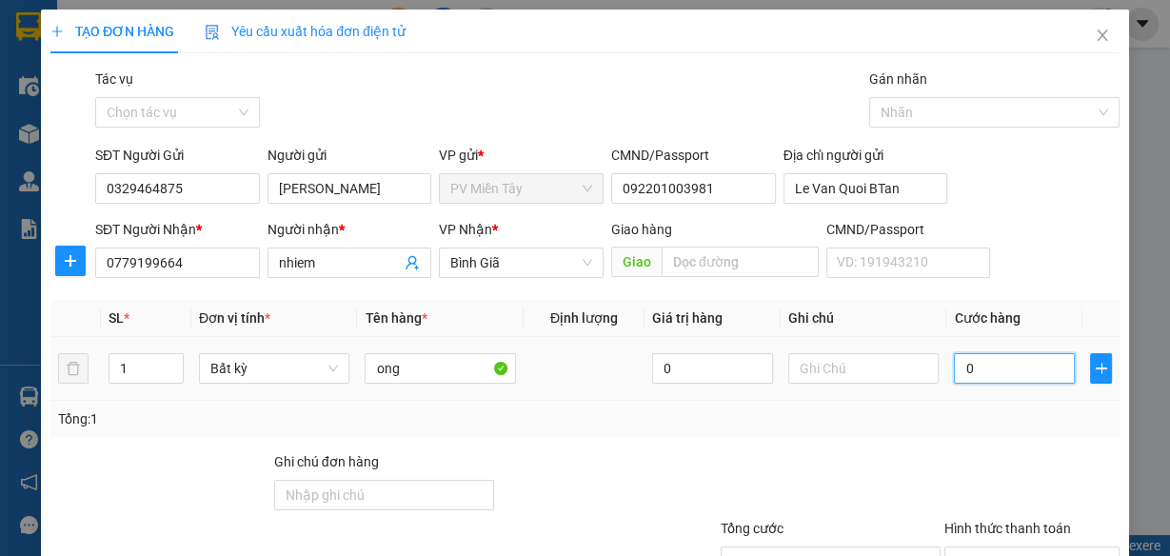
type input "3"
type input "30"
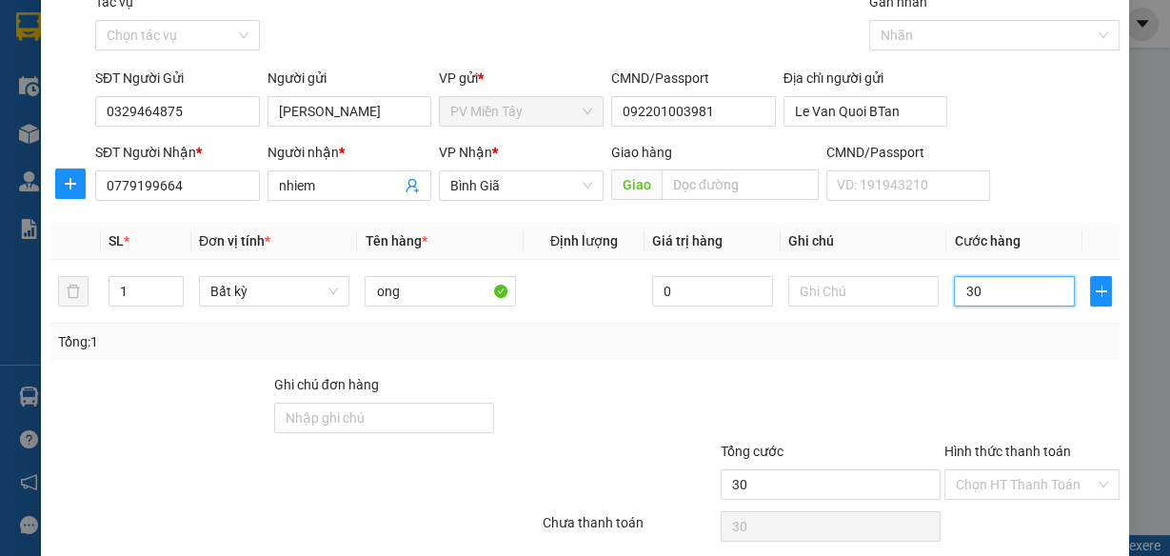
scroll to position [147, 0]
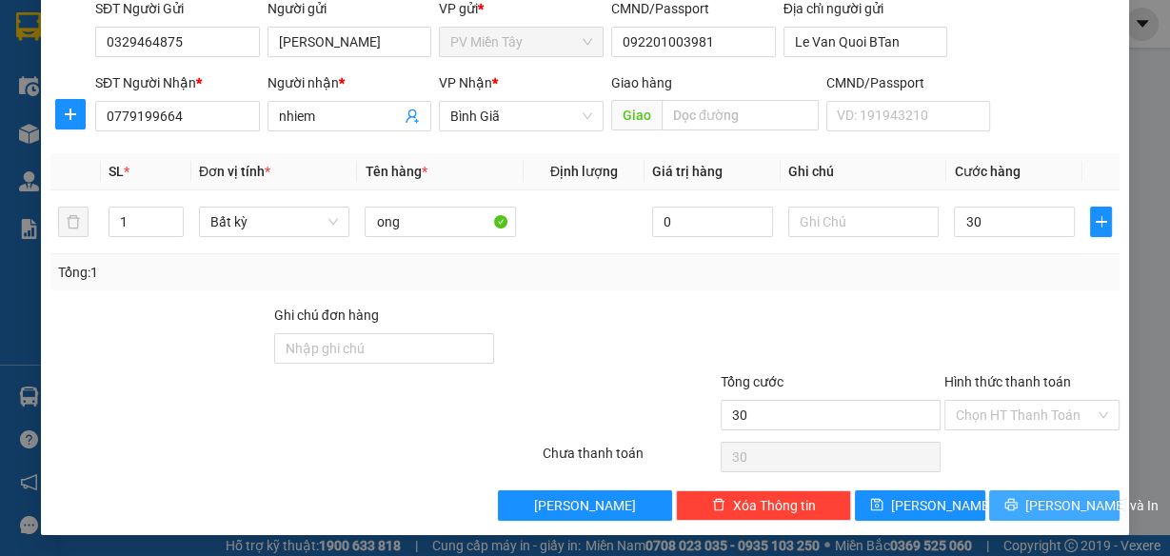
type input "30.000"
click at [1043, 502] on span "[PERSON_NAME] và In" at bounding box center [1091, 505] width 133 height 21
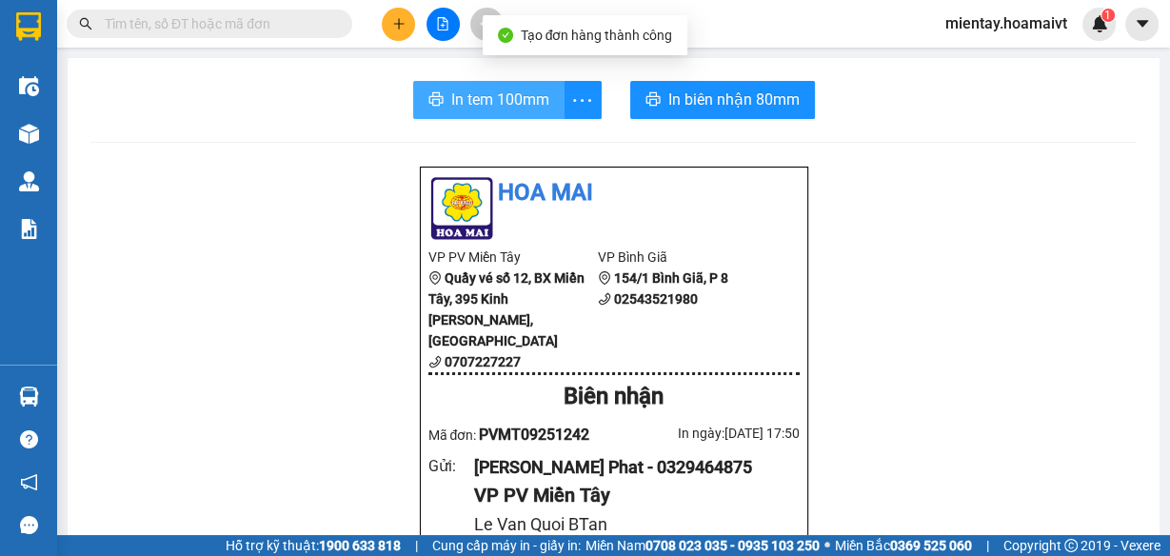
click at [499, 100] on span "In tem 100mm" at bounding box center [500, 100] width 98 height 24
click at [525, 96] on span "In tem 100mm" at bounding box center [500, 100] width 98 height 24
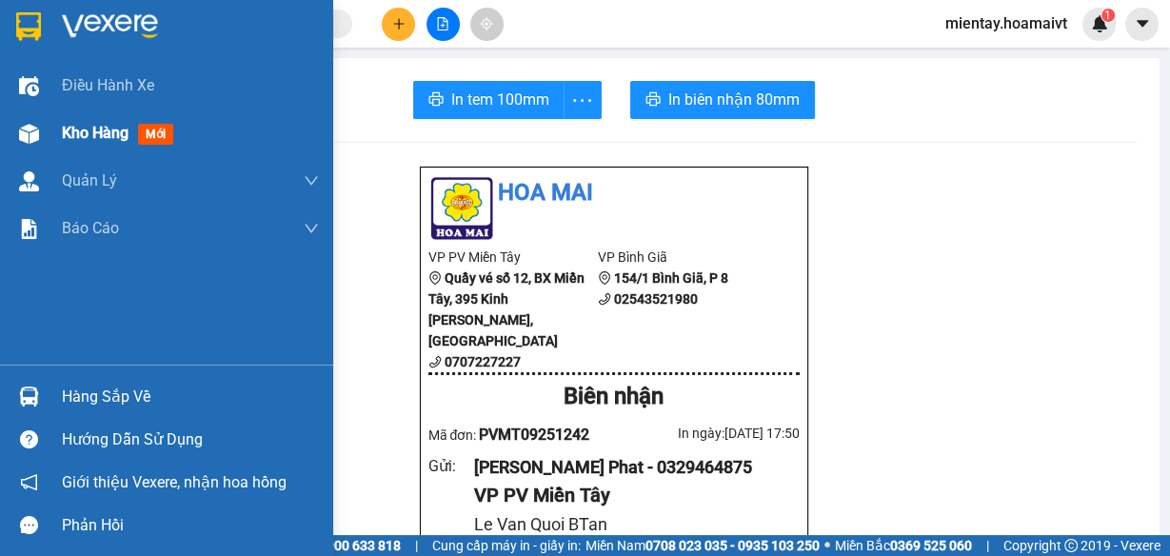
click at [109, 128] on span "Kho hàng" at bounding box center [95, 133] width 67 height 18
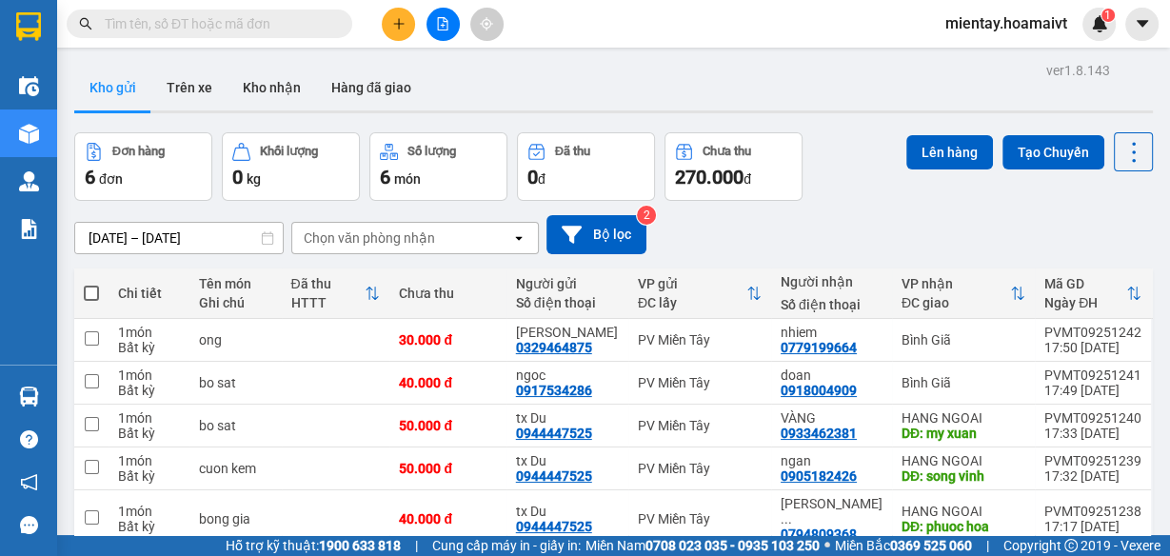
click at [375, 228] on div "Chọn văn phòng nhận" at bounding box center [369, 237] width 131 height 19
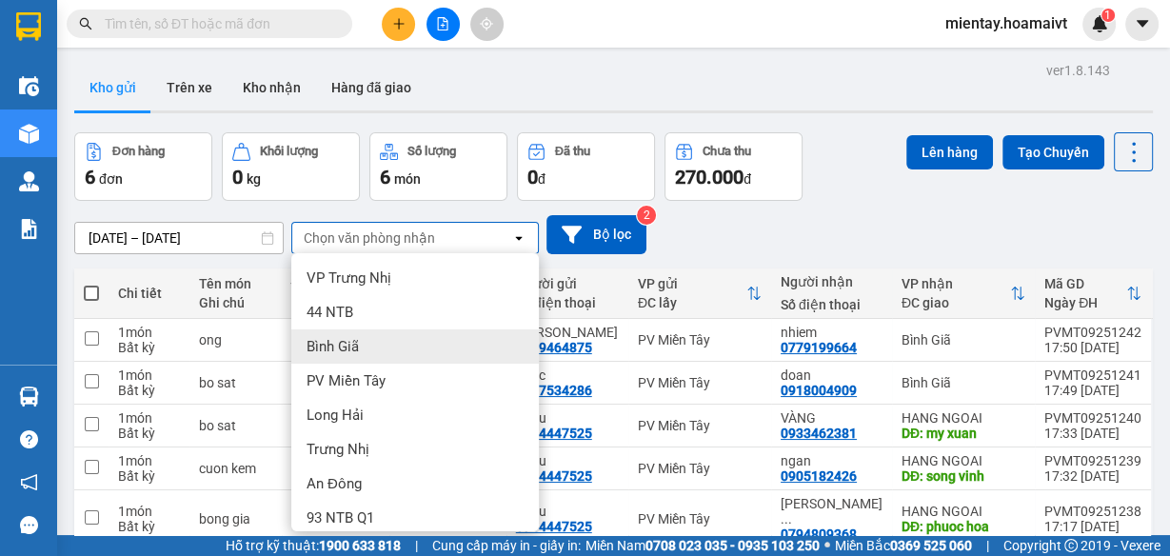
click at [382, 356] on div "Bình Giã" at bounding box center [414, 346] width 247 height 34
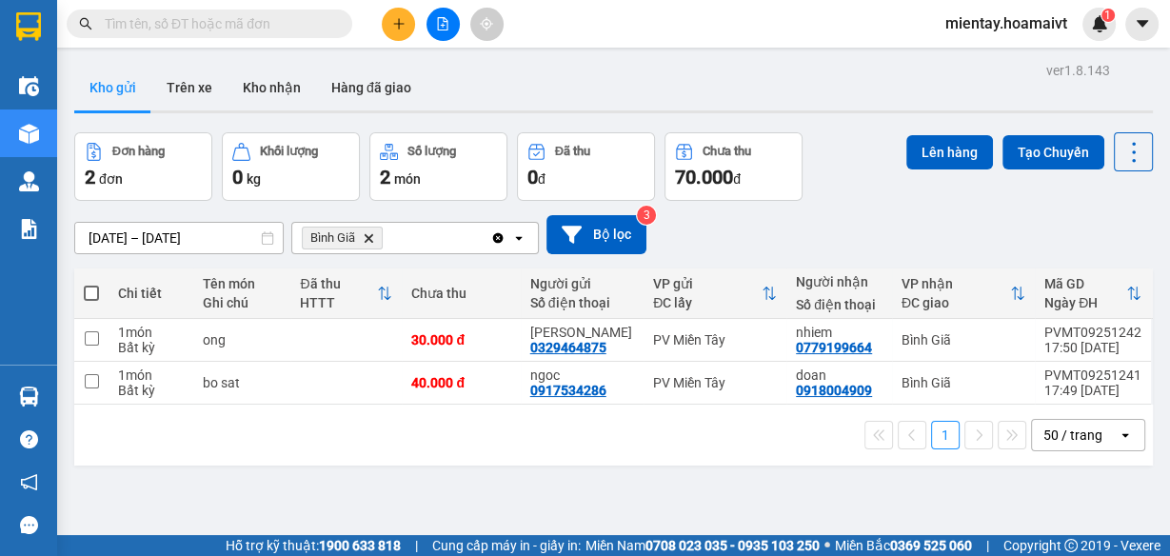
click at [89, 295] on span at bounding box center [91, 292] width 15 height 15
click at [91, 284] on input "checkbox" at bounding box center [91, 284] width 0 height 0
checkbox input "true"
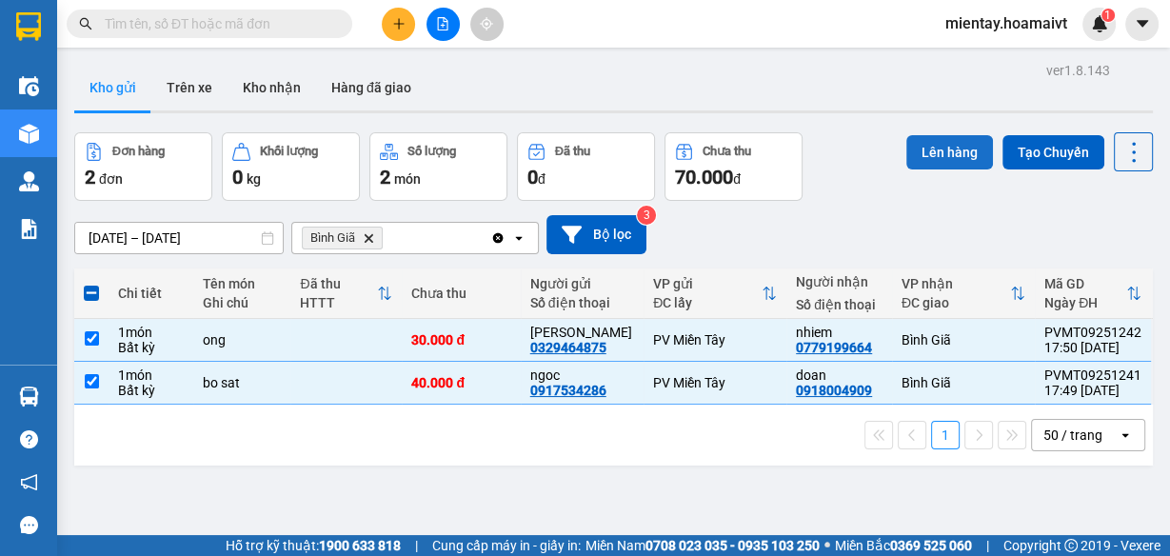
click at [938, 140] on button "Lên hàng" at bounding box center [949, 152] width 87 height 34
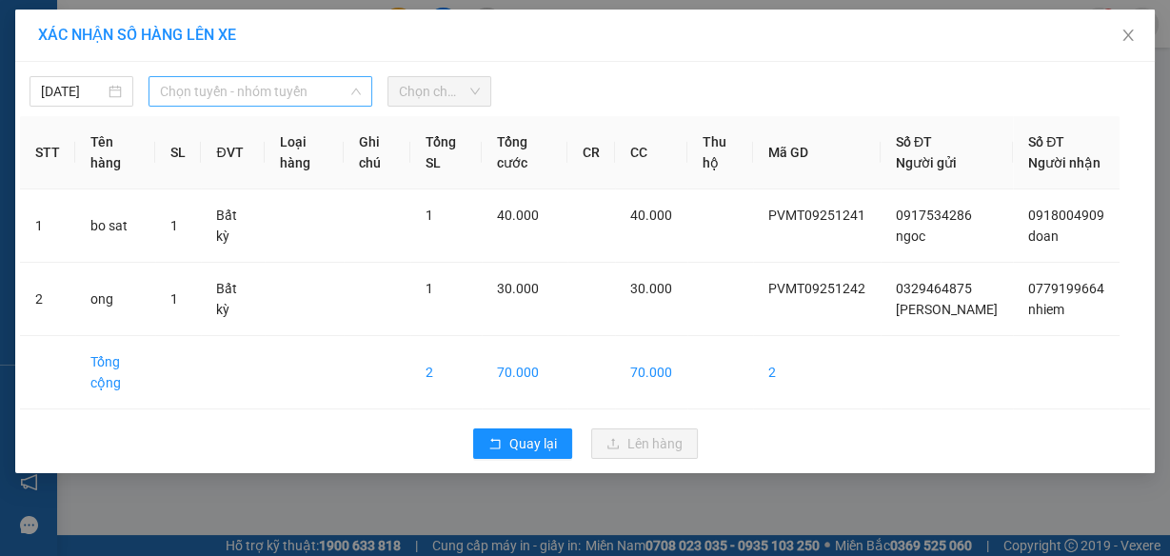
click at [192, 87] on span "Chọn tuyến - nhóm tuyến" at bounding box center [260, 91] width 201 height 29
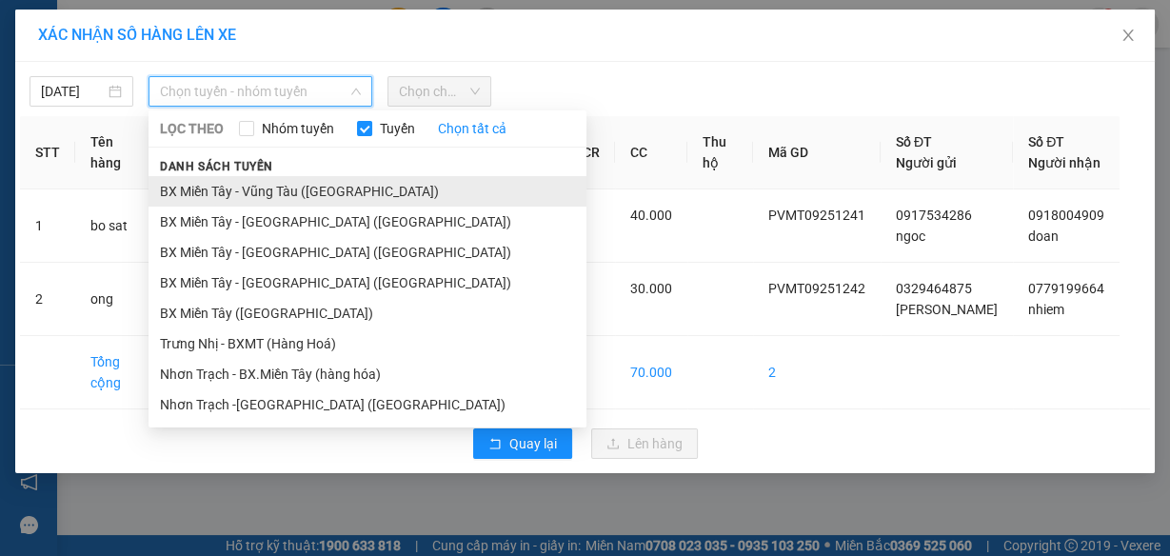
click at [268, 199] on li "BX Miền Tây - Vũng Tàu (Hàng Hóa)" at bounding box center [367, 191] width 438 height 30
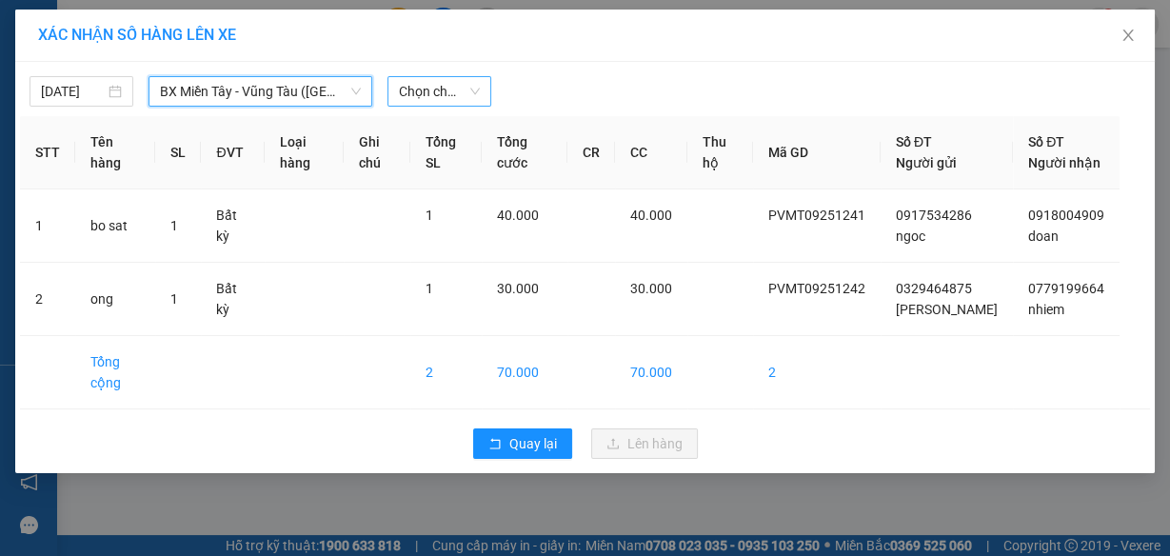
click at [416, 95] on span "Chọn chuyến" at bounding box center [439, 91] width 81 height 29
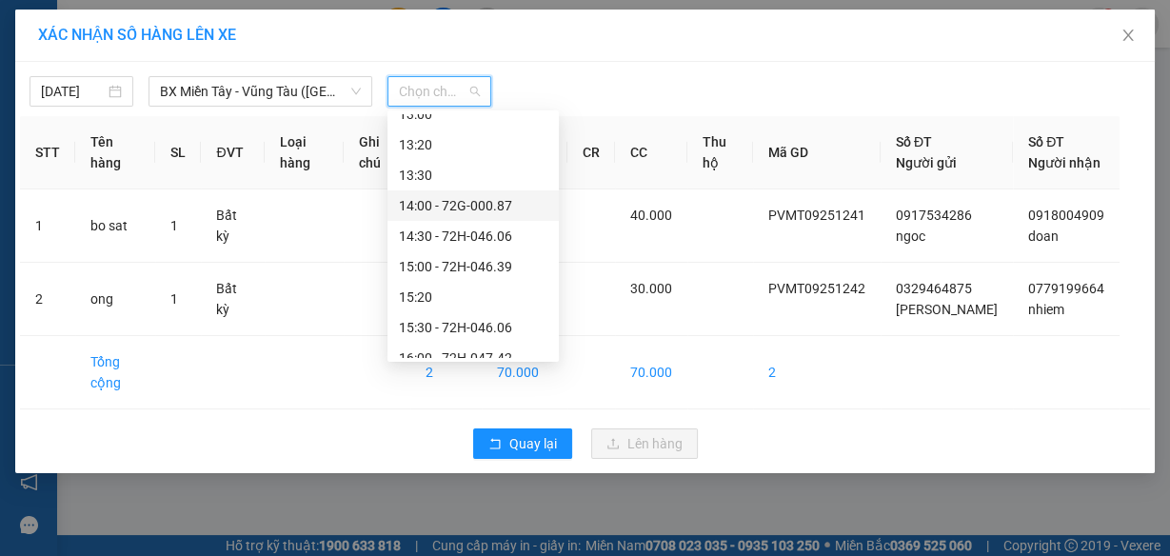
scroll to position [1020, 0]
click at [449, 237] on div "15:20" at bounding box center [473, 236] width 148 height 21
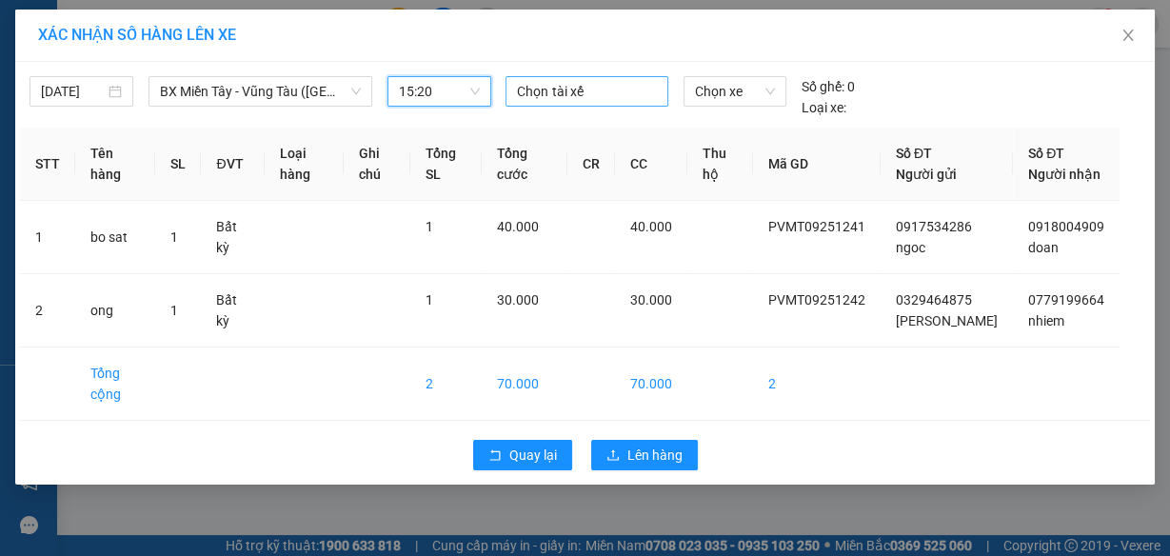
click at [597, 89] on div at bounding box center [586, 91] width 152 height 23
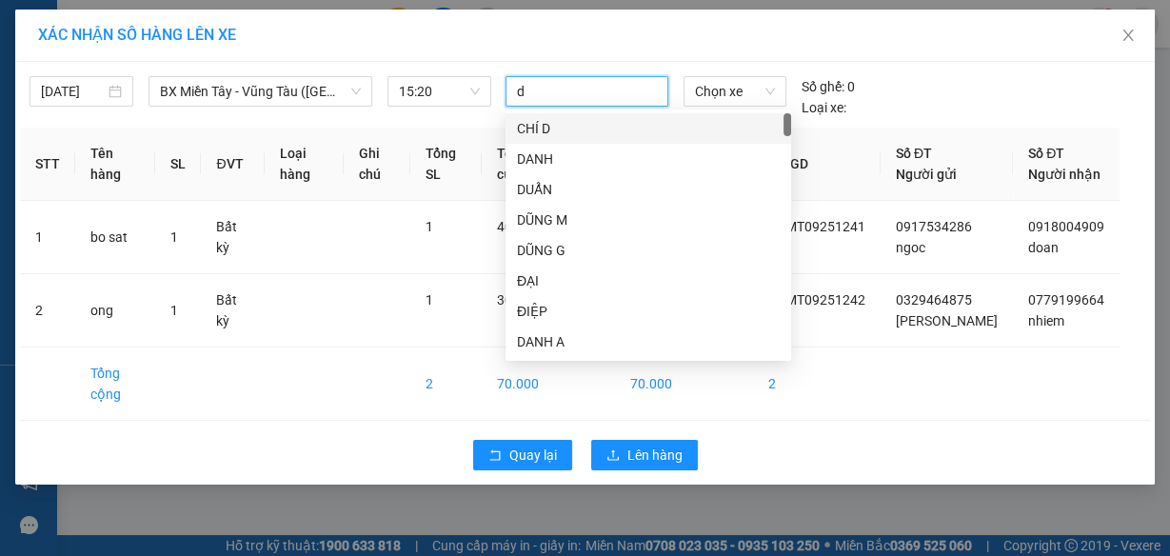
type input "du"
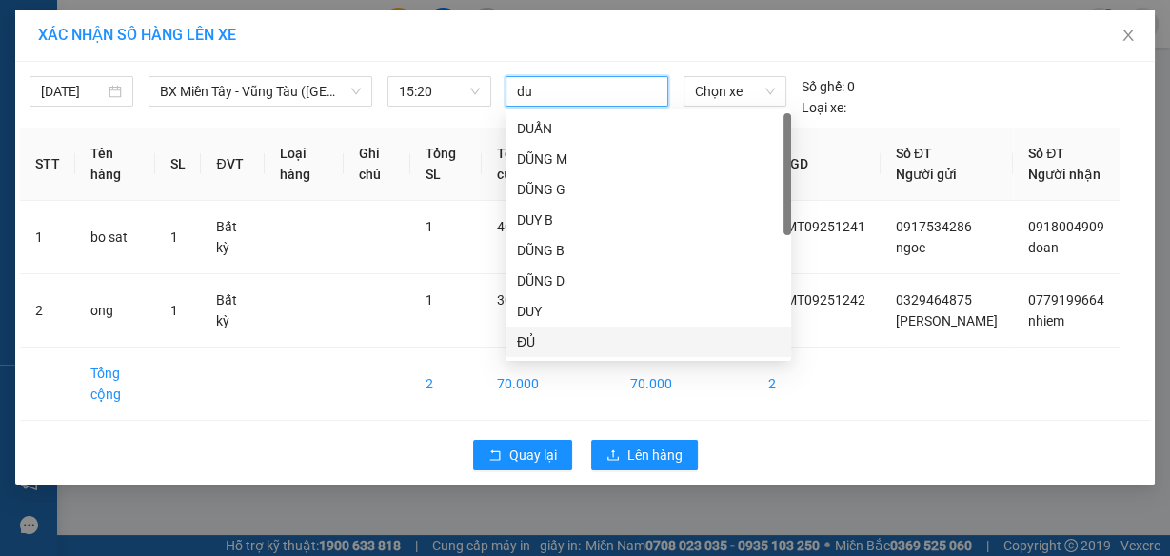
click at [556, 343] on div "ĐỦ" at bounding box center [648, 341] width 263 height 21
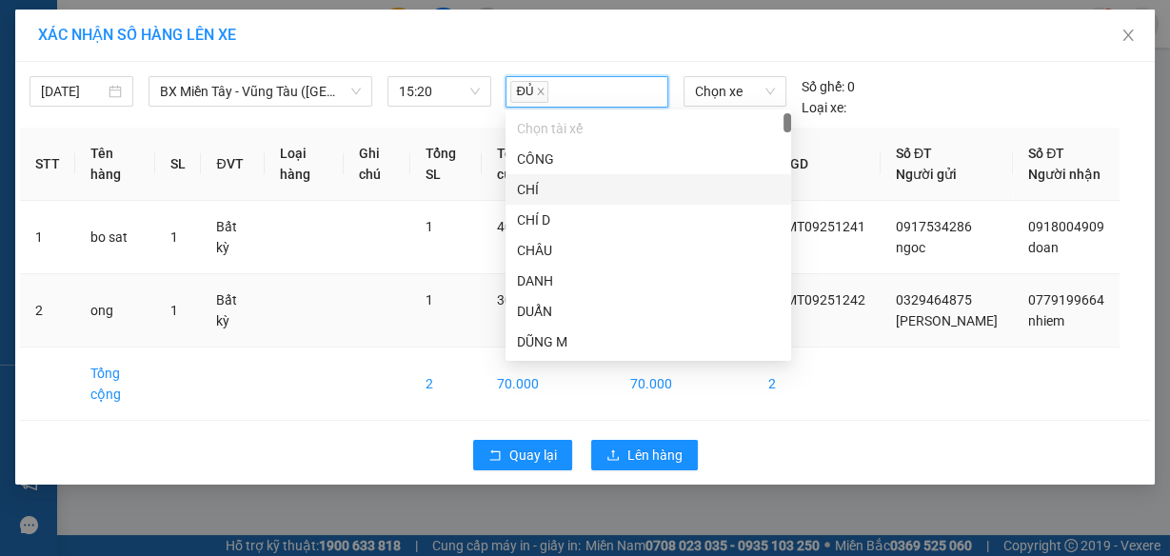
click at [364, 301] on td at bounding box center [377, 310] width 67 height 73
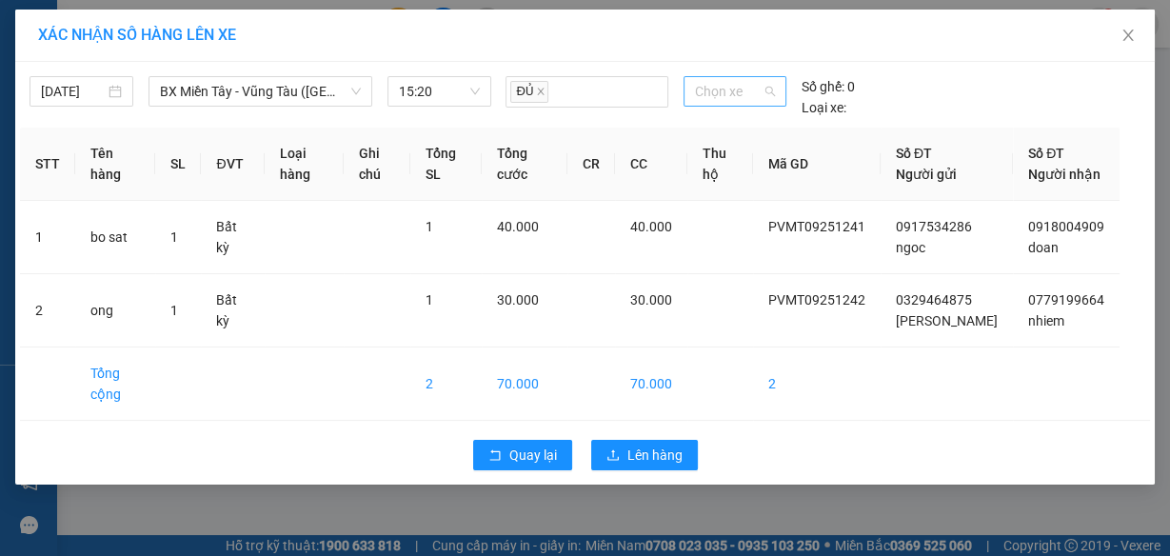
click at [722, 97] on span "Chọn xe" at bounding box center [735, 91] width 80 height 29
type input "0531"
click at [764, 125] on div "72G-005.31" at bounding box center [734, 129] width 80 height 21
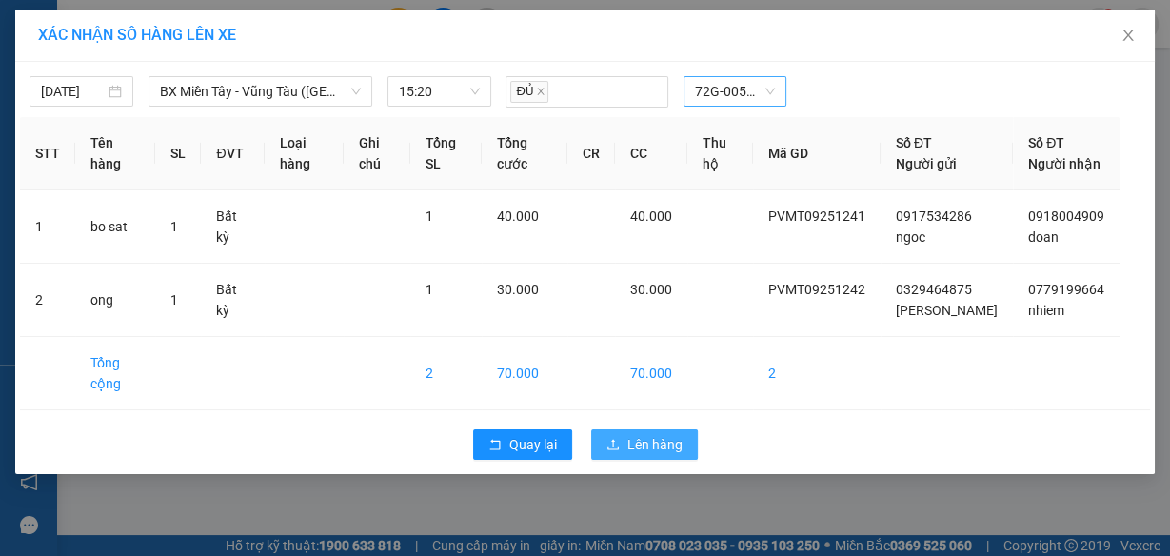
click at [654, 455] on span "Lên hàng" at bounding box center [654, 444] width 55 height 21
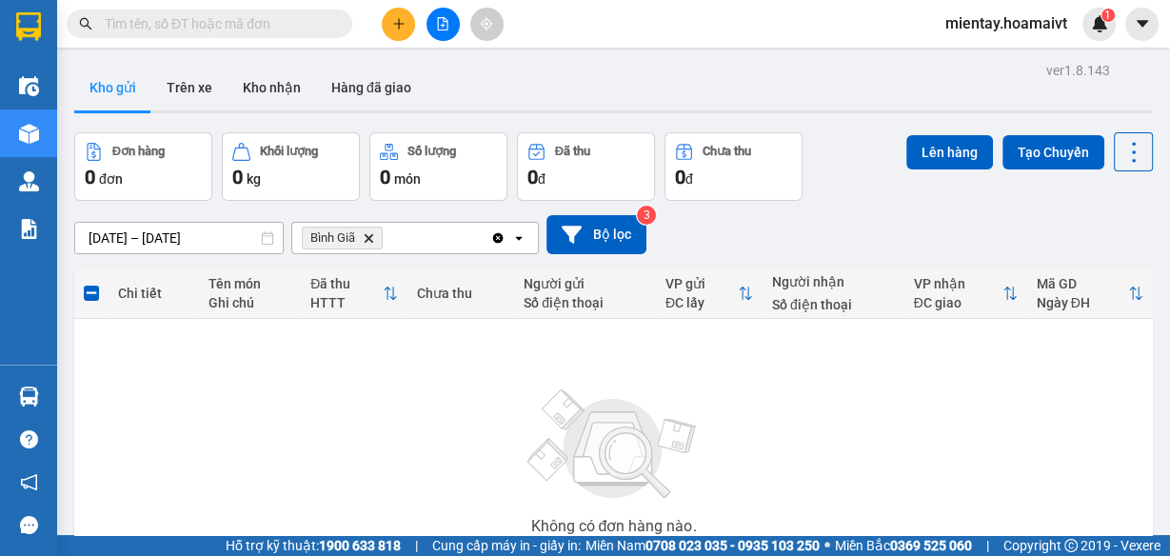
click at [371, 230] on span "Bình Giã Delete" at bounding box center [342, 237] width 81 height 23
click at [371, 235] on icon "Bình Giã, close by backspace" at bounding box center [368, 237] width 9 height 9
click at [249, 93] on button "Kho nhận" at bounding box center [271, 88] width 89 height 46
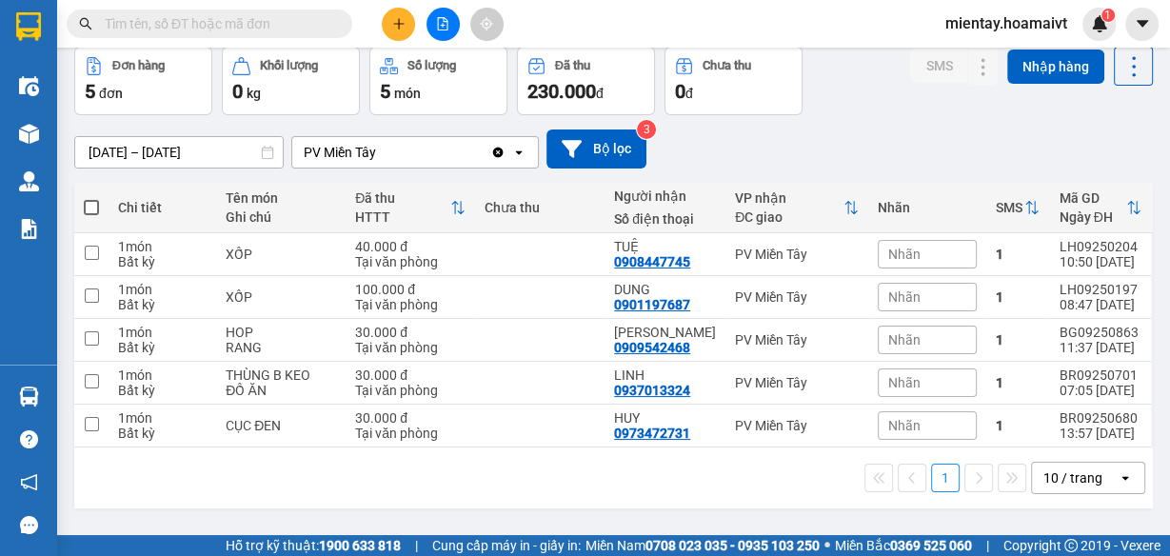
scroll to position [87, 0]
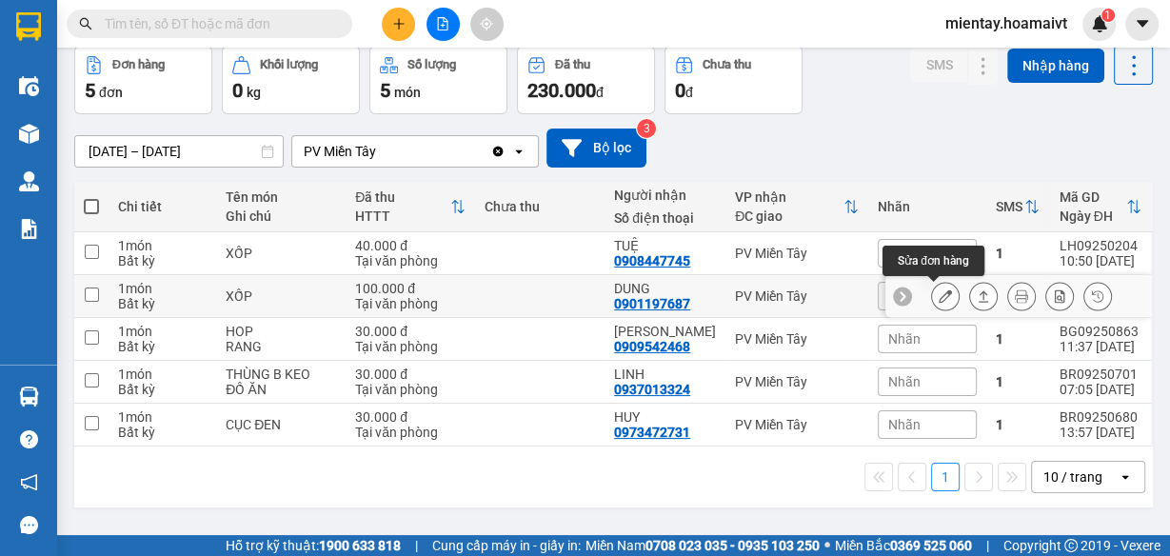
click at [938, 294] on icon at bounding box center [944, 295] width 13 height 13
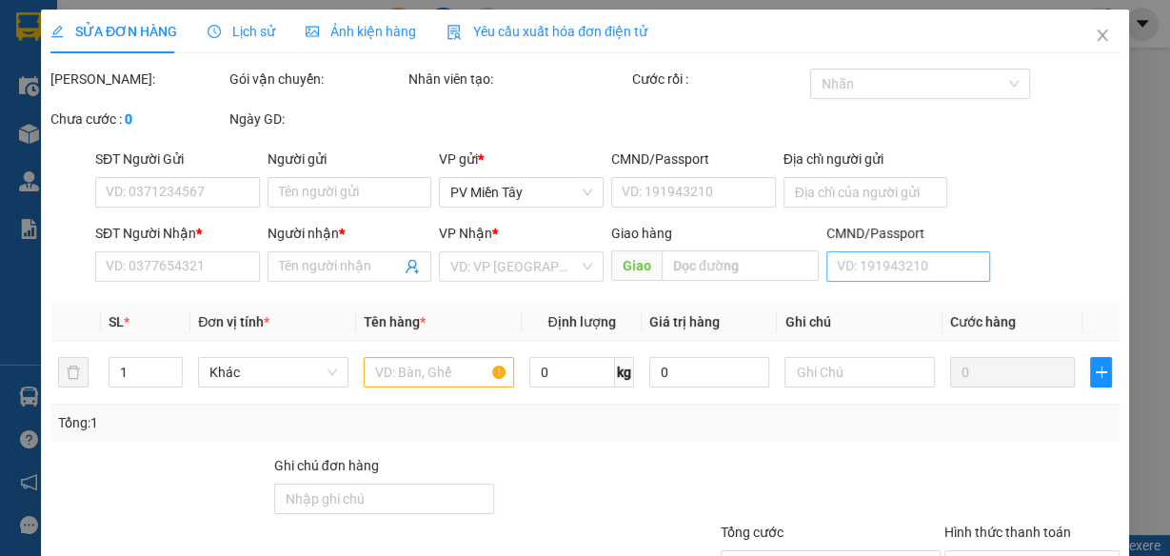
type input "0989565708"
type input "HOÀNH"
type input "0901197687"
type input "DUNG"
type input "100.000"
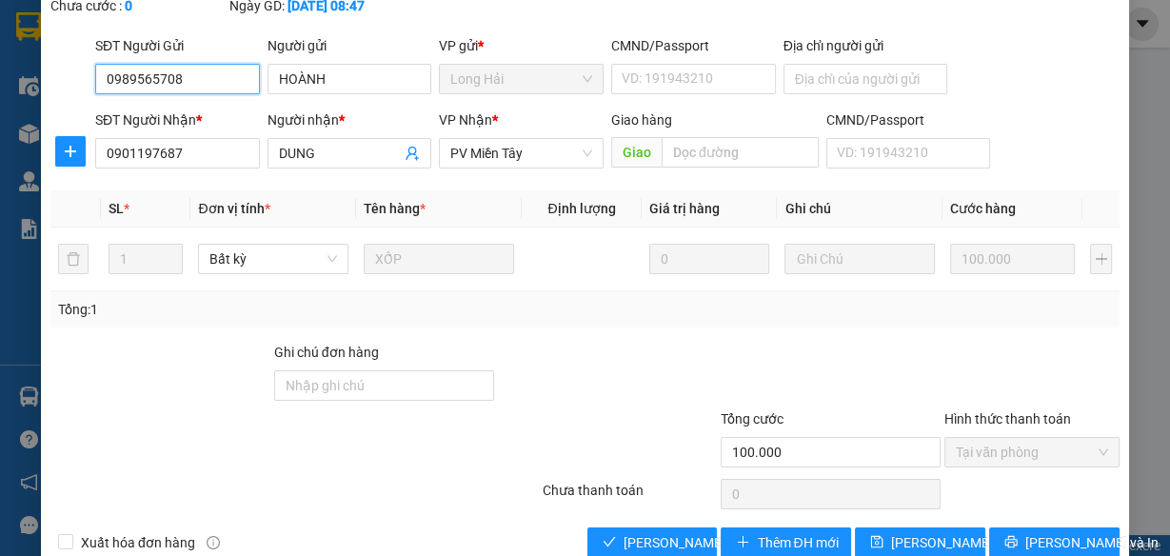
scroll to position [171, 0]
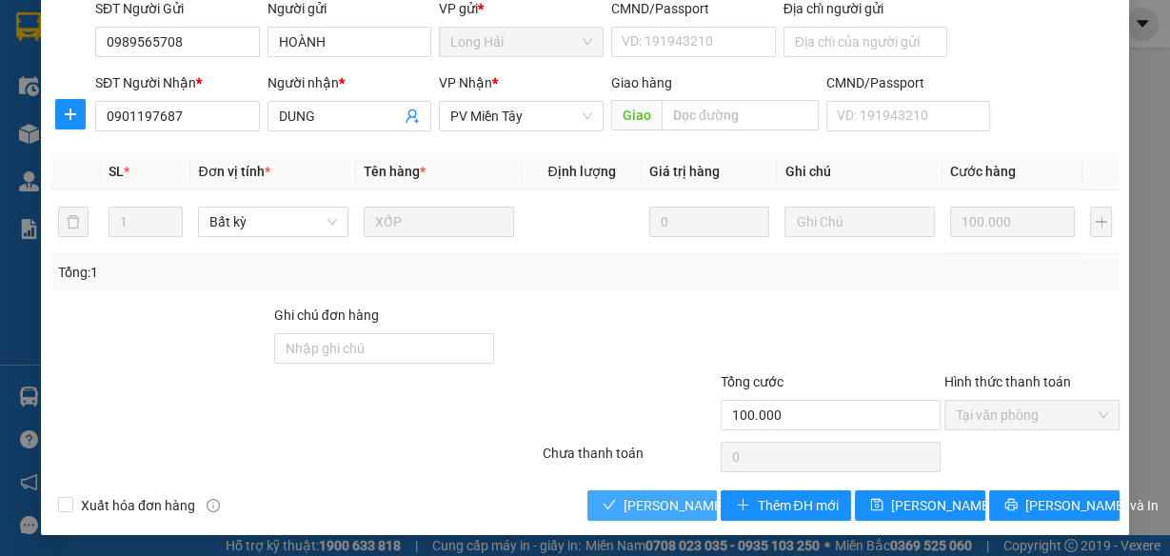
click at [661, 504] on span "[PERSON_NAME] và Giao hàng" at bounding box center [714, 505] width 183 height 21
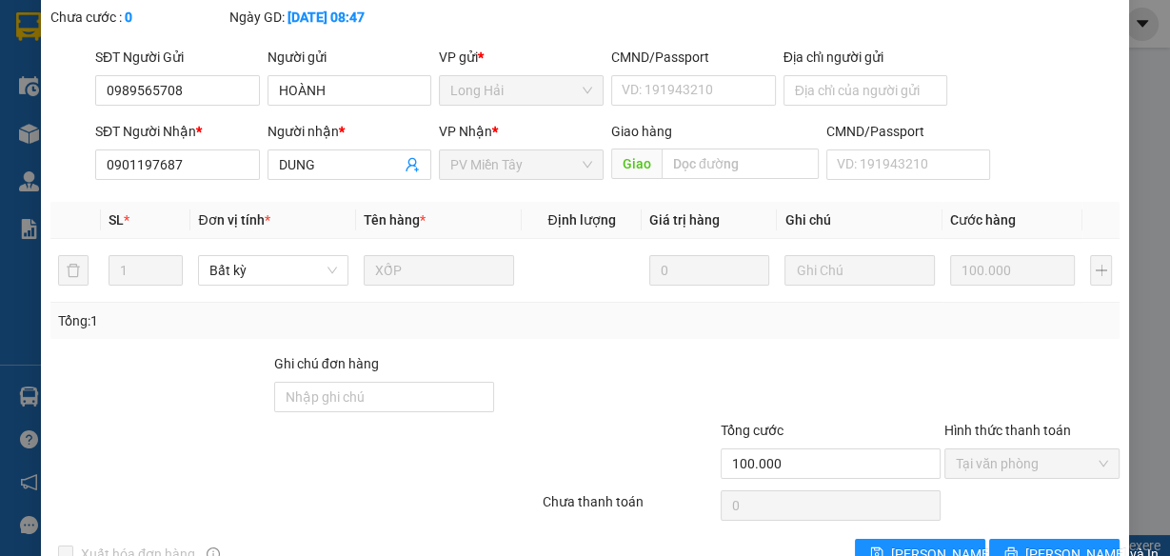
scroll to position [0, 0]
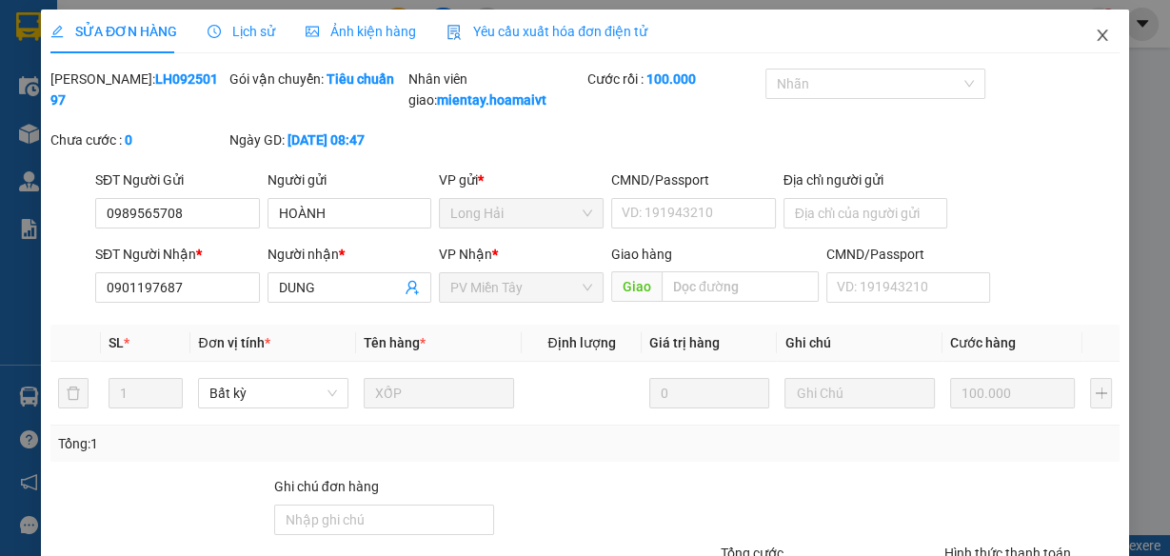
click at [1094, 30] on icon "close" at bounding box center [1101, 35] width 15 height 15
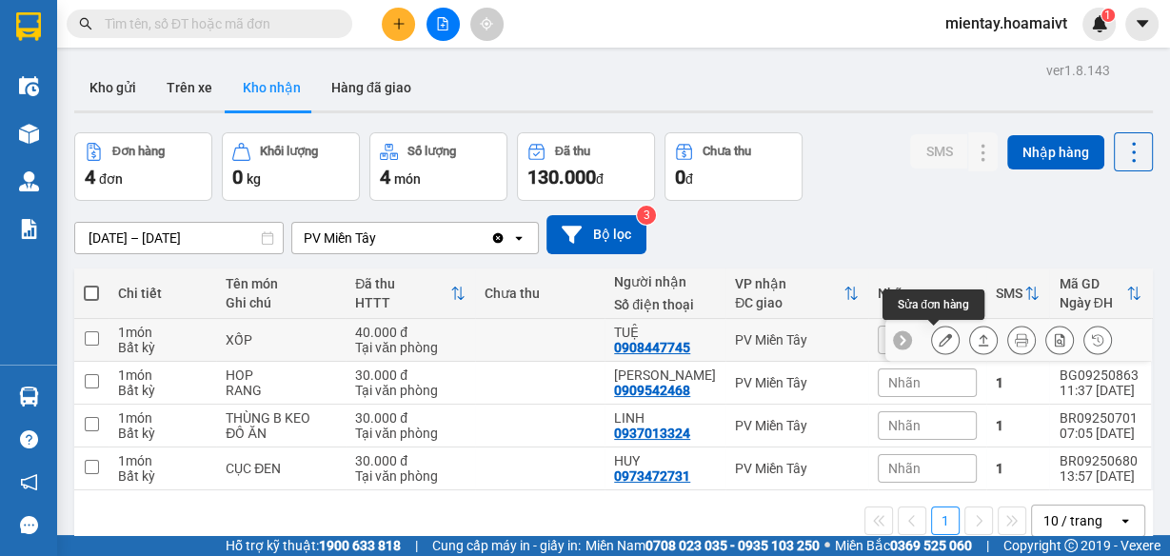
click at [940, 335] on button at bounding box center [945, 340] width 27 height 33
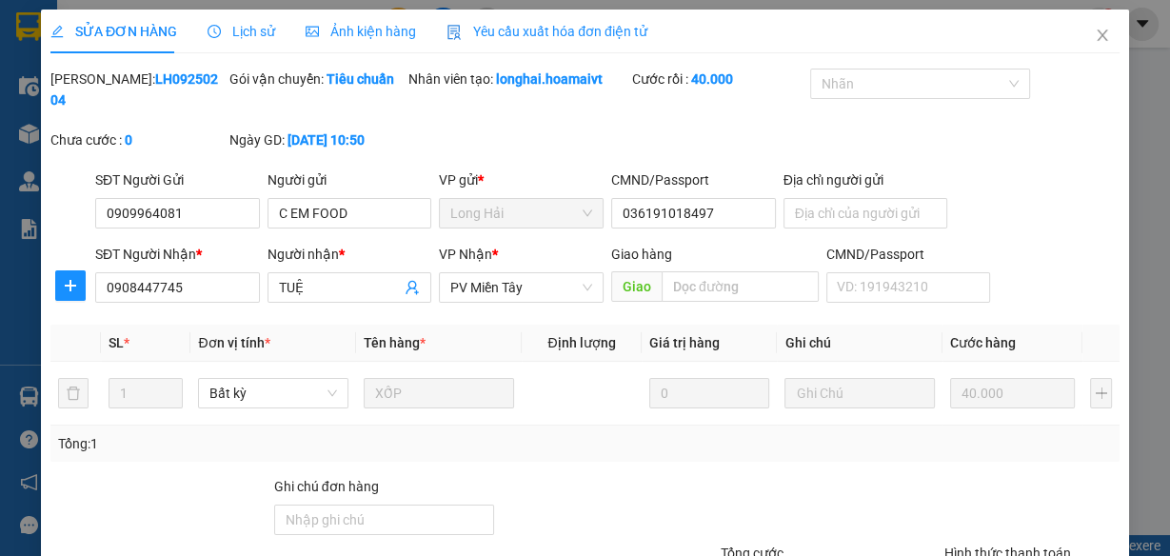
type input "0909964081"
type input "C EM FOOD"
type input "036191018497"
type input "0908447745"
type input "TUỆ"
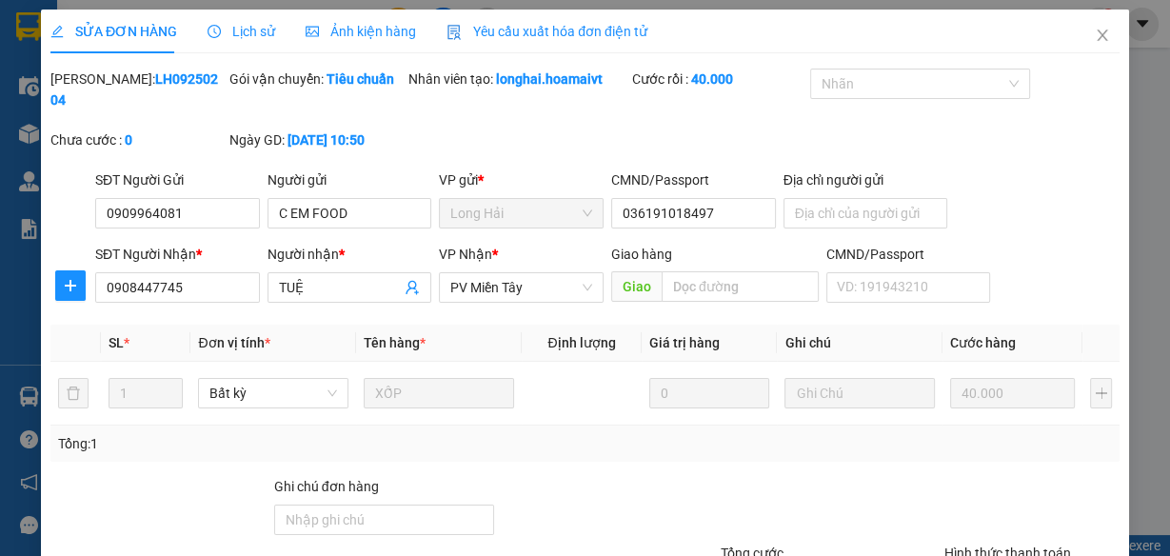
type input "40.000"
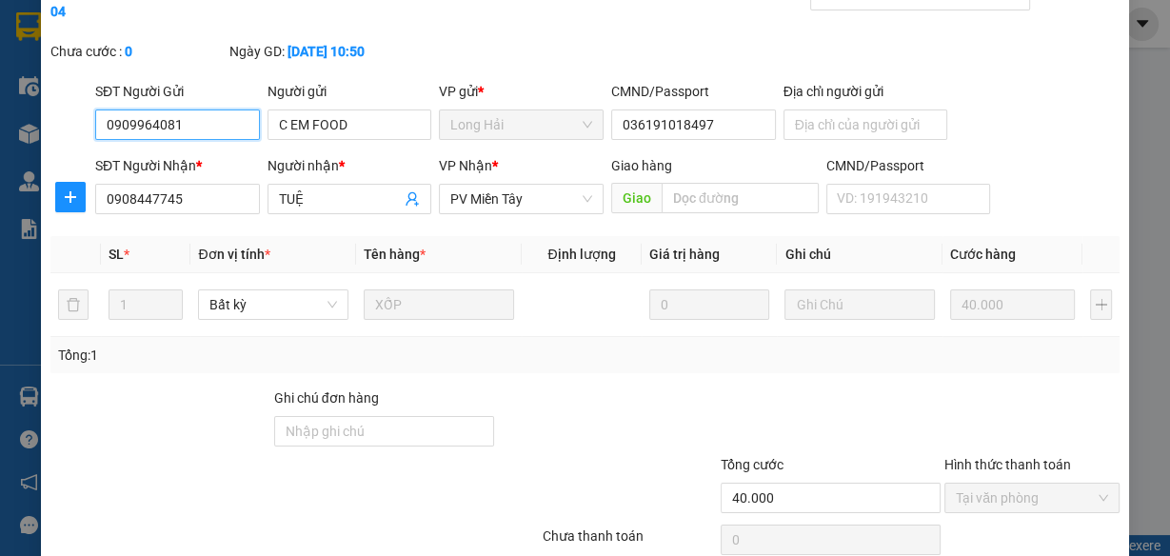
scroll to position [171, 0]
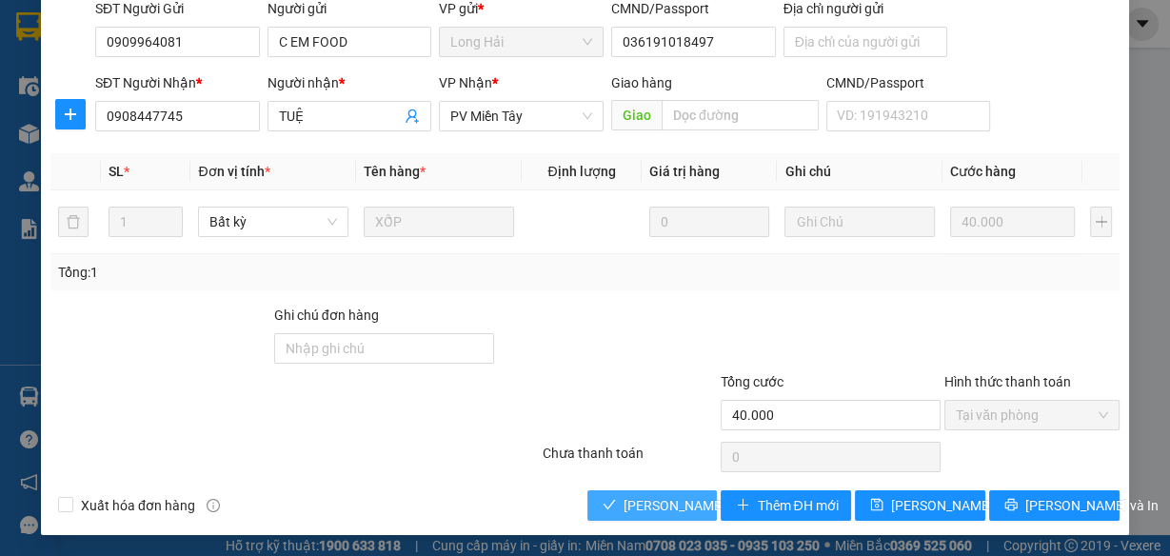
click at [678, 495] on span "[PERSON_NAME] và Giao hàng" at bounding box center [714, 505] width 183 height 21
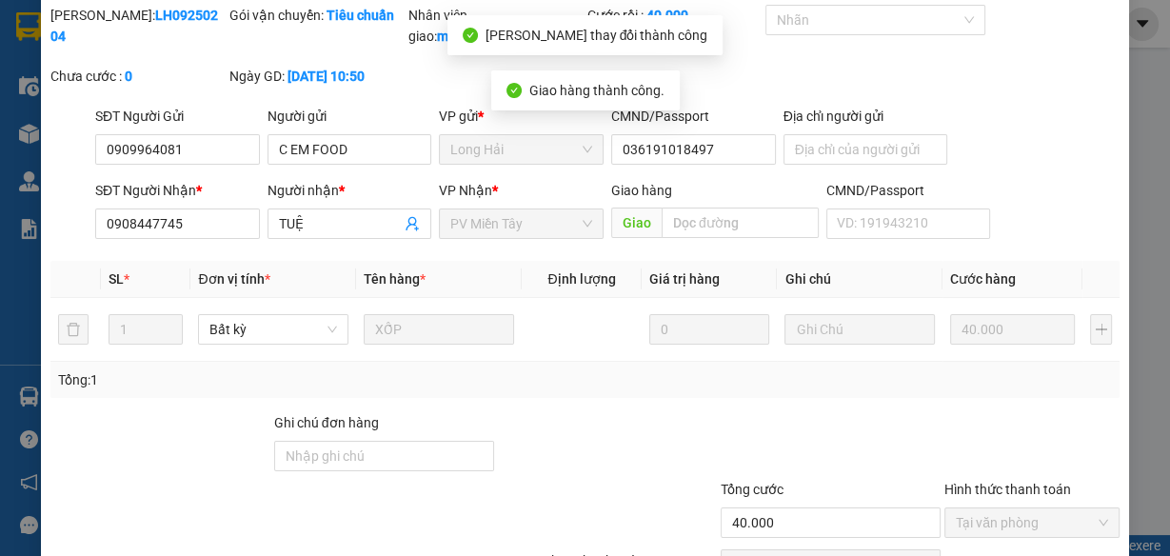
scroll to position [0, 0]
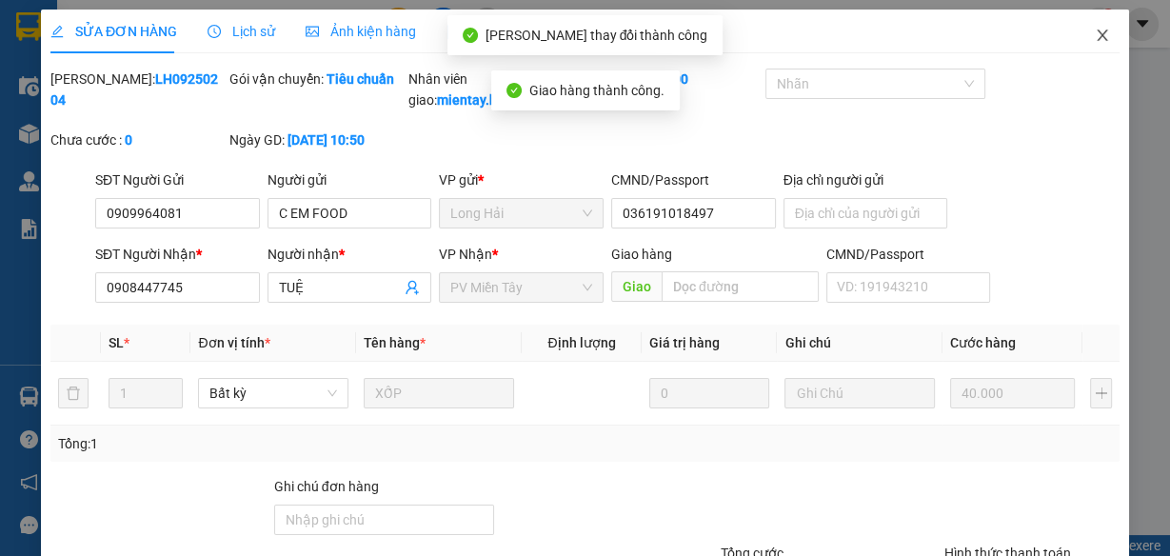
click at [1096, 32] on icon "close" at bounding box center [1101, 35] width 10 height 11
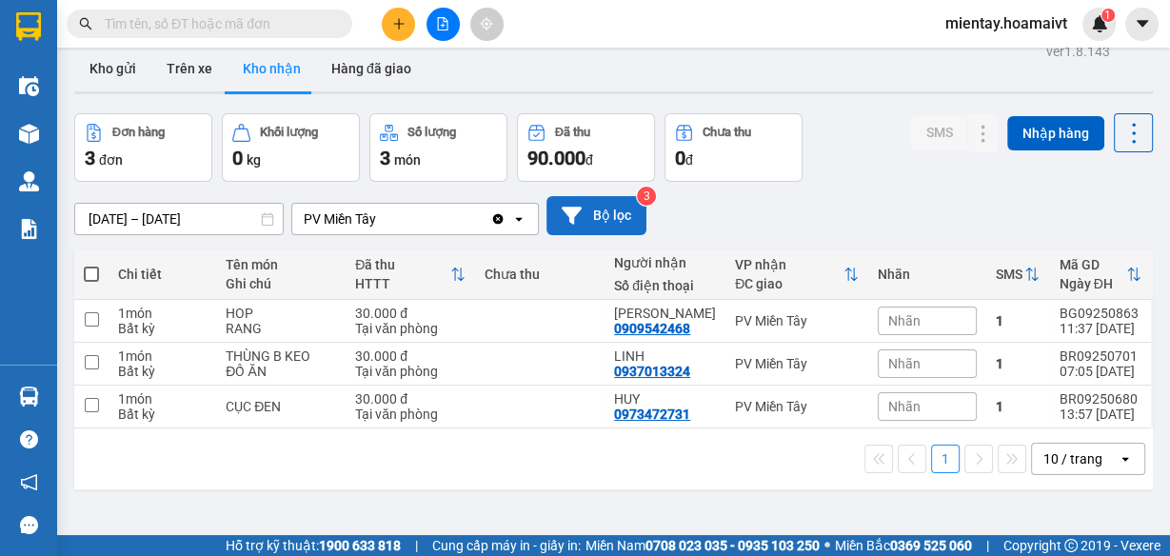
scroll to position [76, 0]
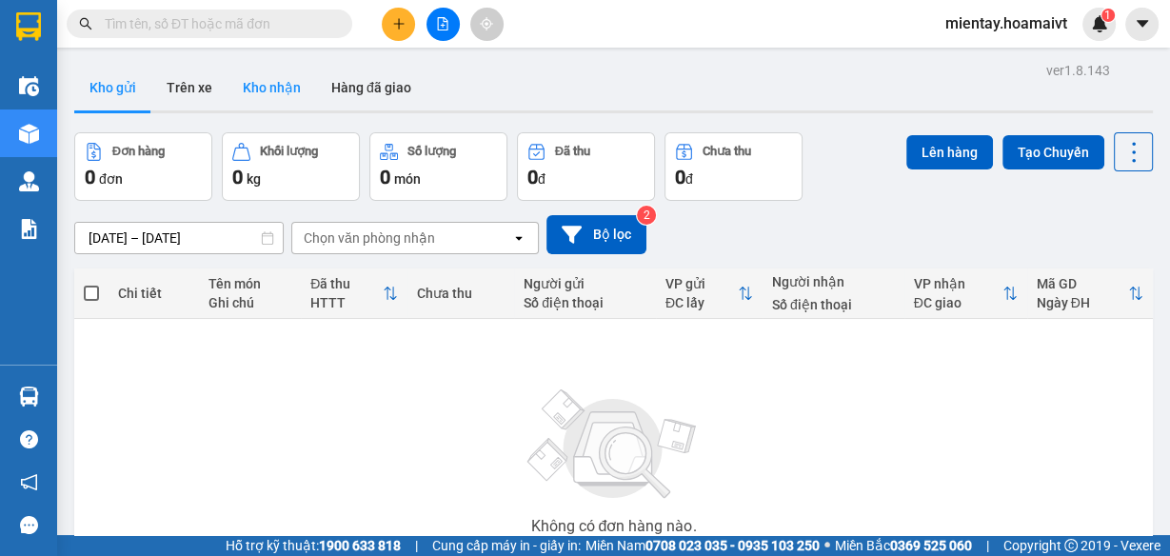
click at [285, 89] on button "Kho nhận" at bounding box center [271, 88] width 89 height 46
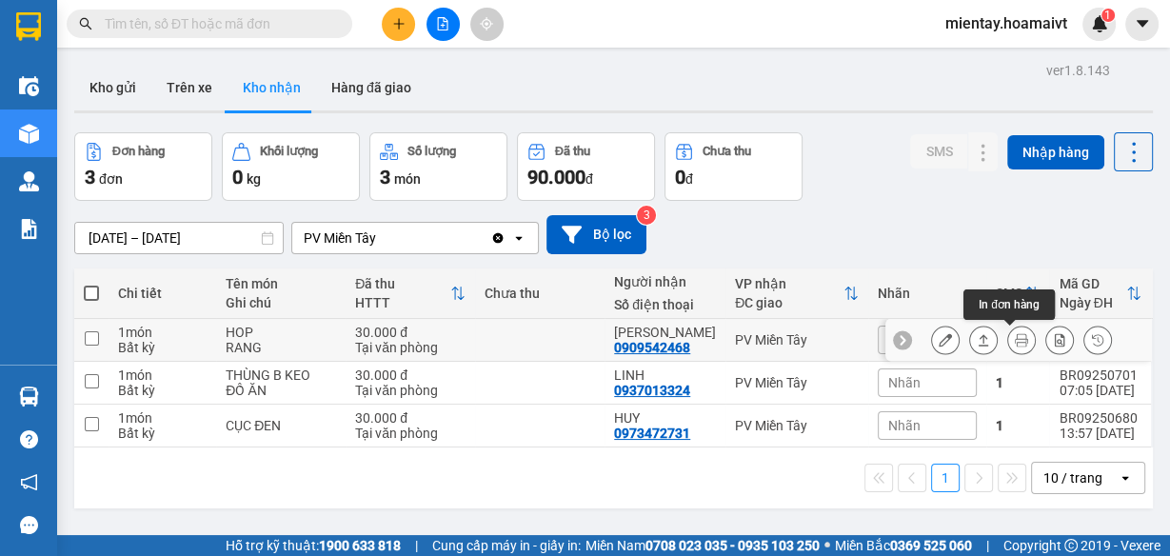
click at [1014, 344] on icon at bounding box center [1020, 339] width 13 height 13
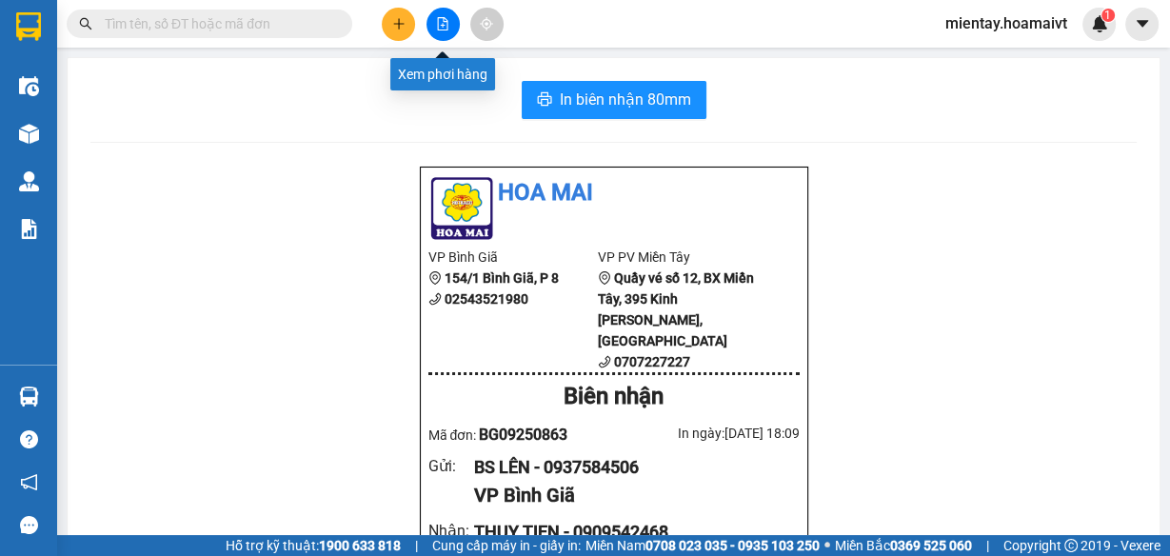
click at [443, 14] on button at bounding box center [442, 24] width 33 height 33
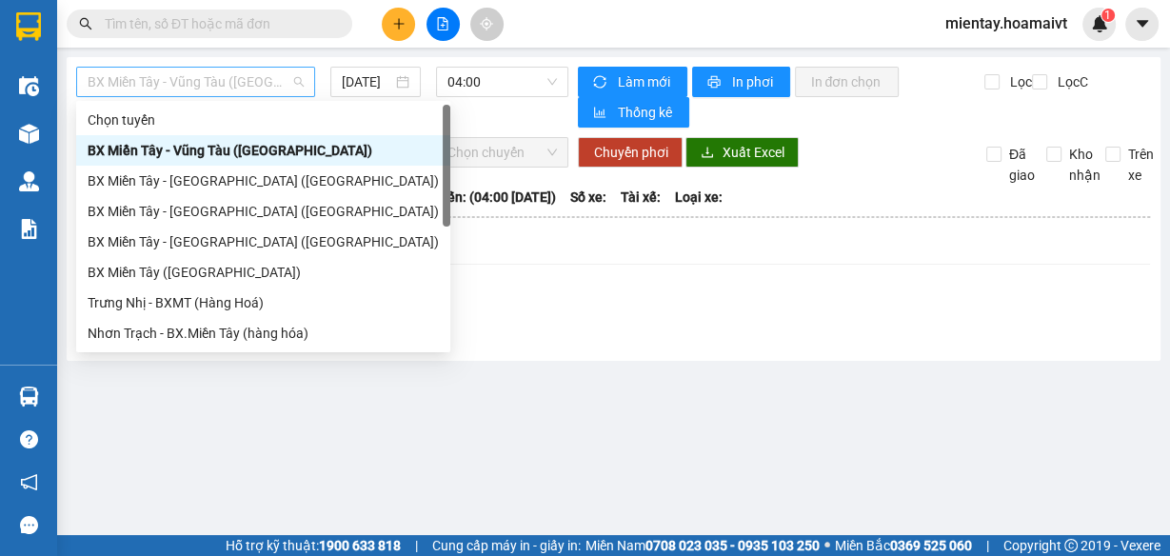
click at [275, 90] on span "BX Miền Tây - Vũng Tàu (Hàng Hóa)" at bounding box center [196, 82] width 216 height 29
click at [218, 274] on div "BX Miền Tây (Hàng Ngoài)" at bounding box center [263, 272] width 351 height 21
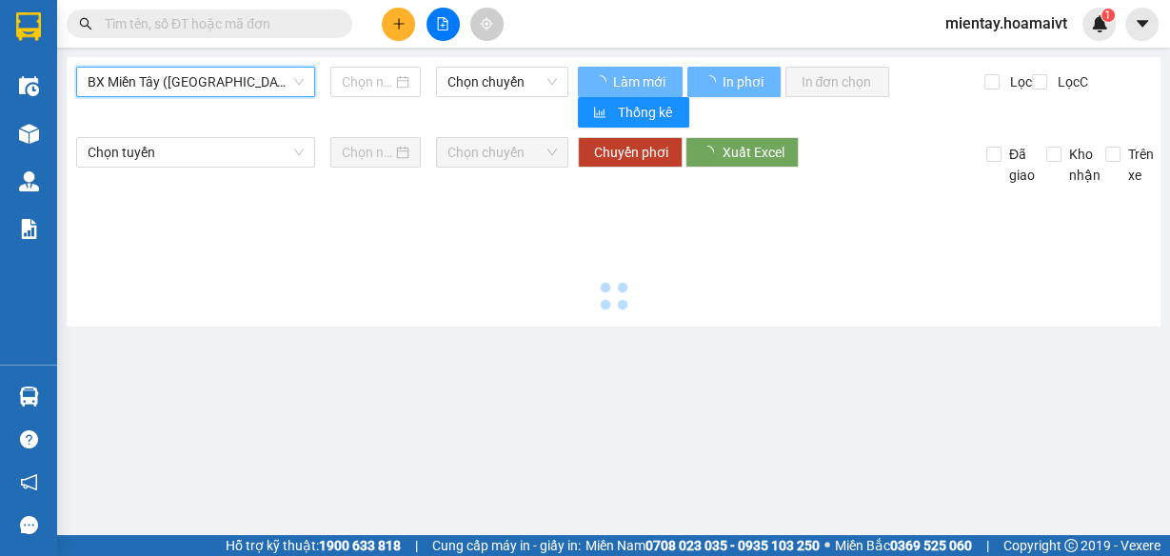
type input "11/09/2025"
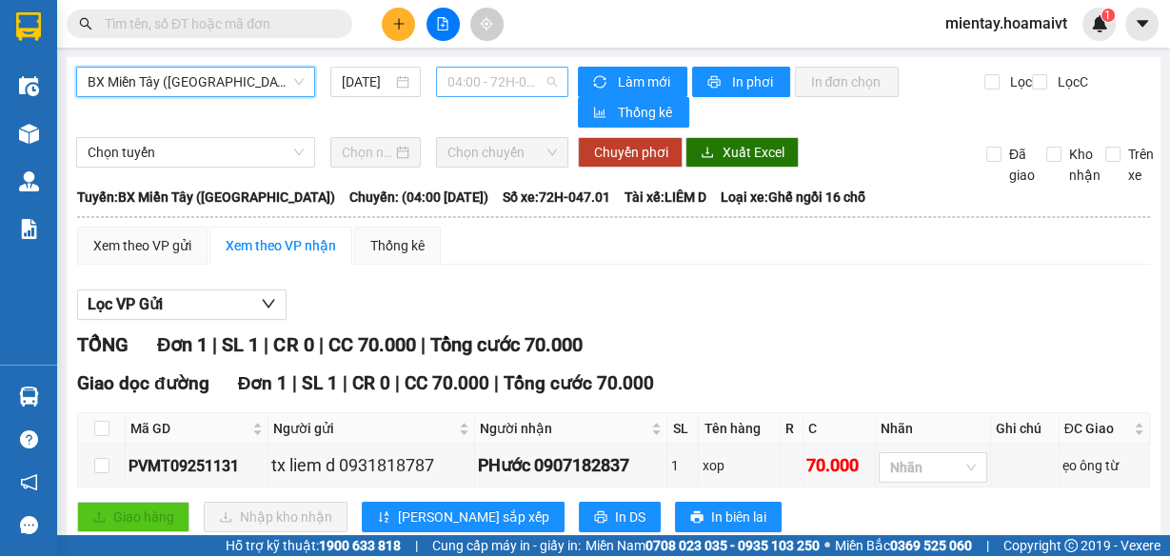
click at [519, 77] on span "04:00 - 72H-047.01" at bounding box center [502, 82] width 110 height 29
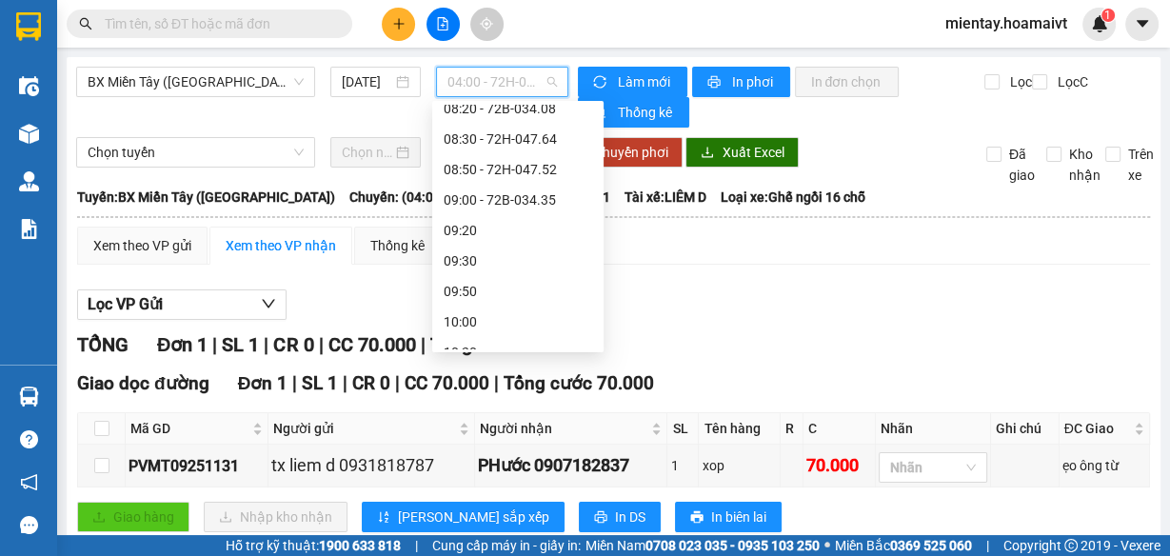
scroll to position [396, 0]
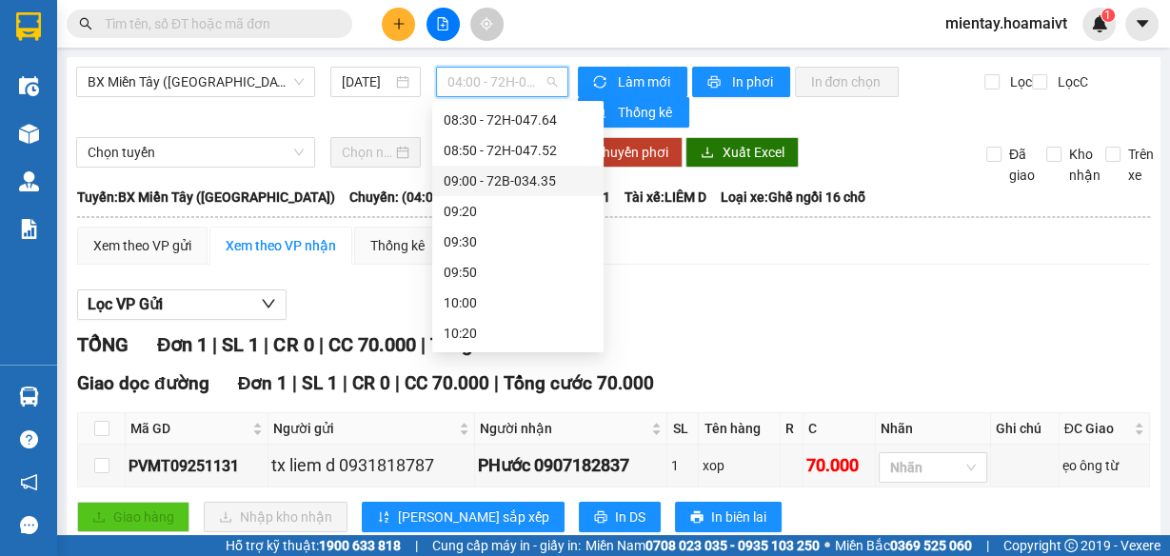
click at [553, 179] on div "09:00 - 72B-034.35" at bounding box center [517, 180] width 148 height 21
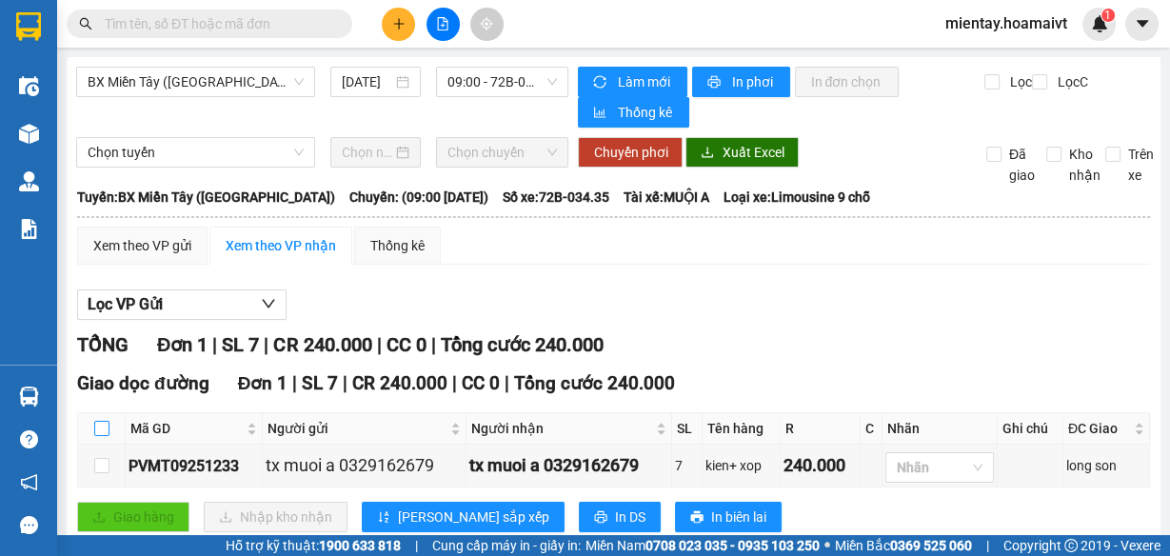
click at [101, 425] on input "checkbox" at bounding box center [101, 428] width 15 height 15
checkbox input "true"
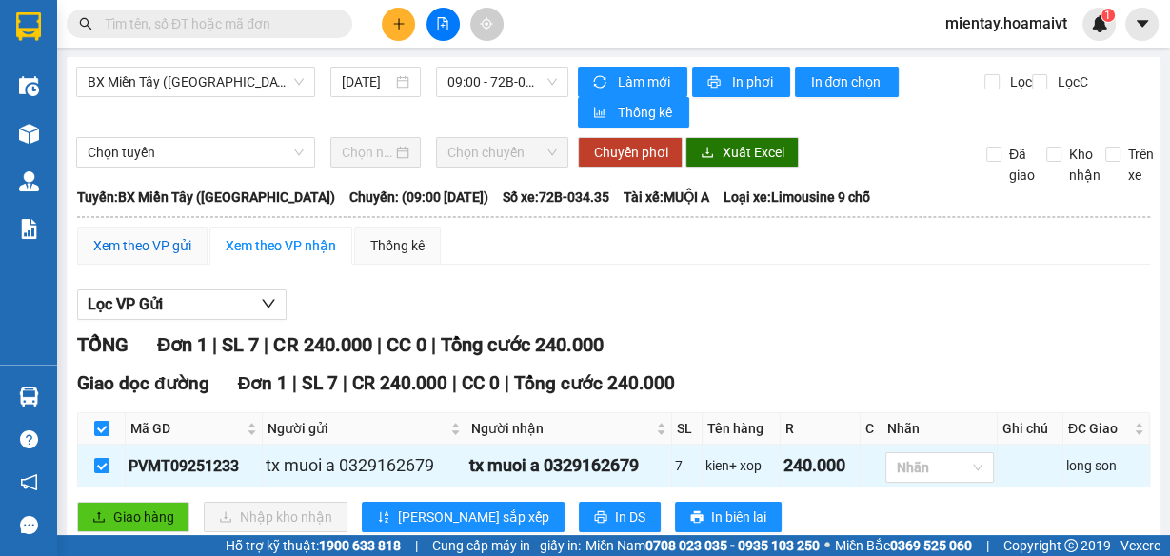
click at [177, 240] on div "Xem theo VP gửi" at bounding box center [142, 245] width 98 height 21
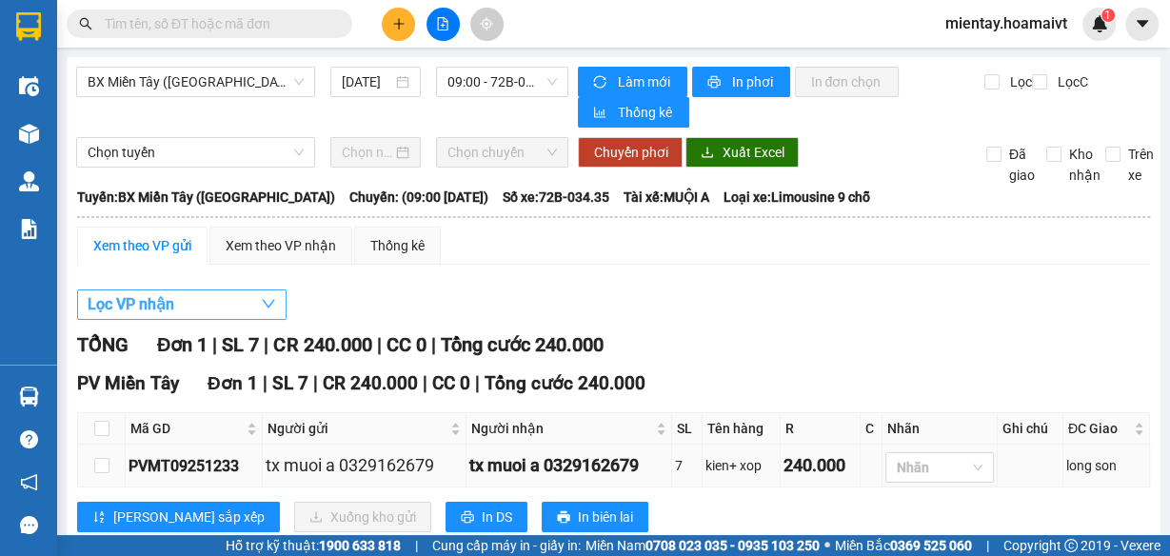
drag, startPoint x: 173, startPoint y: 301, endPoint x: 236, endPoint y: 449, distance: 161.2
click at [236, 449] on div "Lọc VP nhận TỔNG Đơn 1 | SL 7 | CR 240.000 | CC 0 | Tổng cước 240.000 PV Miền T…" at bounding box center [613, 418] width 1072 height 276
click at [102, 428] on input "checkbox" at bounding box center [101, 428] width 15 height 15
checkbox input "true"
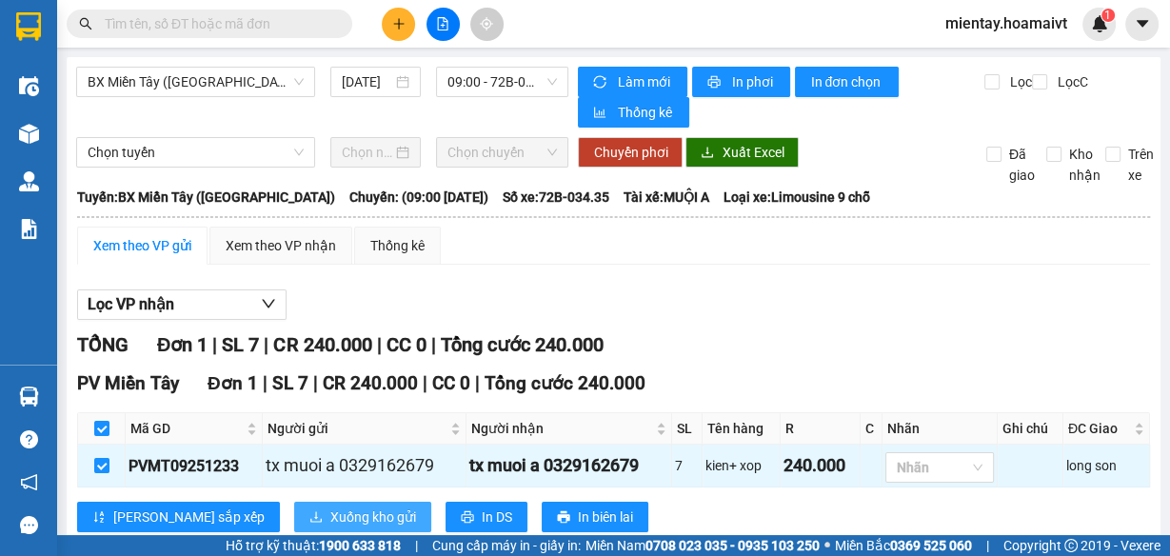
click at [330, 511] on span "Xuống kho gửi" at bounding box center [373, 516] width 86 height 21
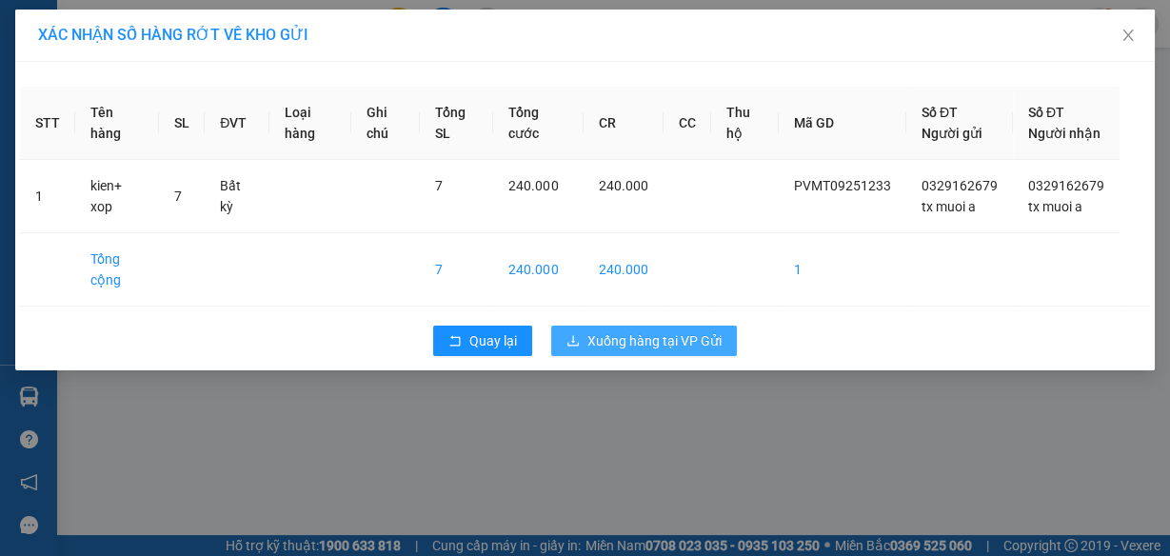
click at [604, 351] on span "Xuống hàng tại VP Gửi" at bounding box center [654, 340] width 134 height 21
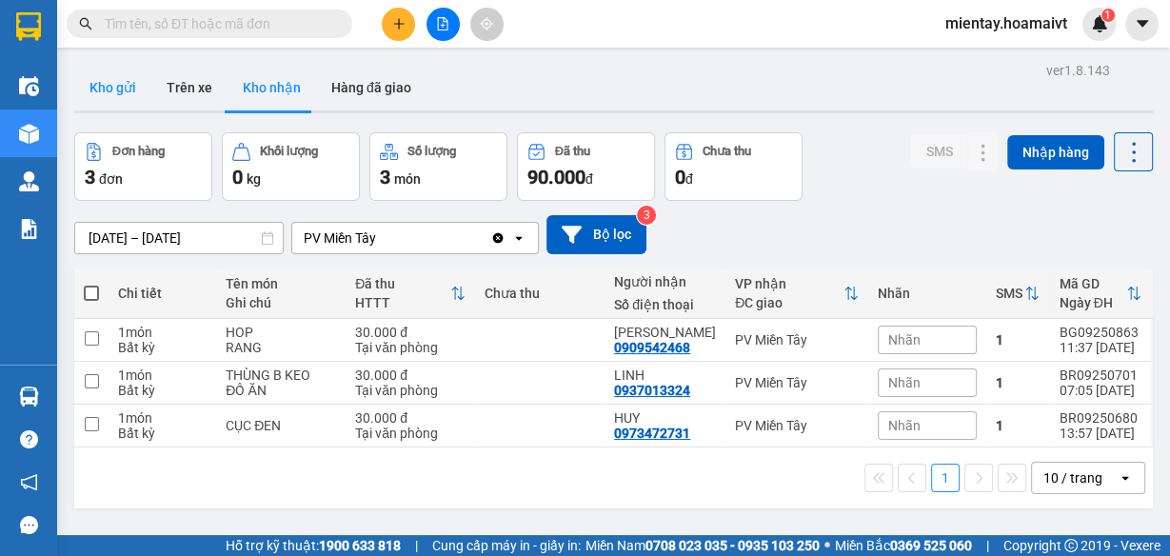
click at [120, 85] on button "Kho gửi" at bounding box center [112, 88] width 77 height 46
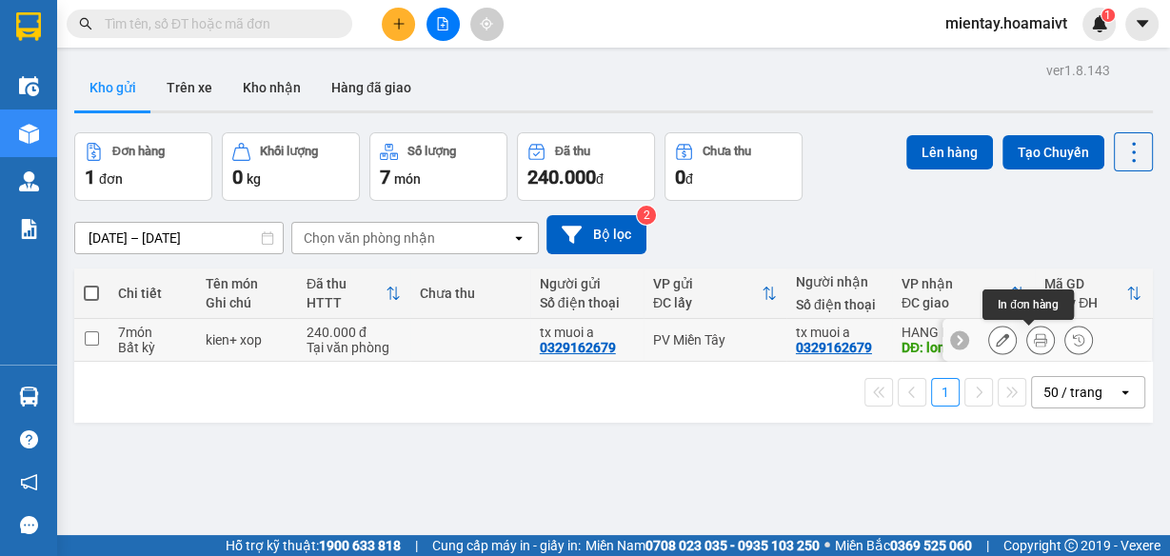
click at [1035, 337] on button at bounding box center [1040, 340] width 27 height 33
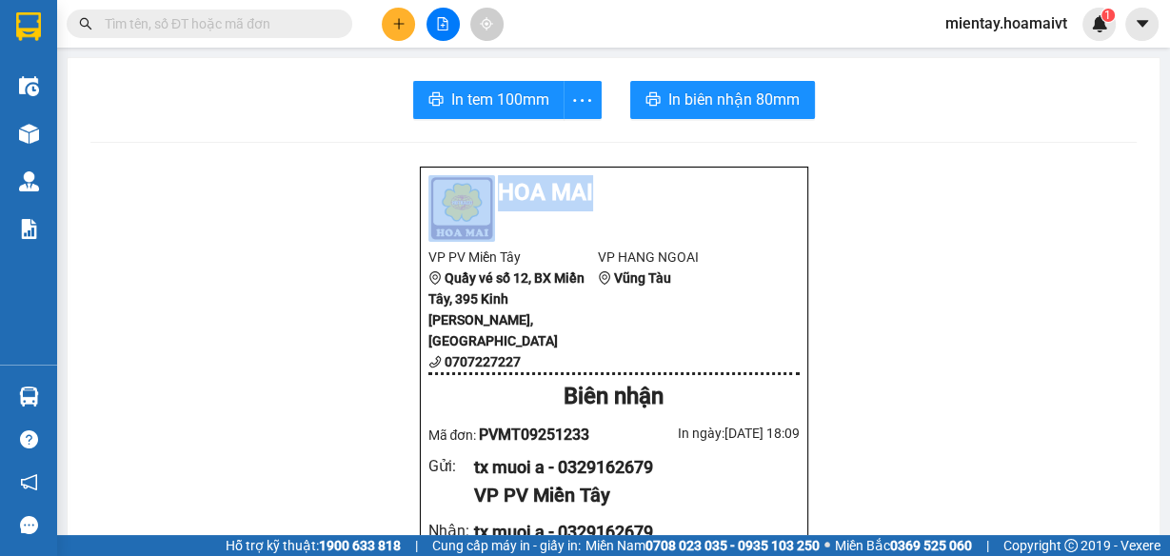
drag, startPoint x: 681, startPoint y: 183, endPoint x: 552, endPoint y: -30, distance: 249.4
click at [552, 0] on html "Kết quả tìm kiếm ( 0 ) Bộ lọc No Data mientay.hoamaivt 1 Điều hành xe Kho hàng …" at bounding box center [585, 278] width 1170 height 556
click at [554, 102] on button "In tem 100mm" at bounding box center [488, 100] width 151 height 38
click at [556, 425] on span "PVMT09251233" at bounding box center [534, 434] width 110 height 18
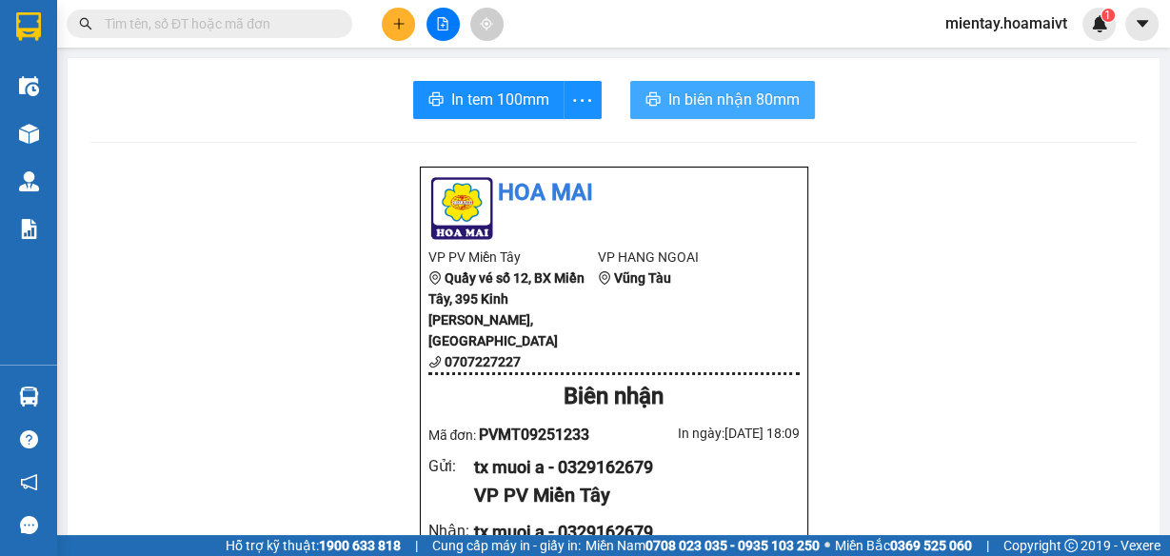
click at [729, 92] on span "In biên nhận 80mm" at bounding box center [733, 100] width 131 height 24
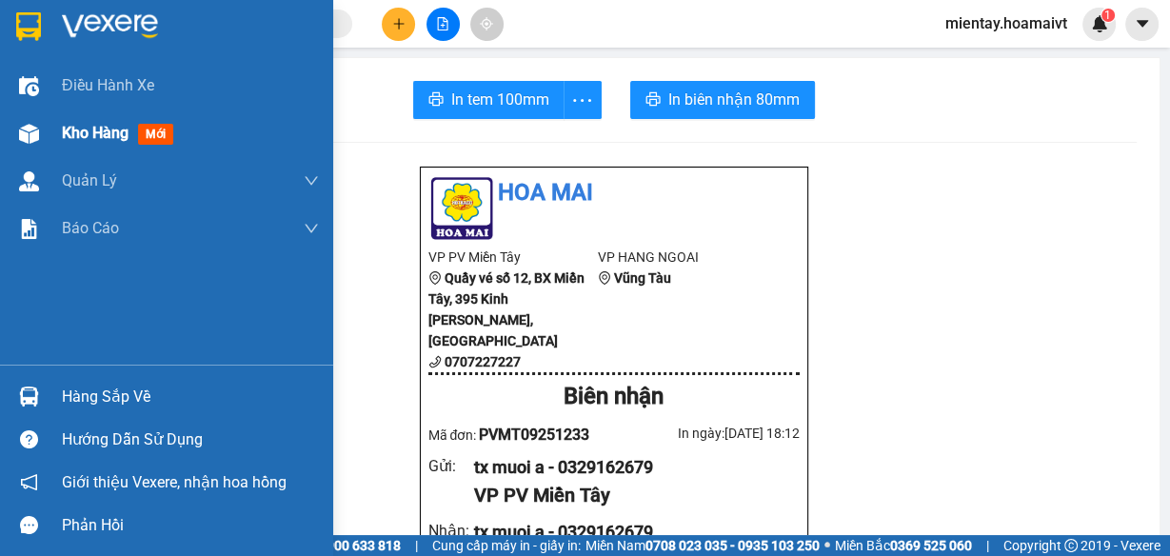
click at [88, 120] on div "Kho hàng mới" at bounding box center [190, 133] width 257 height 48
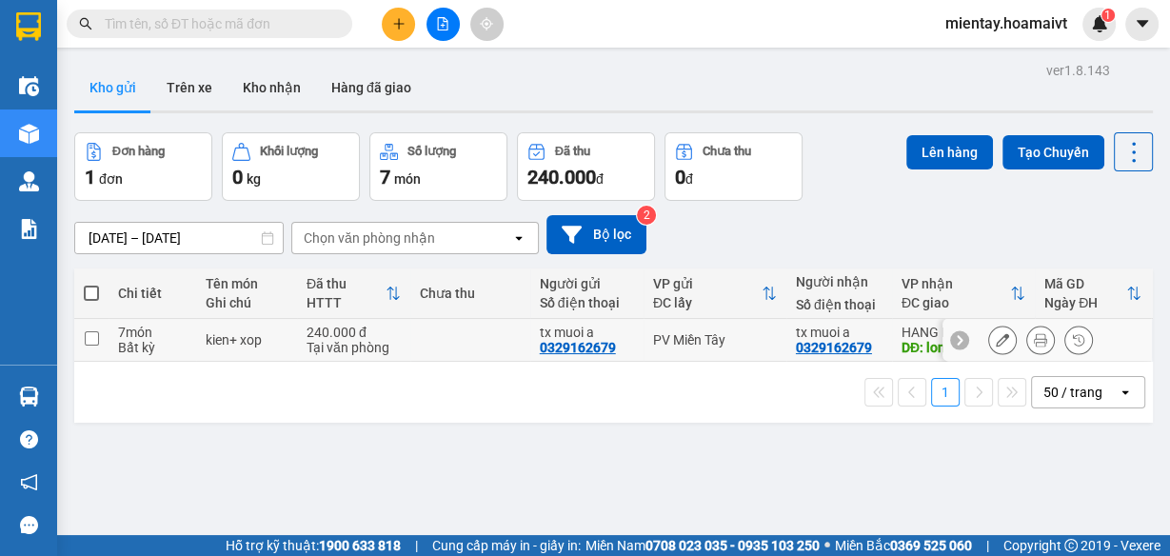
click at [383, 340] on div "Tại văn phòng" at bounding box center [353, 347] width 94 height 15
checkbox input "true"
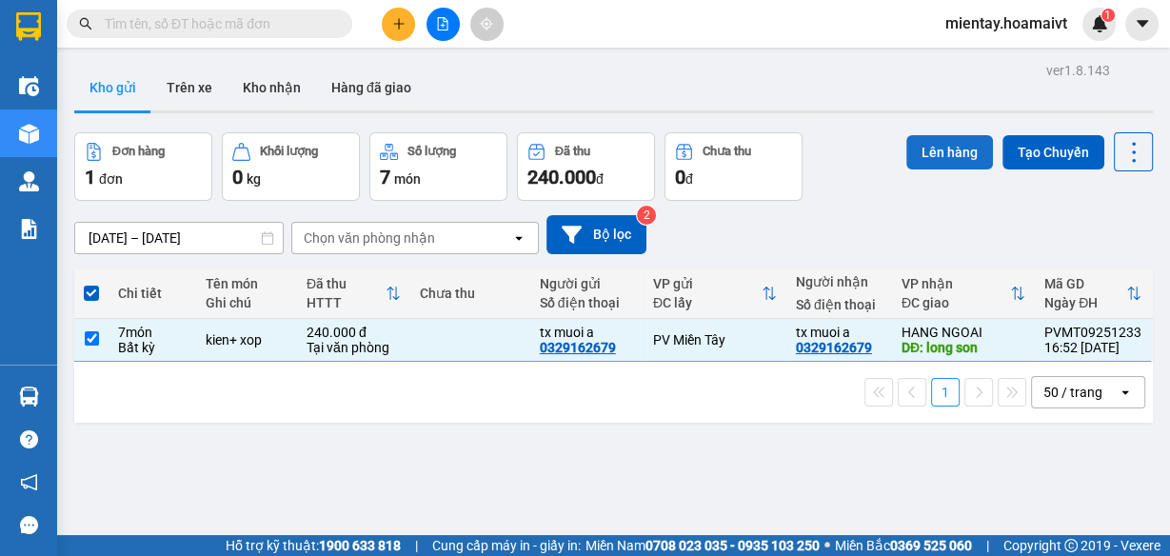
click at [926, 139] on button "Lên hàng" at bounding box center [949, 152] width 87 height 34
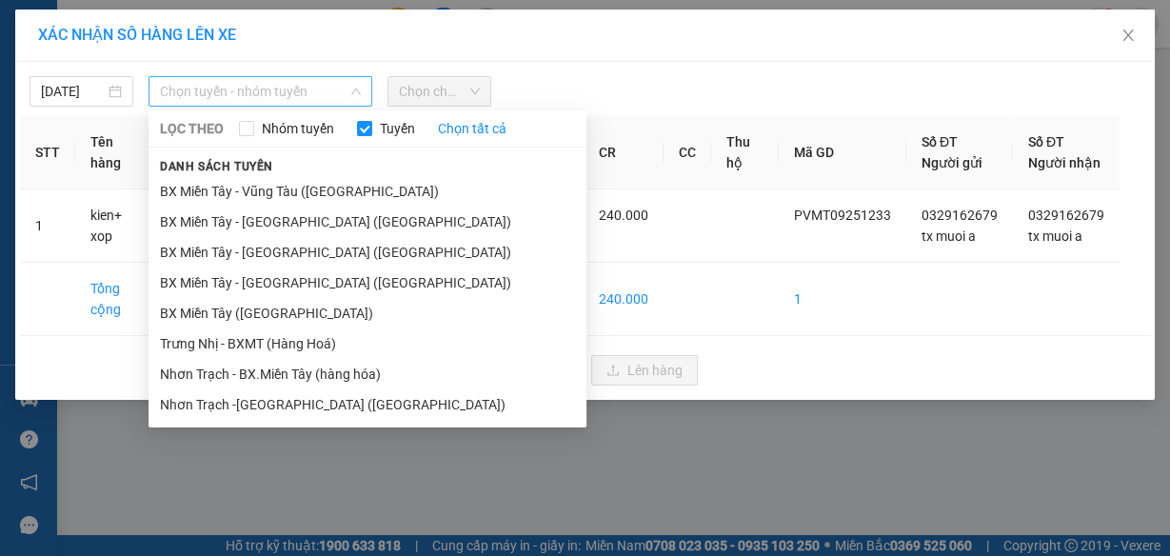
click at [307, 88] on span "Chọn tuyến - nhóm tuyến" at bounding box center [260, 91] width 201 height 29
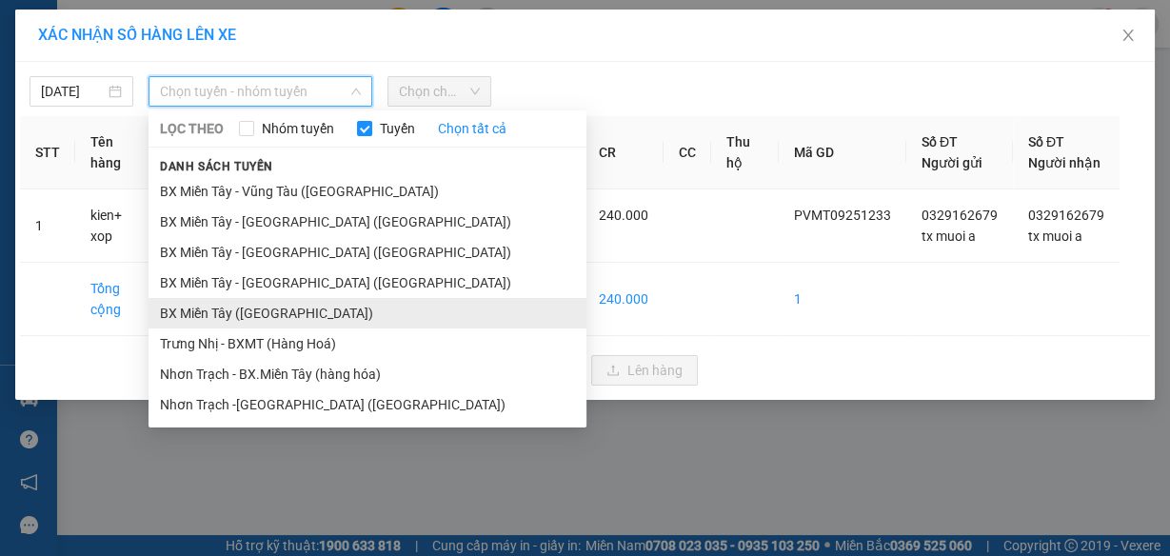
click at [318, 306] on li "BX Miền Tây (Hàng Ngoài)" at bounding box center [367, 313] width 438 height 30
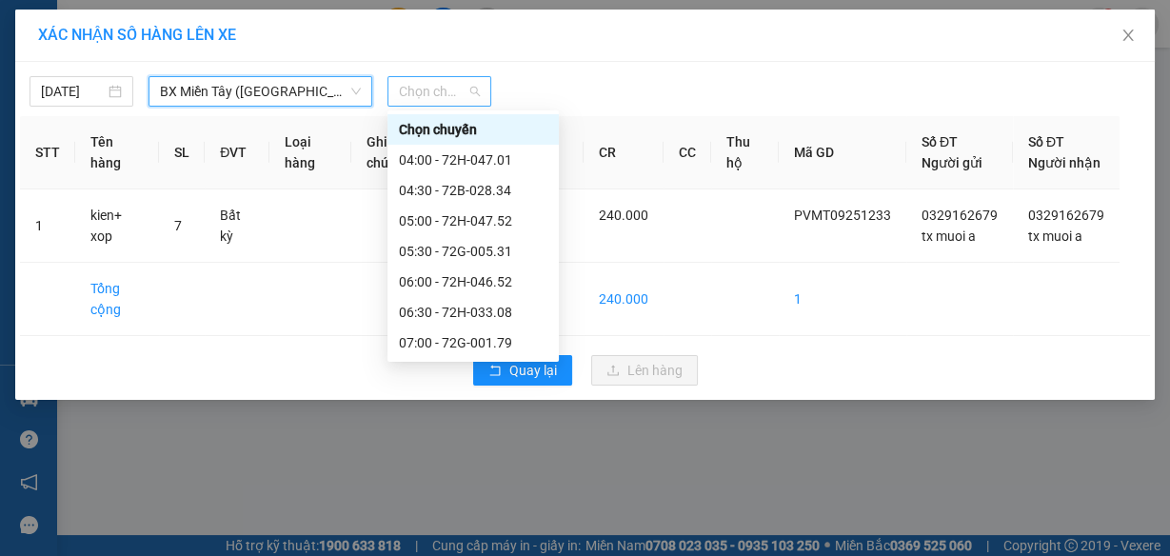
click at [455, 80] on span "Chọn chuyến" at bounding box center [439, 91] width 81 height 29
click at [490, 266] on div "06:00 - 72H-046.52" at bounding box center [472, 281] width 171 height 30
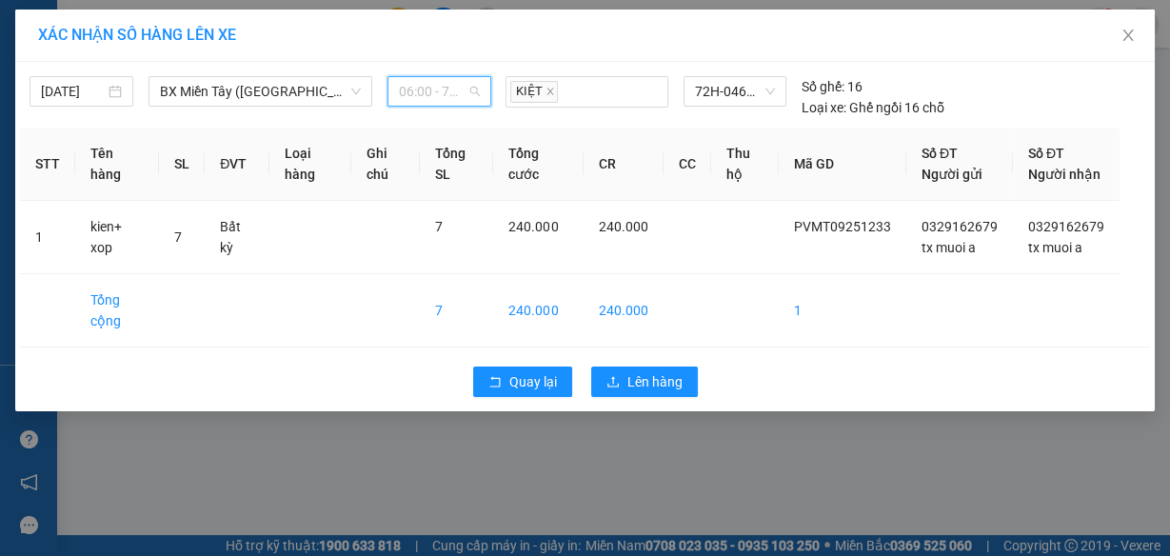
click at [419, 101] on span "06:00 - 72H-046.52" at bounding box center [439, 91] width 81 height 29
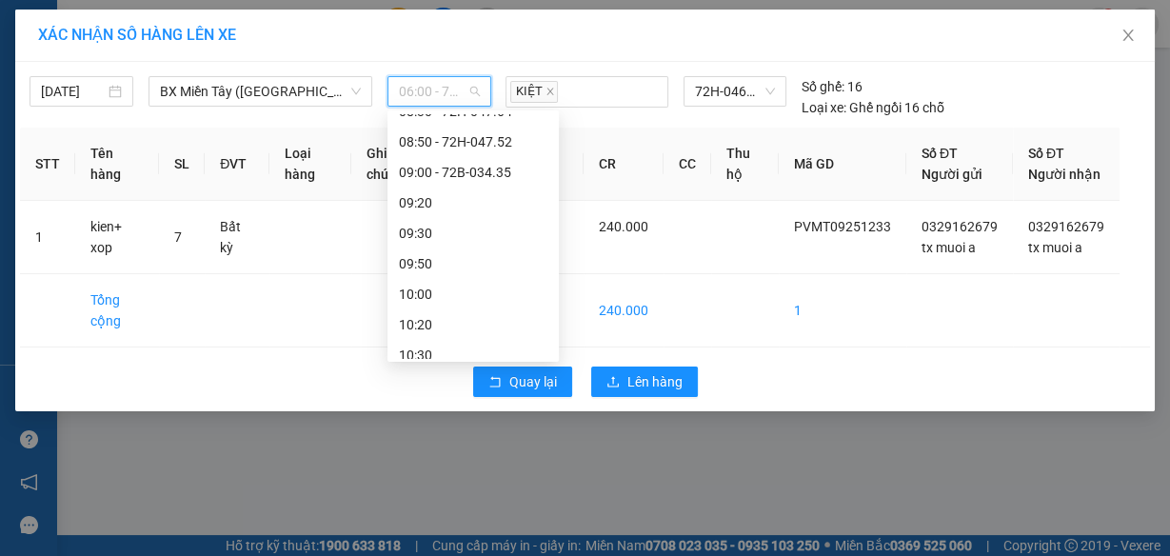
scroll to position [407, 0]
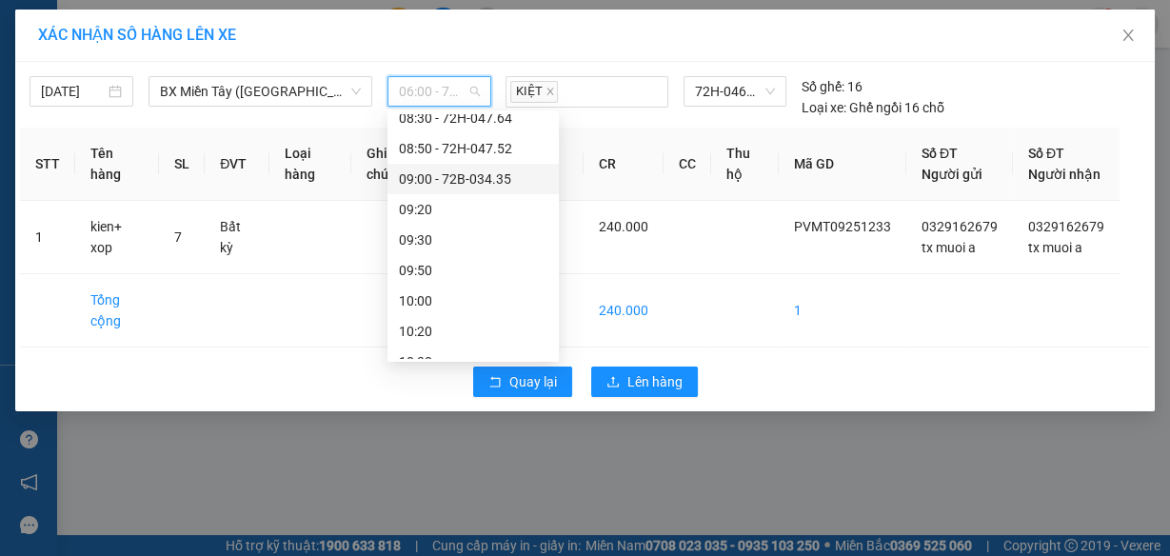
click at [499, 171] on div "09:00 - 72B-034.35" at bounding box center [473, 178] width 148 height 21
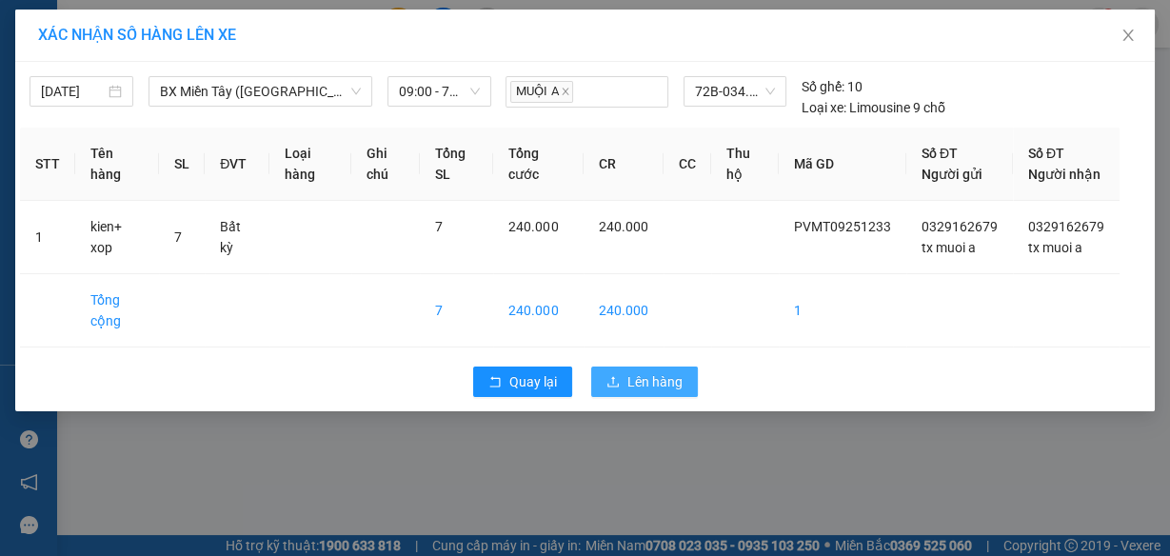
click at [627, 392] on span "Lên hàng" at bounding box center [654, 381] width 55 height 21
